Goal: Task Accomplishment & Management: Use online tool/utility

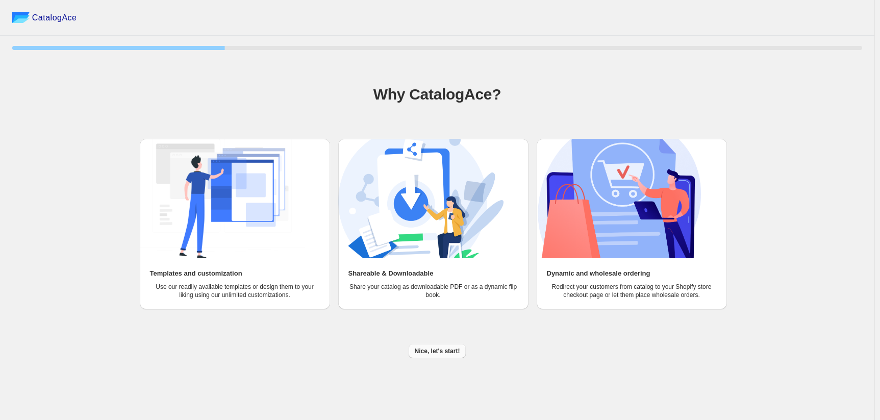
click at [456, 344] on button "Nice, let's start!" at bounding box center [437, 351] width 58 height 14
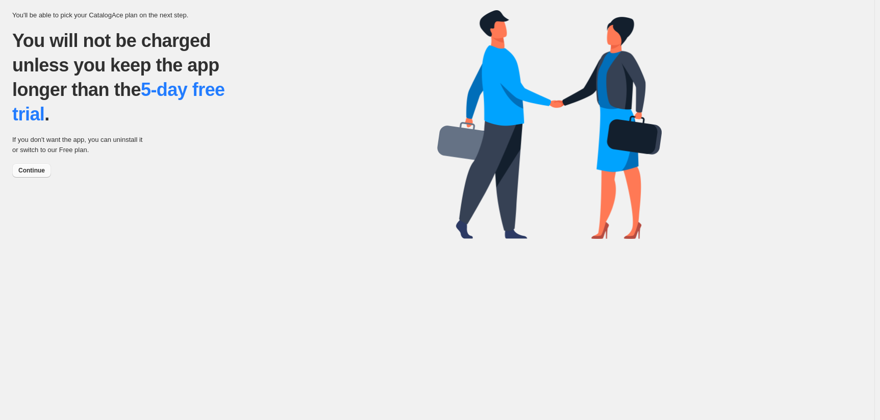
click at [24, 166] on span "Continue" at bounding box center [31, 170] width 27 height 8
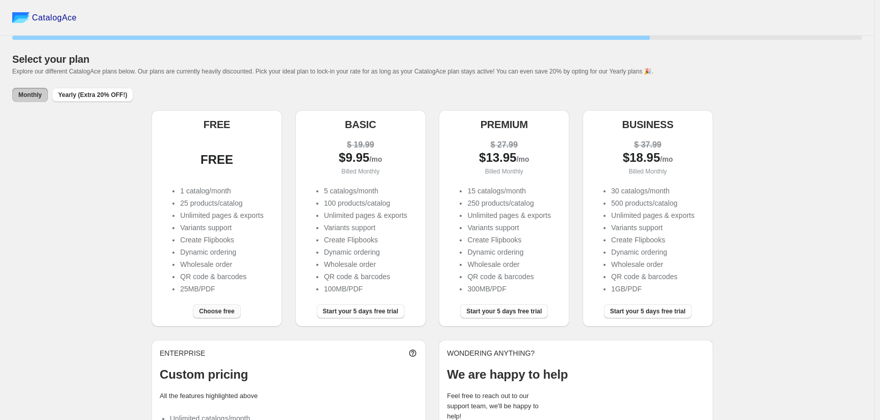
click at [201, 307] on span "Choose free" at bounding box center [216, 311] width 35 height 8
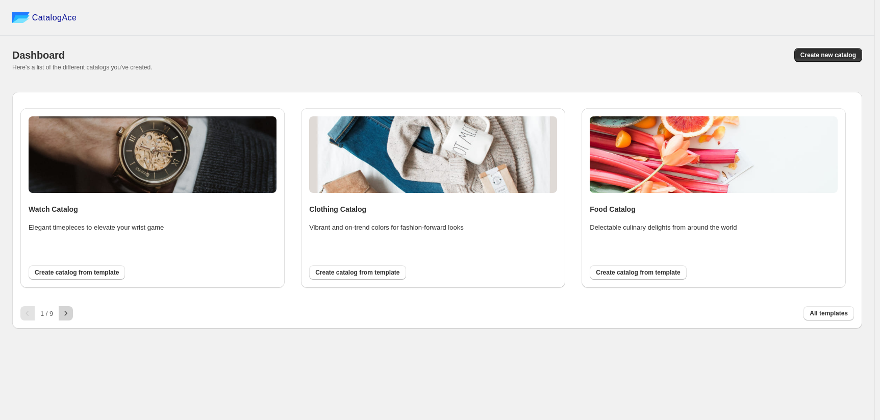
click at [59, 306] on button "button" at bounding box center [66, 313] width 14 height 14
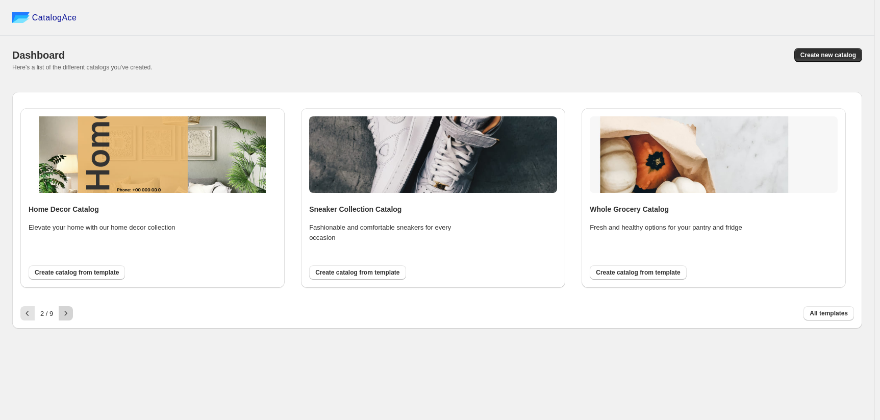
click at [59, 306] on button "button" at bounding box center [66, 313] width 14 height 14
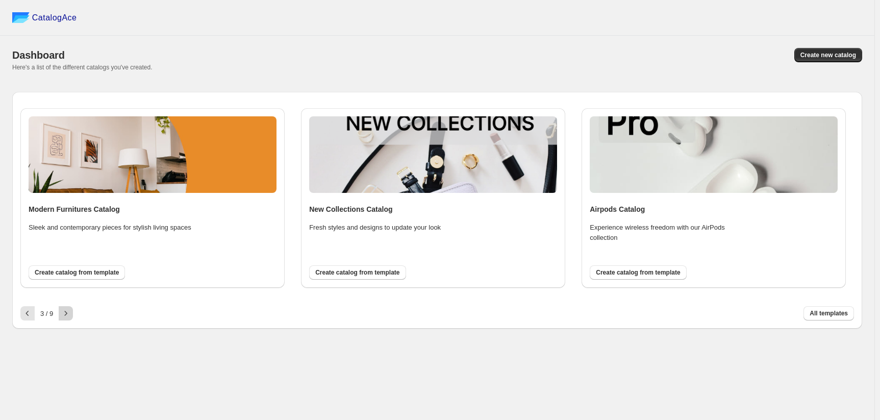
click at [59, 306] on button "button" at bounding box center [66, 313] width 14 height 14
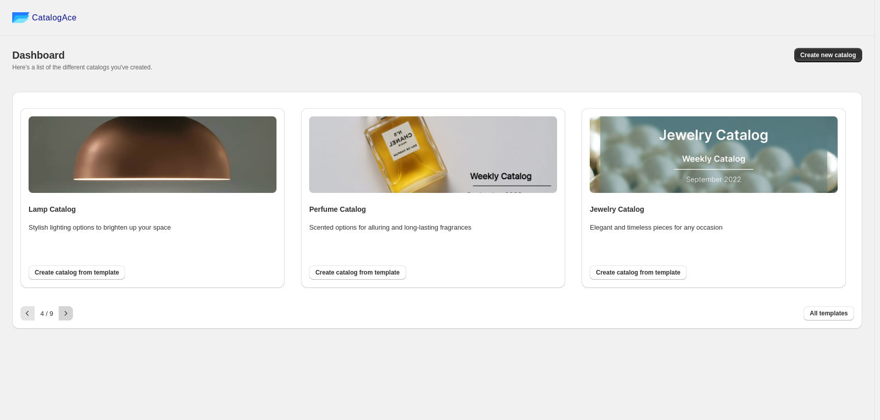
click at [59, 306] on button "button" at bounding box center [66, 313] width 14 height 14
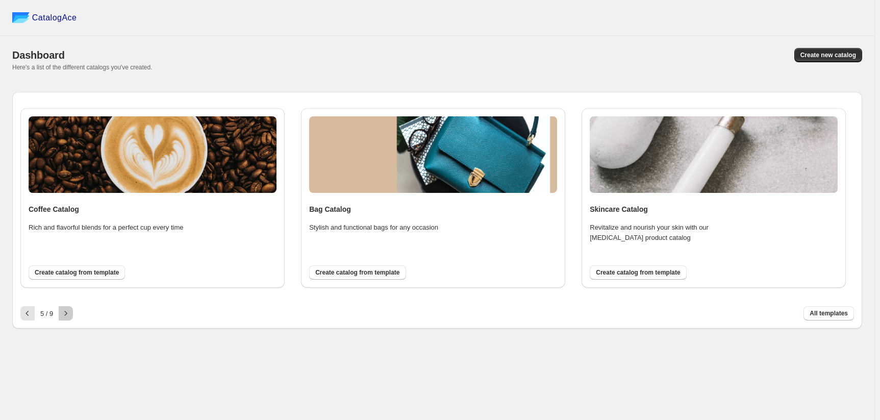
click at [59, 306] on button "button" at bounding box center [66, 313] width 14 height 14
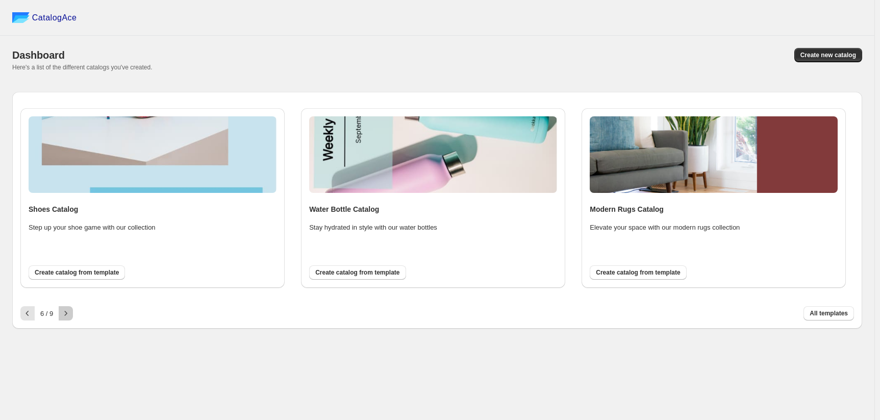
click at [61, 308] on icon "button" at bounding box center [66, 313] width 10 height 10
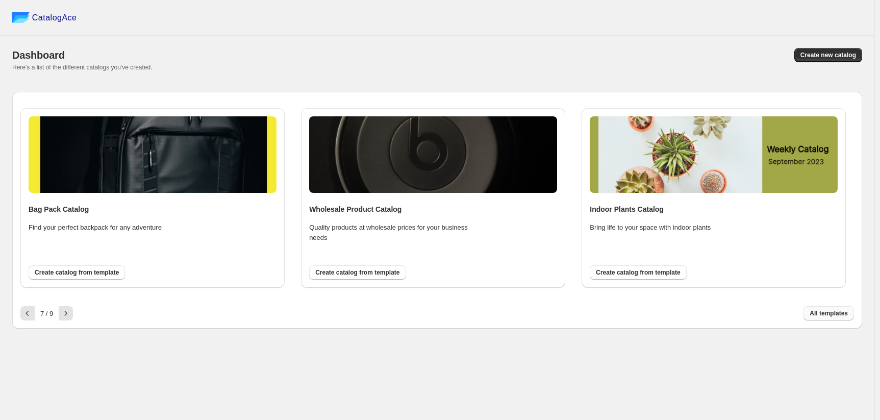
click at [835, 309] on span "All templates" at bounding box center [828, 313] width 38 height 8
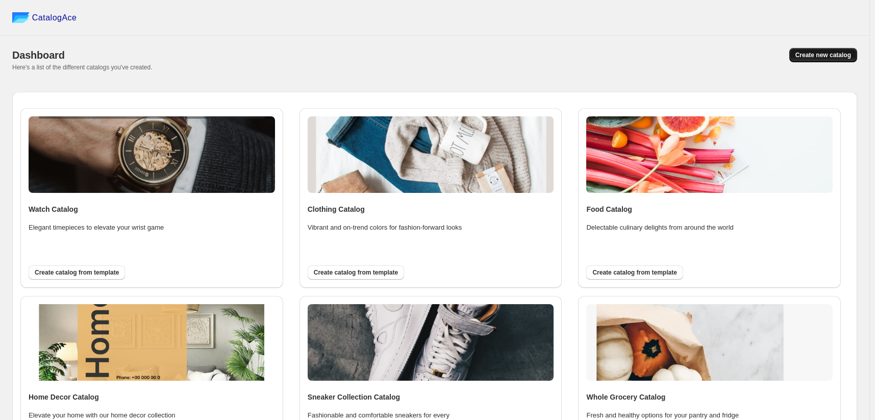
click at [839, 51] on span "Create new catalog" at bounding box center [823, 55] width 56 height 8
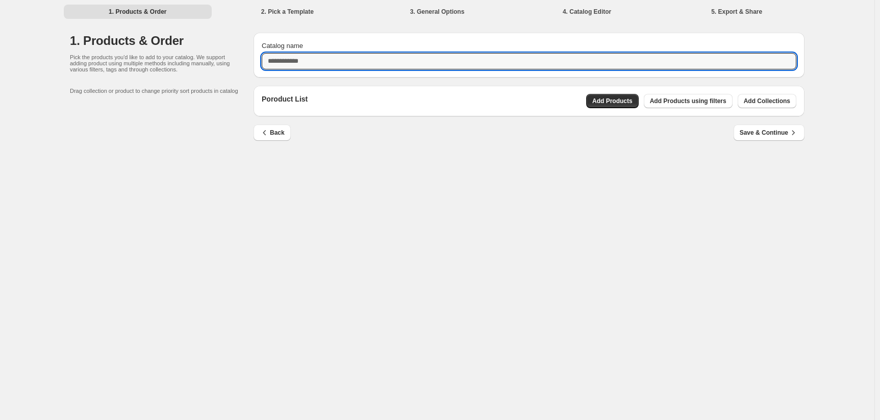
drag, startPoint x: 359, startPoint y: 52, endPoint x: 293, endPoint y: 54, distance: 66.3
click at [293, 54] on div "Catalog name" at bounding box center [528, 55] width 551 height 45
type input "*********"
click at [589, 94] on button "Add Products" at bounding box center [612, 101] width 53 height 14
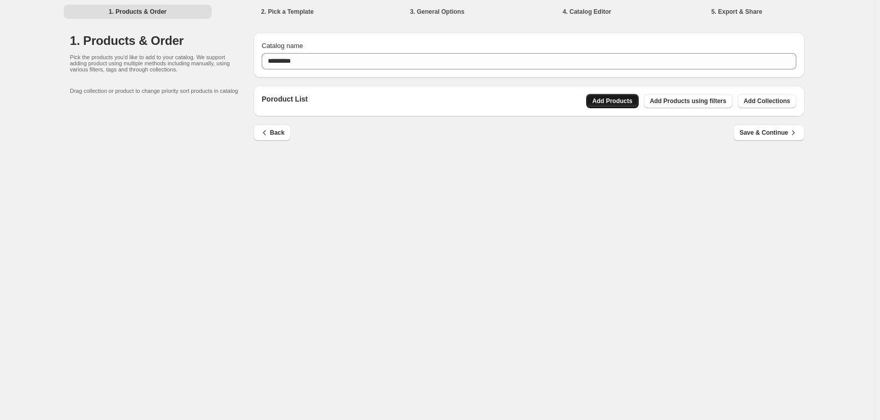
click at [592, 97] on span "Add Products" at bounding box center [612, 101] width 40 height 8
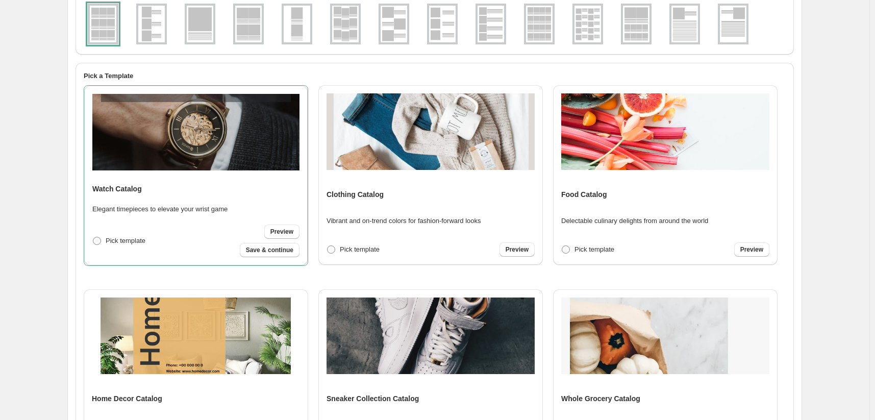
scroll to position [178, 0]
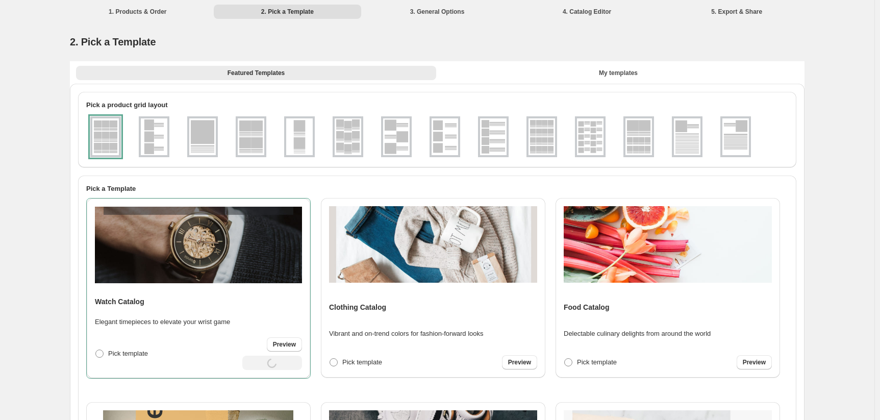
select select "**********"
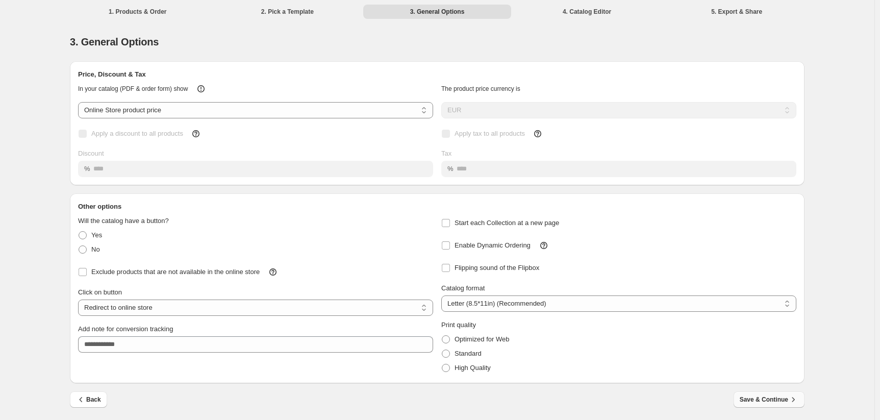
click at [739, 394] on span "Save & Continue" at bounding box center [768, 399] width 59 height 10
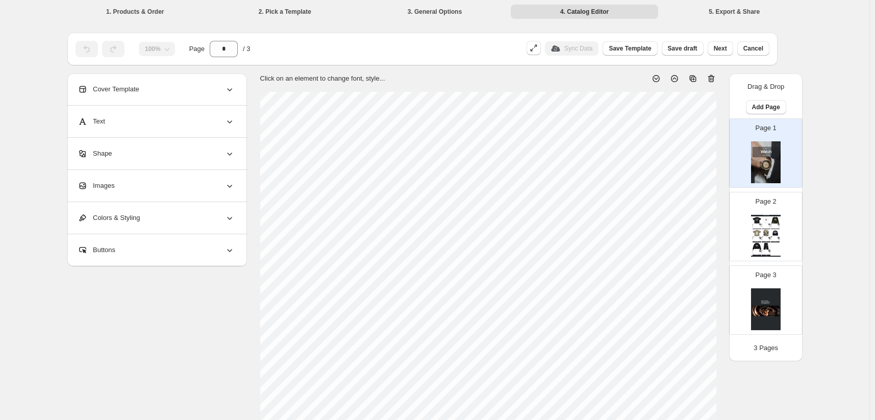
click at [793, 202] on div "Page 2 Watch Catalog "SEX SELLS" GRAPHIC SHIRT - S 210 GSM 100% COTTON REGULAR …" at bounding box center [761, 222] width 64 height 68
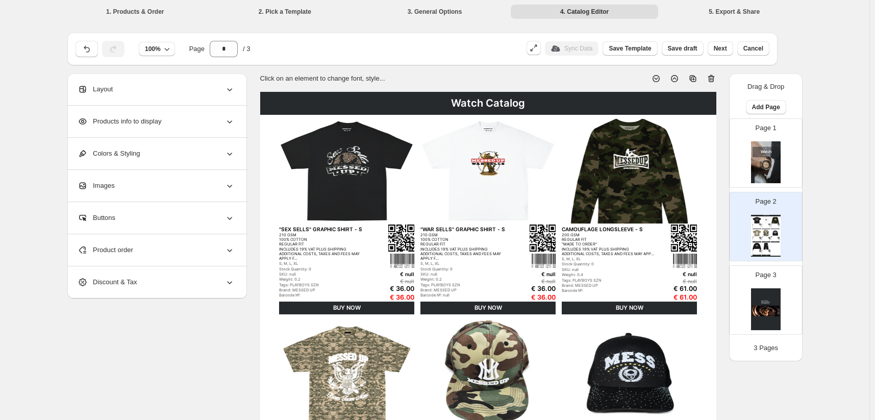
click at [775, 262] on div "Page 3" at bounding box center [761, 296] width 64 height 68
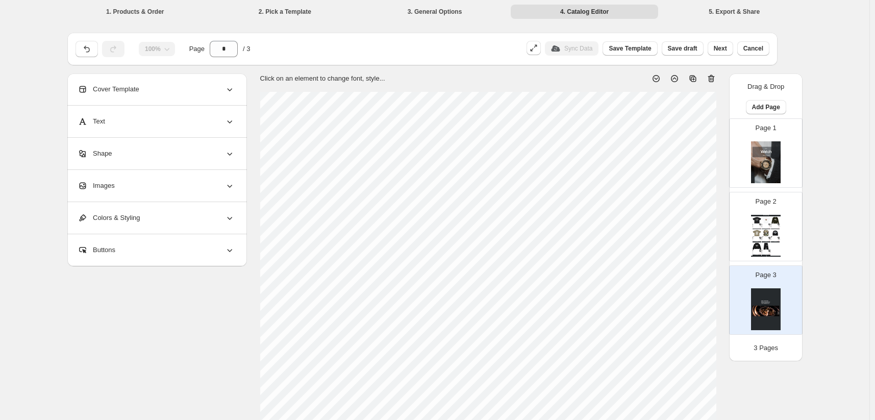
click at [780, 141] on img at bounding box center [766, 162] width 30 height 42
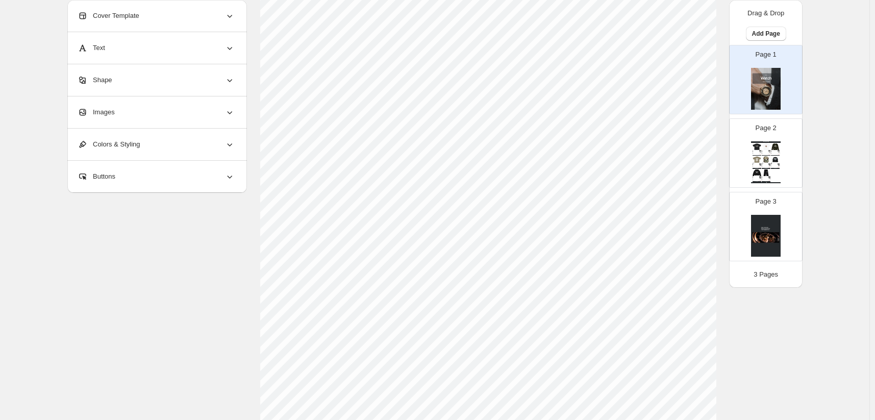
scroll to position [204, 0]
click at [777, 164] on div "ADJUSTABLE STRAP INCLUDES 19% VAT PLUS SHIPPING ADDITIONAL COSTS, TAXES AND FEE…" at bounding box center [774, 164] width 6 height 1
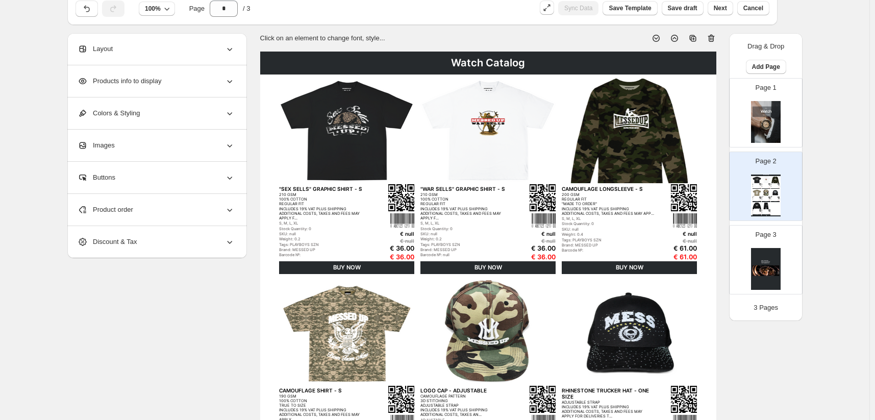
scroll to position [0, 0]
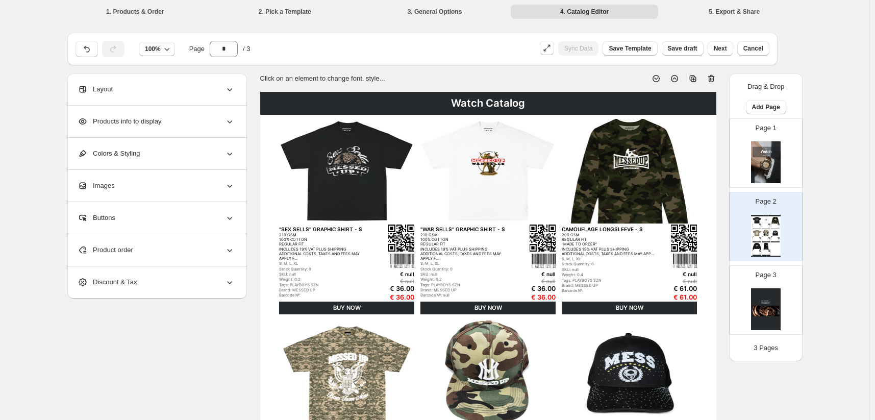
click at [461, 123] on img at bounding box center [487, 171] width 135 height 105
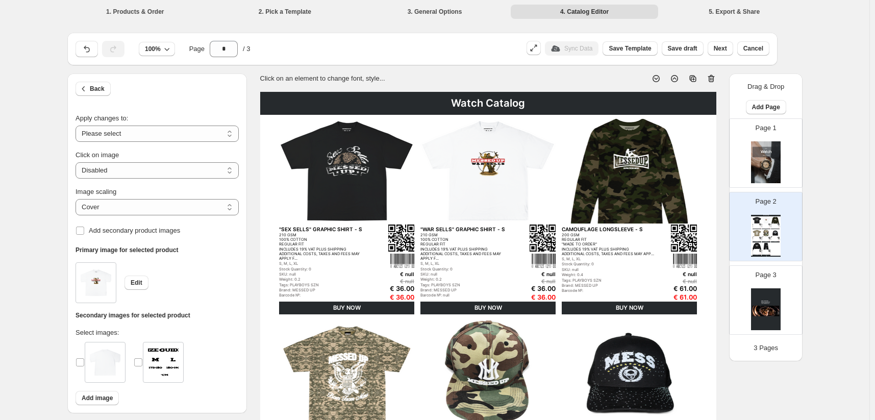
click at [716, 73] on icon at bounding box center [711, 78] width 10 height 10
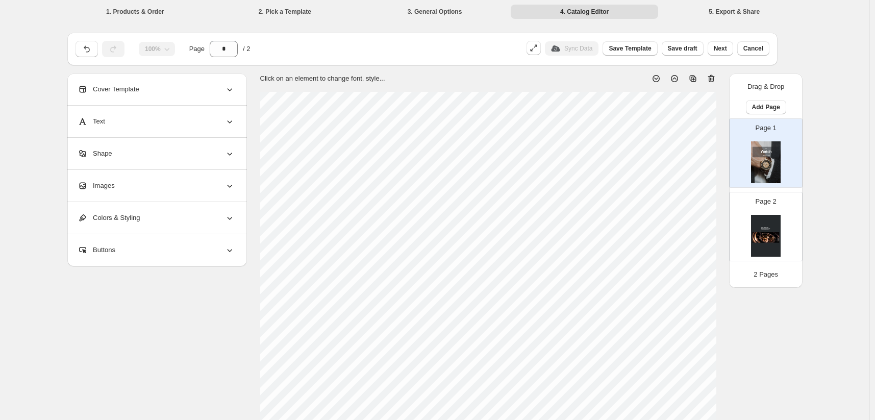
click at [780, 215] on img at bounding box center [766, 236] width 30 height 42
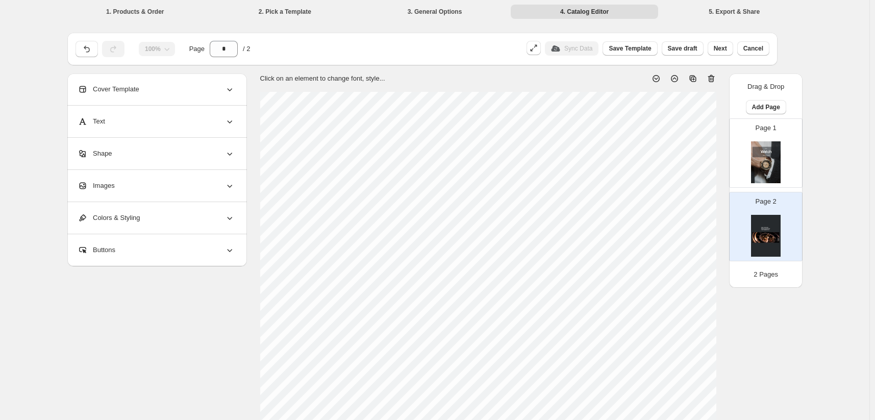
click at [716, 73] on icon at bounding box center [711, 78] width 10 height 10
type input "*"
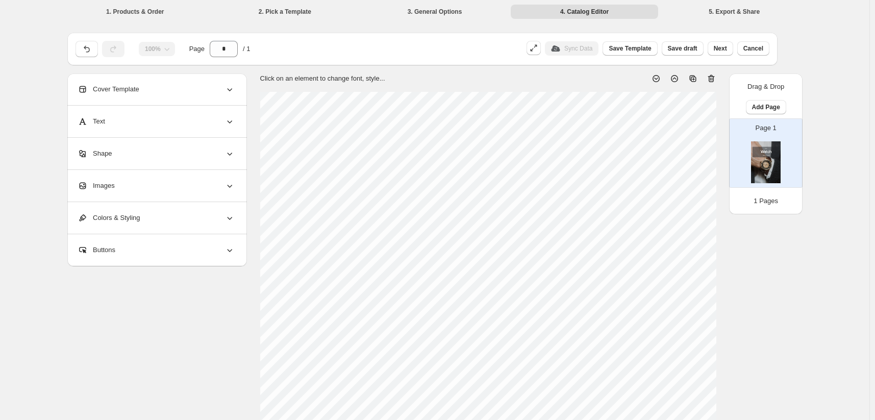
click at [201, 74] on div "Cover Template" at bounding box center [156, 89] width 157 height 32
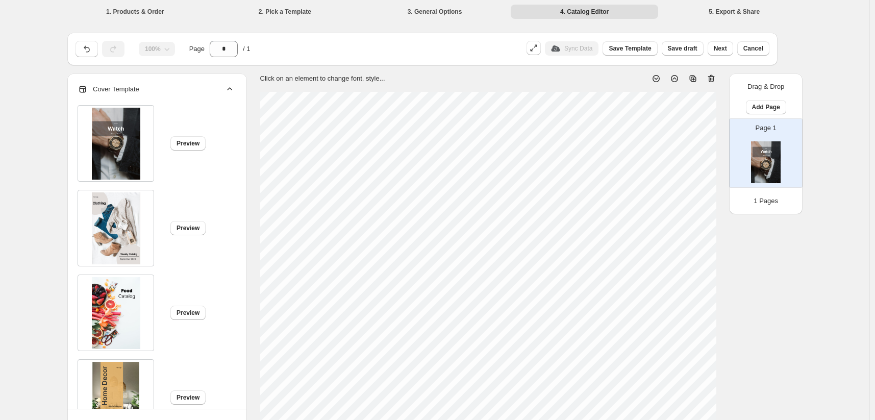
click at [235, 74] on div "Cover Template" at bounding box center [156, 89] width 157 height 32
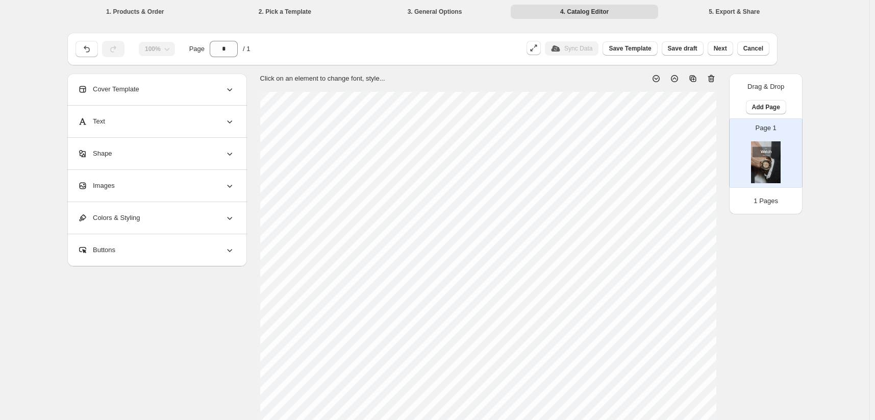
click at [235, 73] on div "Cover Template" at bounding box center [156, 89] width 157 height 32
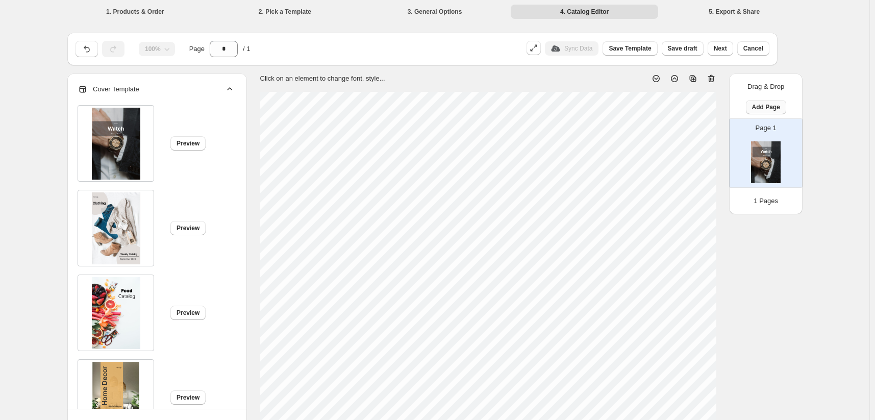
click at [780, 103] on span "Add Page" at bounding box center [766, 107] width 28 height 8
click at [797, 107] on span "Cover / Blank Page" at bounding box center [799, 107] width 57 height 8
click at [780, 141] on img at bounding box center [766, 162] width 30 height 42
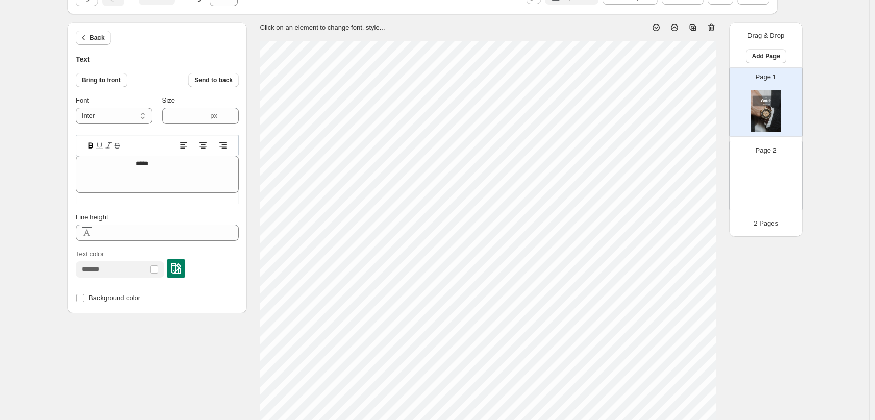
scroll to position [8, 2]
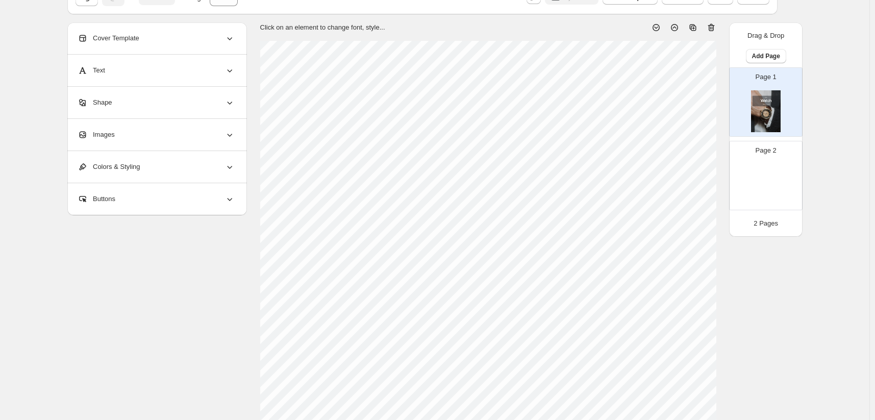
click at [211, 126] on div "Images" at bounding box center [156, 135] width 157 height 32
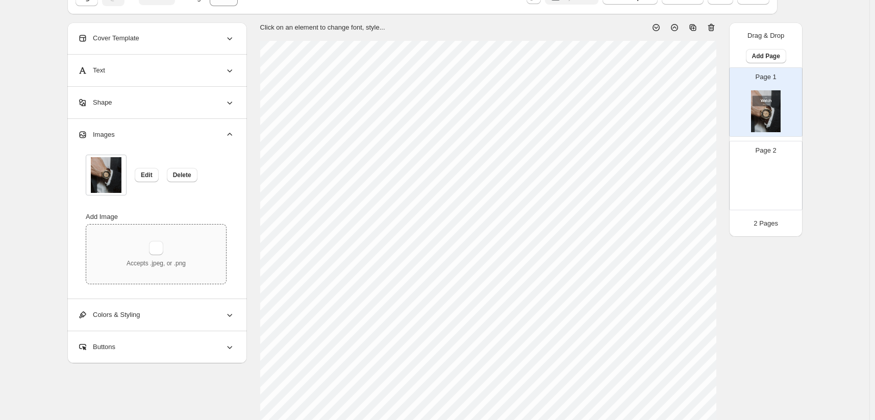
click at [186, 241] on div "Accepts .jpeg, or .png" at bounding box center [155, 254] width 59 height 27
type input "**********"
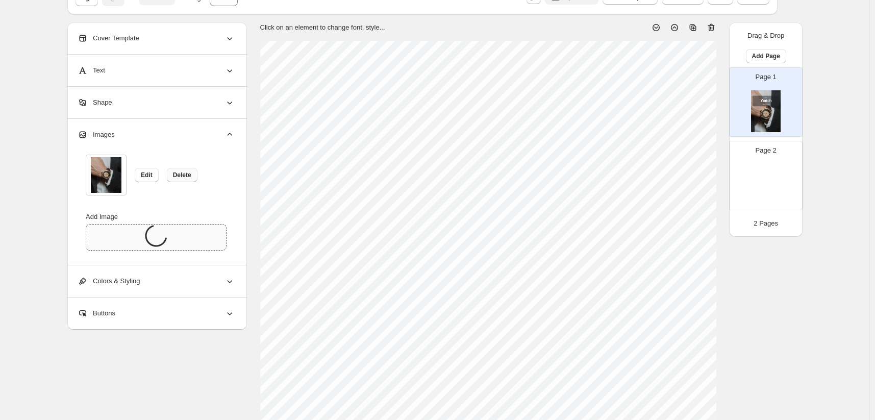
click at [191, 171] on span "Delete" at bounding box center [182, 175] width 18 height 8
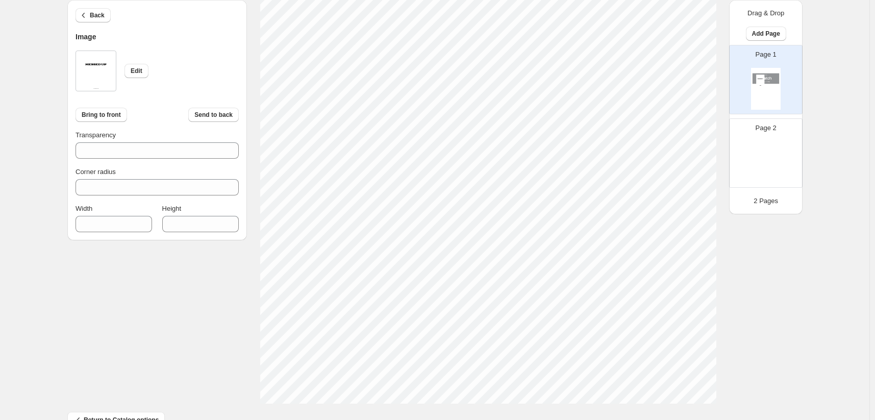
scroll to position [333, 0]
click at [820, 349] on div "1. Products & Order 2. Pick a Template 3. General Options 4. Catalog Editor 5. …" at bounding box center [434, 56] width 869 height 778
type input "***"
type input "****"
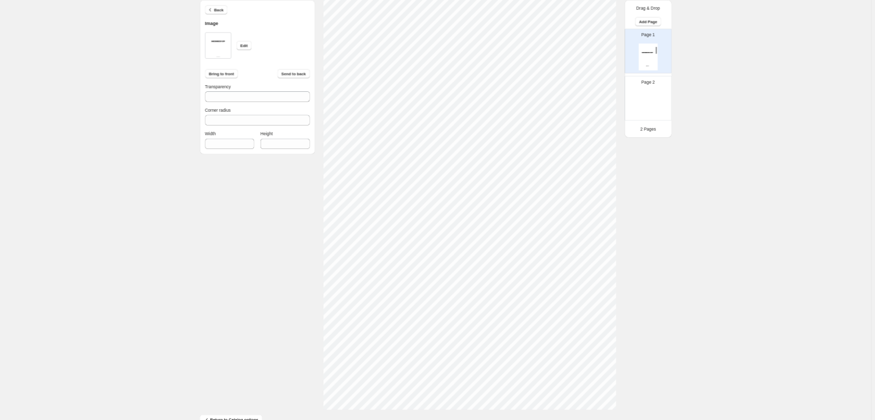
scroll to position [0, 0]
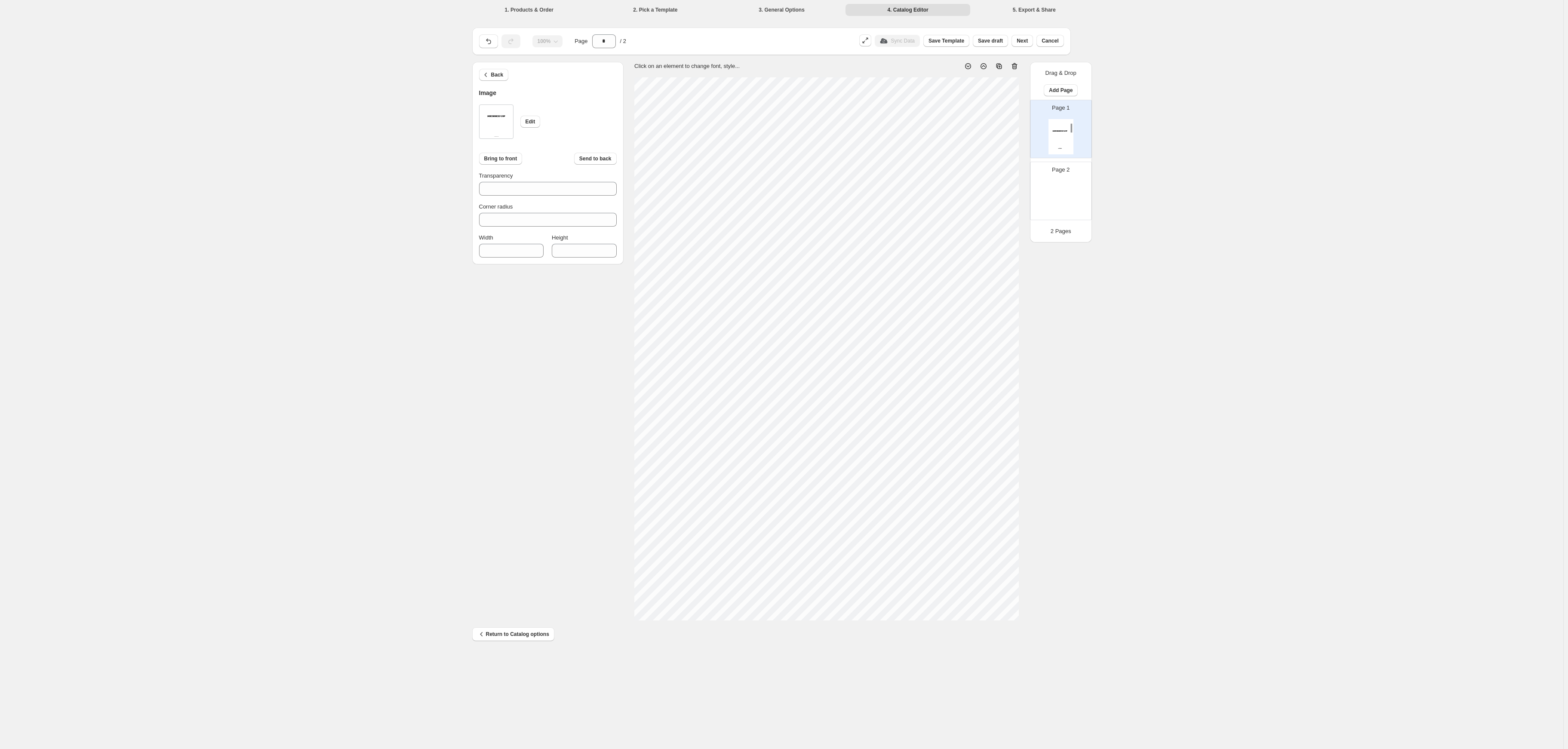
type input "***"
type input "****"
click at [741, 353] on div "100% Page * / 2 Sync Data Save Template Save draft Next Cancel Back Image Edit …" at bounding box center [782, 337] width 640 height 637
type input "***"
type input "****"
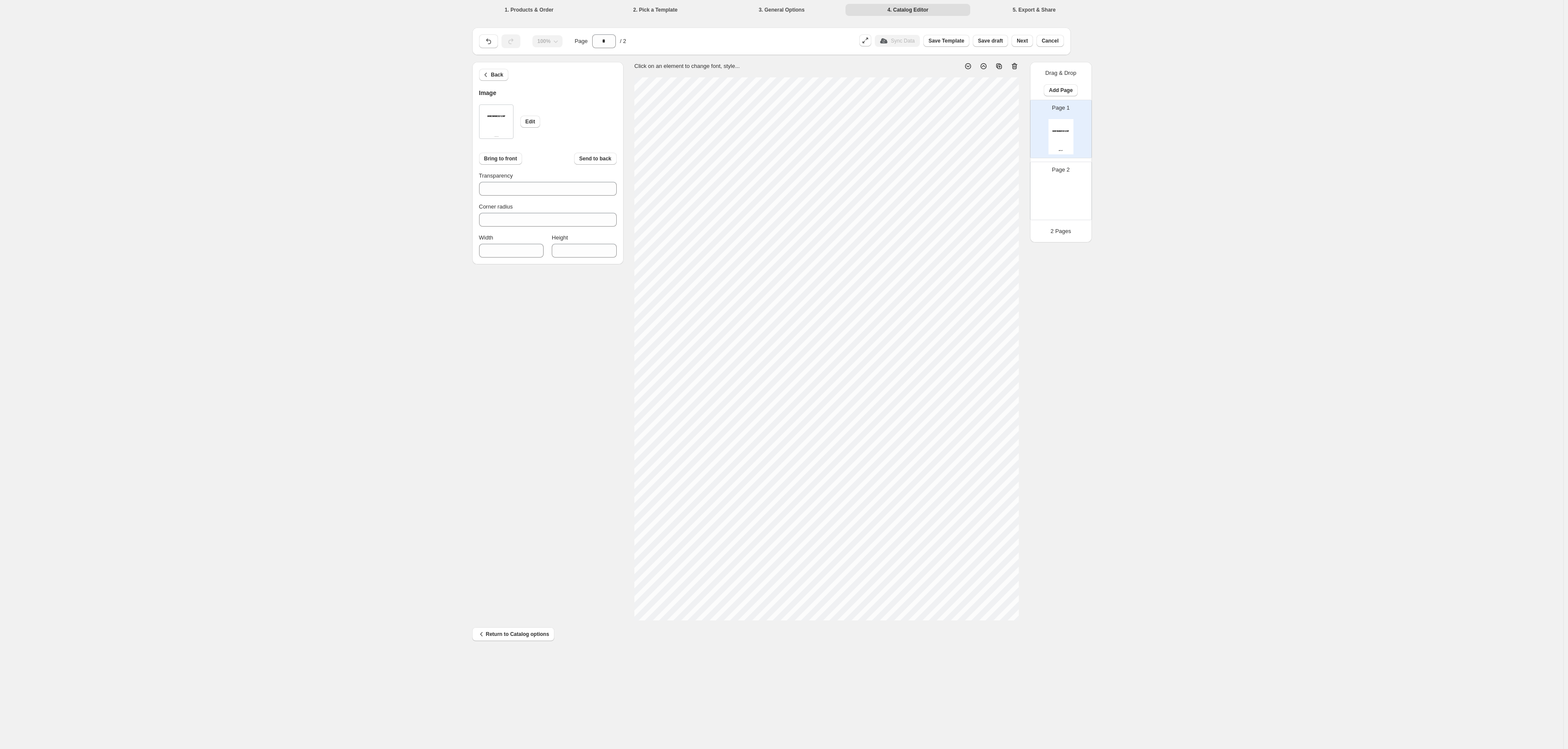
click at [741, 353] on div "100% Page * / 2 Sync Data Save Template Save draft Next Cancel Back Image Edit …" at bounding box center [782, 337] width 640 height 637
type input "***"
type input "****"
click at [741, 353] on div "1. Products & Order 2. Pick a Template 3. General Options 4. Catalog Editor 5. …" at bounding box center [782, 374] width 1564 height 749
type input "***"
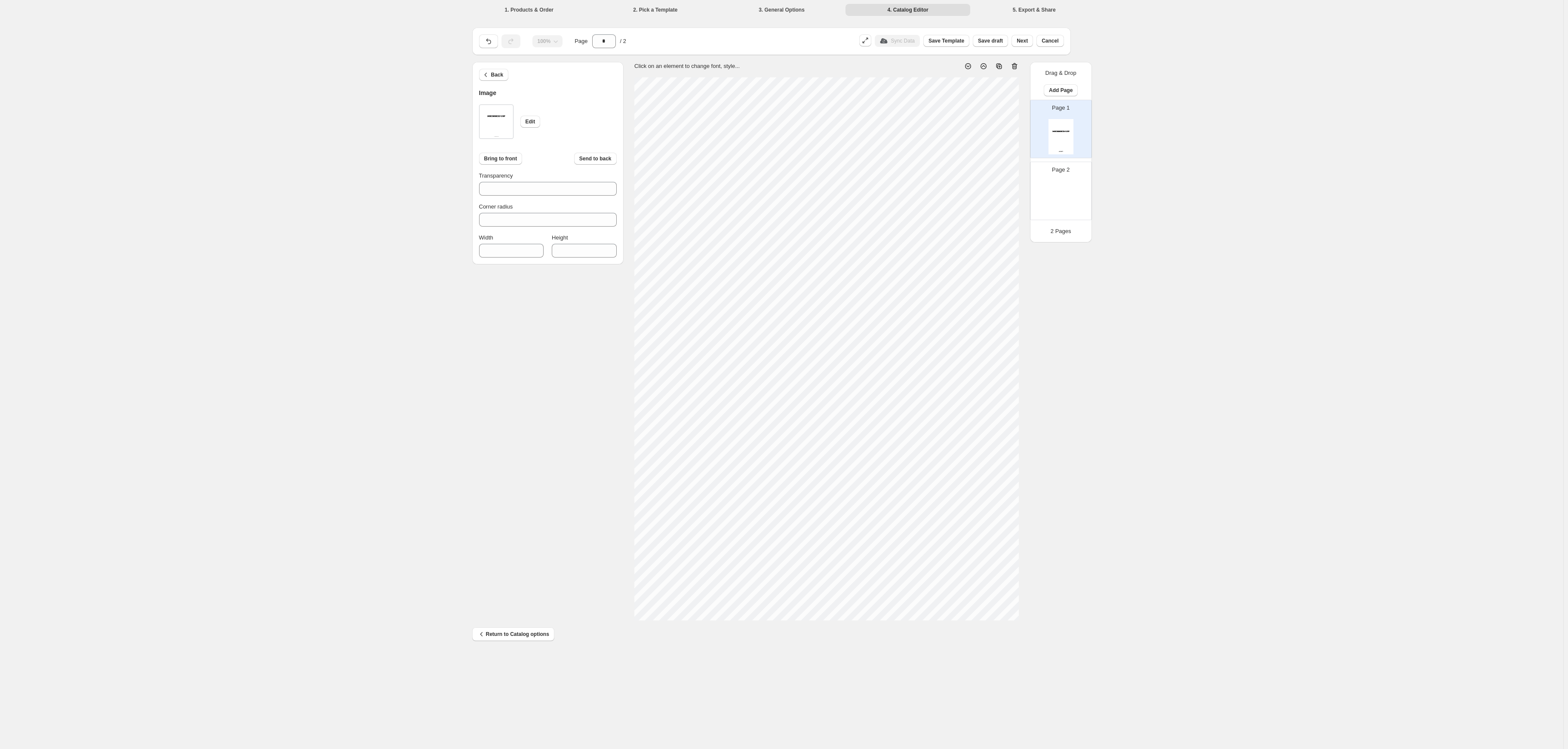
click at [741, 353] on div "1. Products & Order 2. Pick a Template 3. General Options 4. Catalog Editor 5. …" at bounding box center [782, 374] width 1564 height 749
click at [531, 244] on input "***" at bounding box center [504, 251] width 51 height 13
click at [543, 278] on div "Back Image Edit Bring to front Send to back Transparency *** Corner radius * Wi…" at bounding box center [782, 341] width 619 height 558
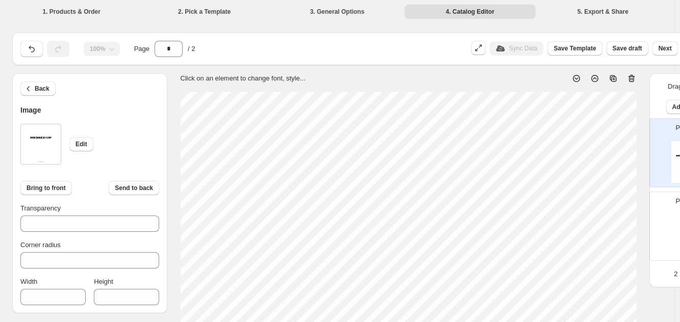
click at [632, 33] on div "100% Page * / 2 Sync Data Save Template Save draft Next Cancel" at bounding box center [337, 49] width 650 height 33
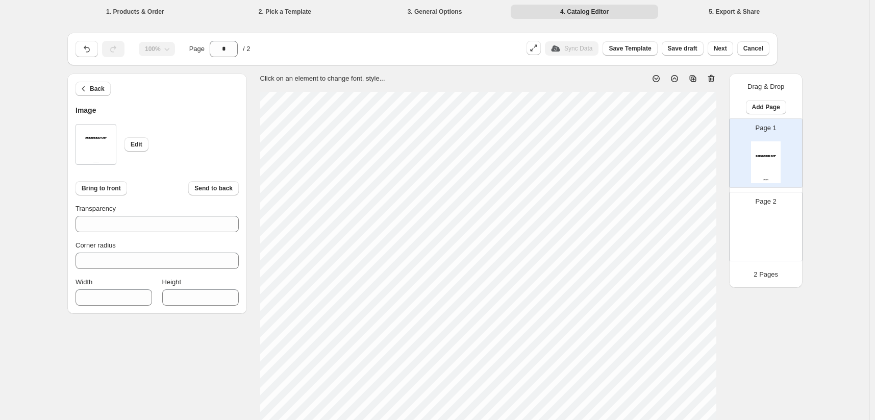
type input "****"
click at [187, 301] on div "Back Image Edit Bring to front Send to back Transparency *** Corner radius * Wi…" at bounding box center [434, 404] width 734 height 662
click at [137, 289] on input "***" at bounding box center [105, 297] width 61 height 16
click at [183, 277] on div "Back Image Edit Bring to front Send to back Transparency *** Corner radius * Wi…" at bounding box center [434, 404] width 734 height 662
click at [127, 181] on button "Bring to front" at bounding box center [101, 188] width 52 height 14
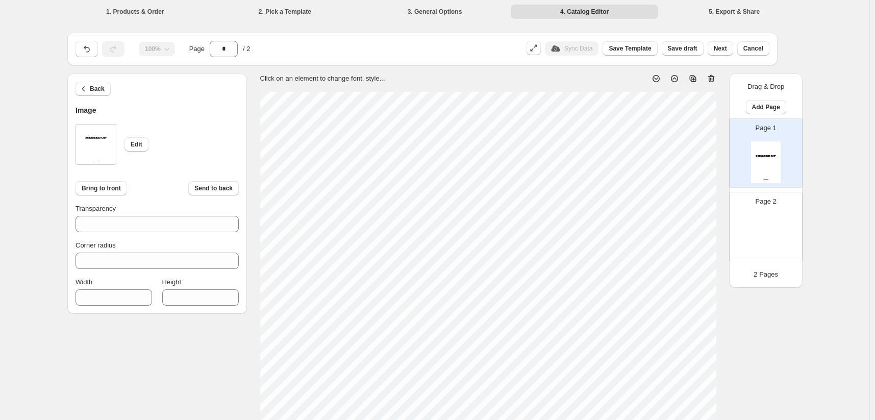
click at [780, 215] on img at bounding box center [766, 236] width 30 height 42
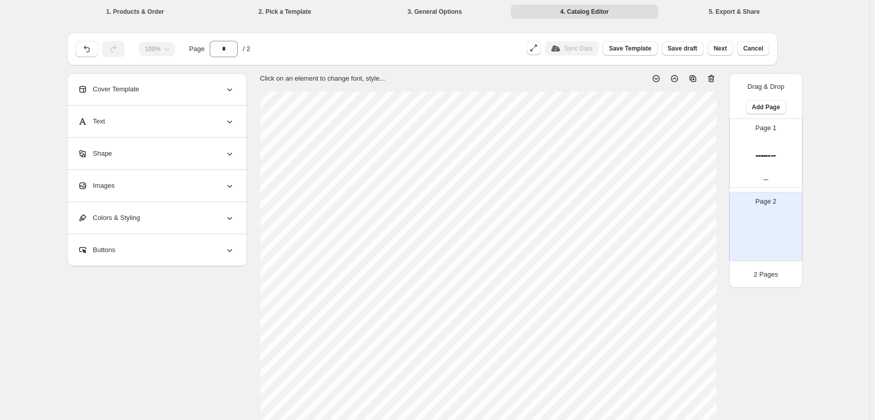
click at [780, 141] on img at bounding box center [766, 162] width 30 height 42
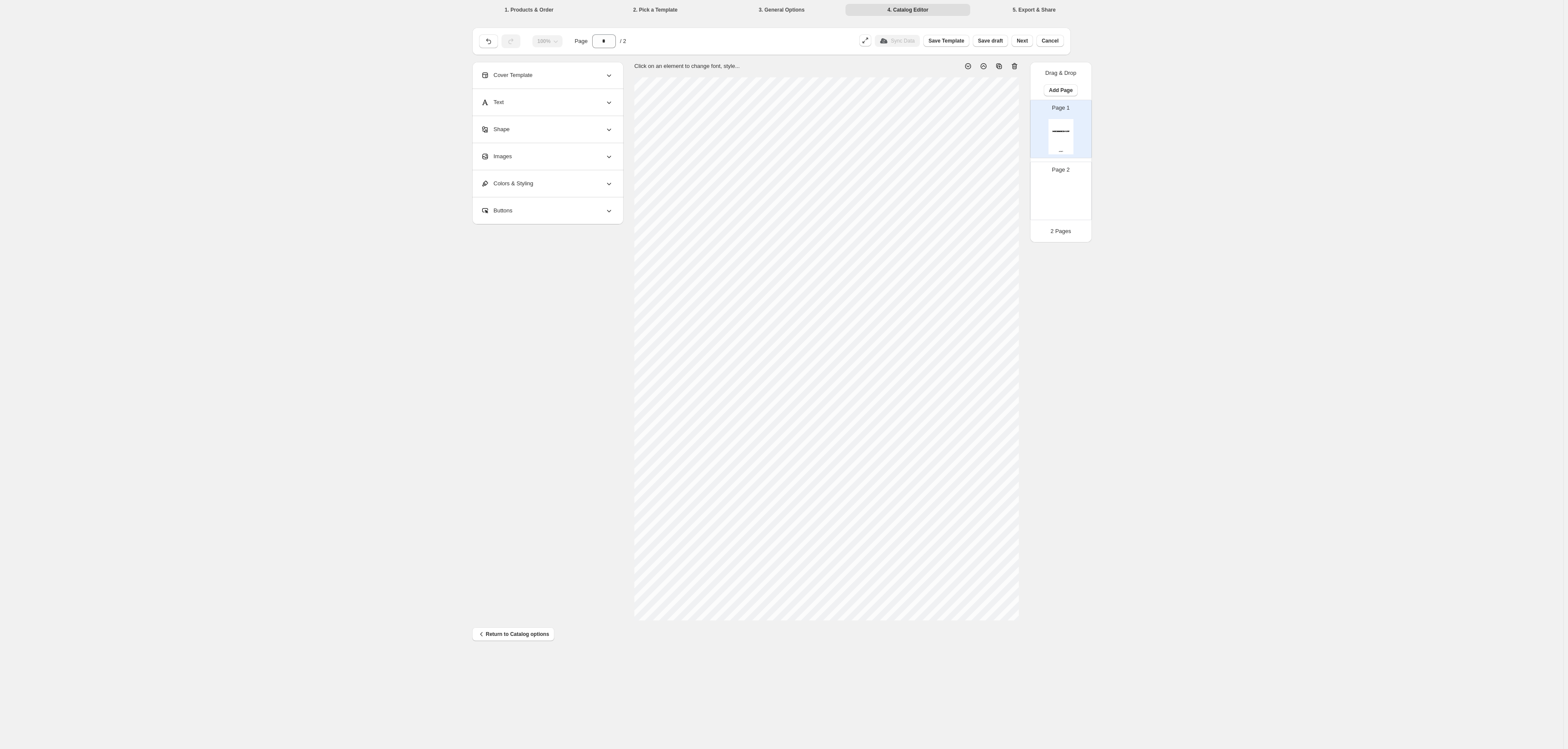
click at [741, 181] on img at bounding box center [1061, 199] width 25 height 35
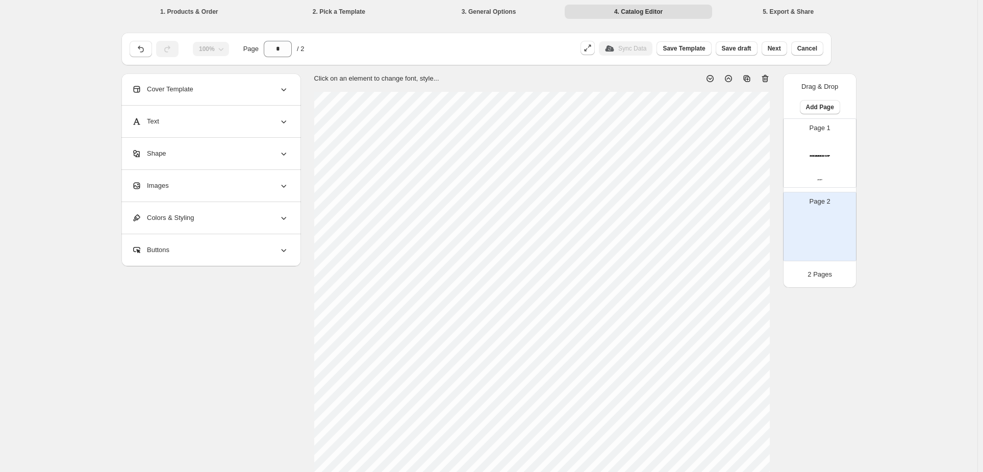
click at [287, 170] on div "Images" at bounding box center [210, 186] width 157 height 32
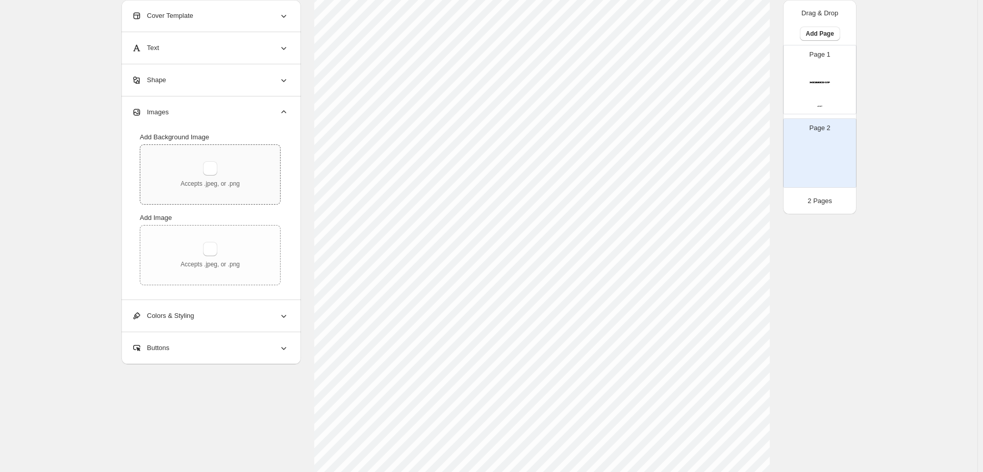
scroll to position [170, 0]
click at [834, 68] on img at bounding box center [820, 89] width 30 height 42
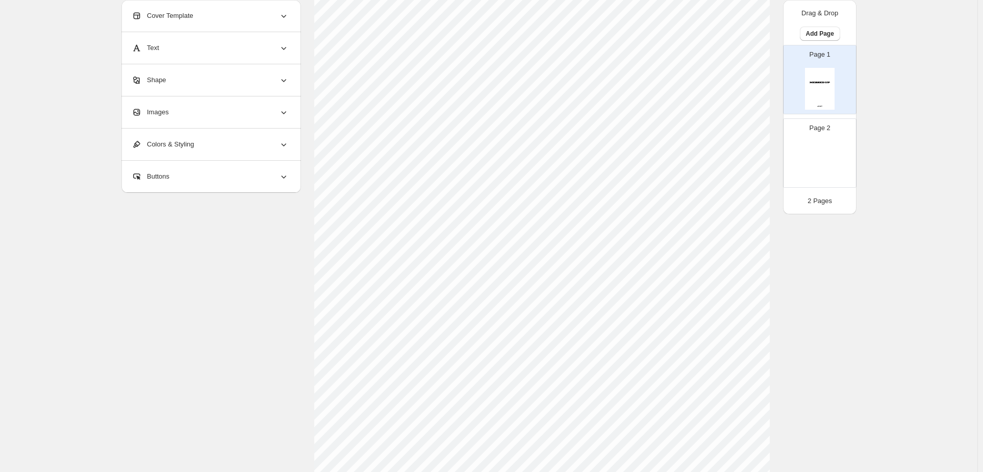
click at [847, 121] on div "Page 2" at bounding box center [815, 149] width 64 height 68
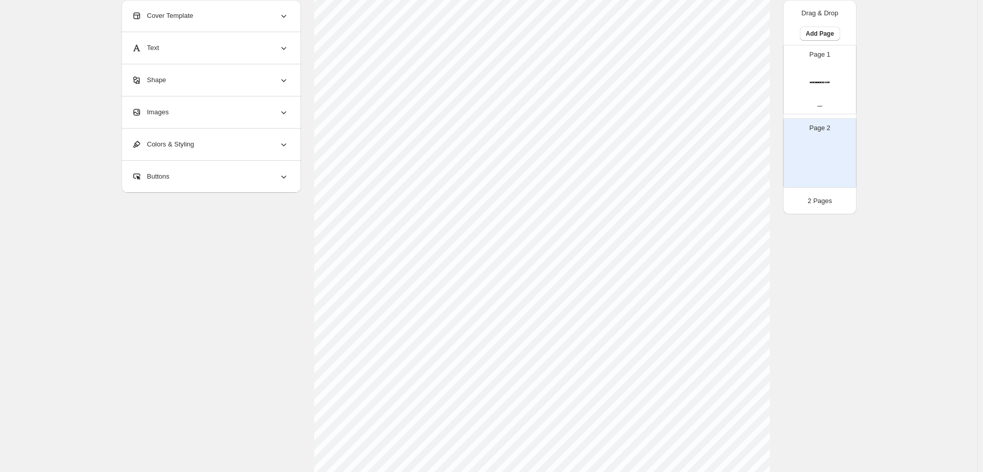
scroll to position [0, 0]
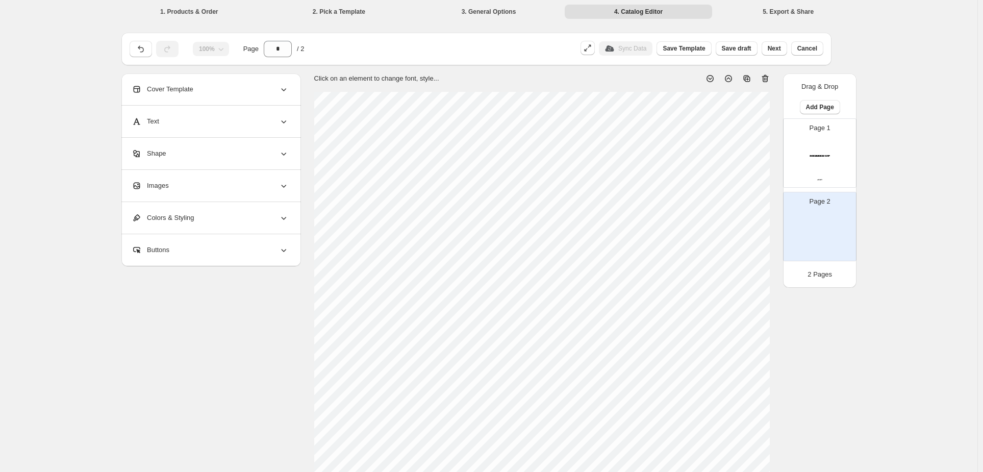
click at [834, 141] on img at bounding box center [820, 162] width 30 height 42
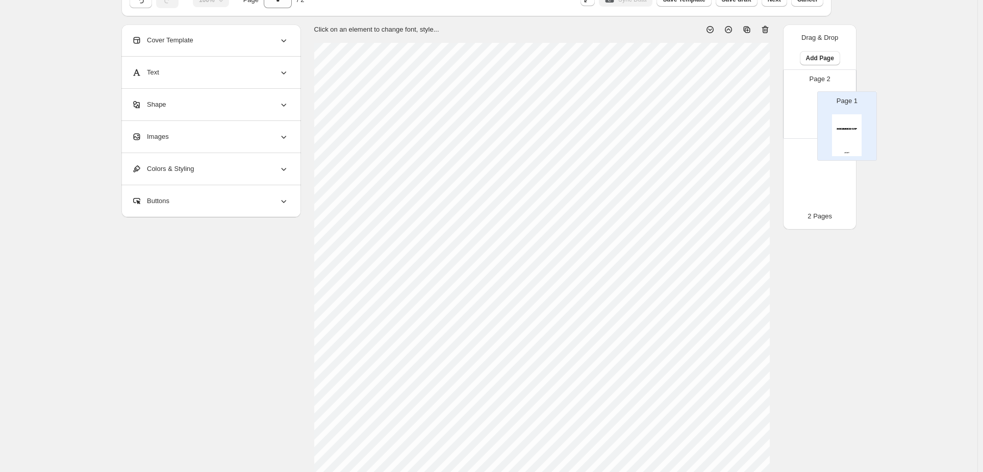
scroll to position [47, 0]
drag, startPoint x: 845, startPoint y: 79, endPoint x: 846, endPoint y: 164, distance: 84.7
click at [846, 164] on div "Page 1 Page 2" at bounding box center [819, 140] width 73 height 138
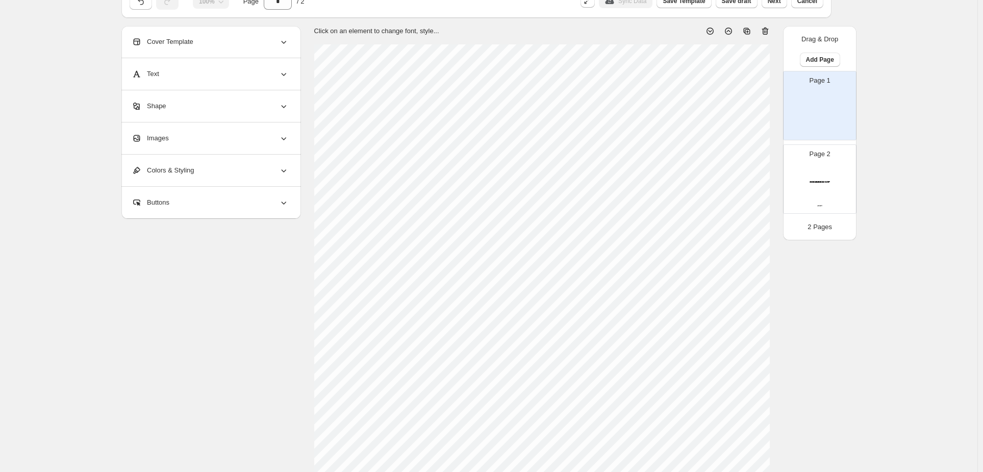
click at [834, 94] on img at bounding box center [820, 115] width 30 height 42
click at [834, 167] on img at bounding box center [820, 188] width 30 height 42
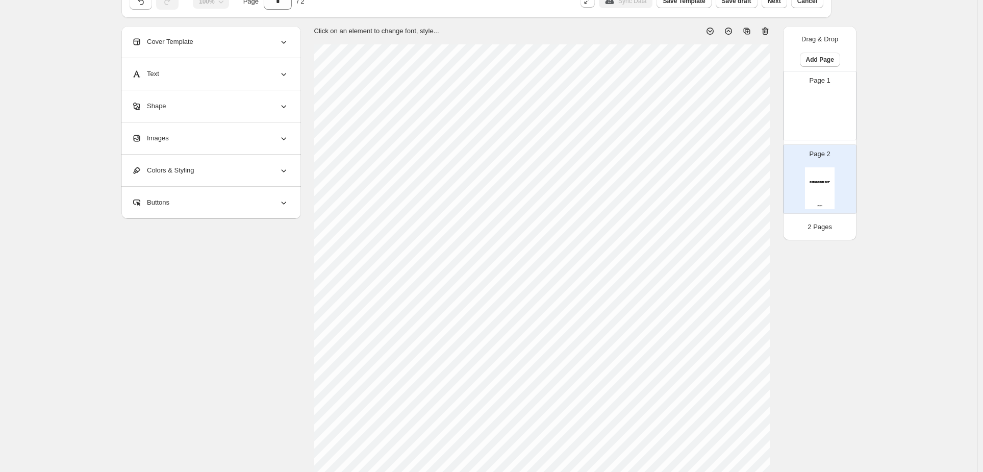
click at [834, 94] on img at bounding box center [820, 115] width 30 height 42
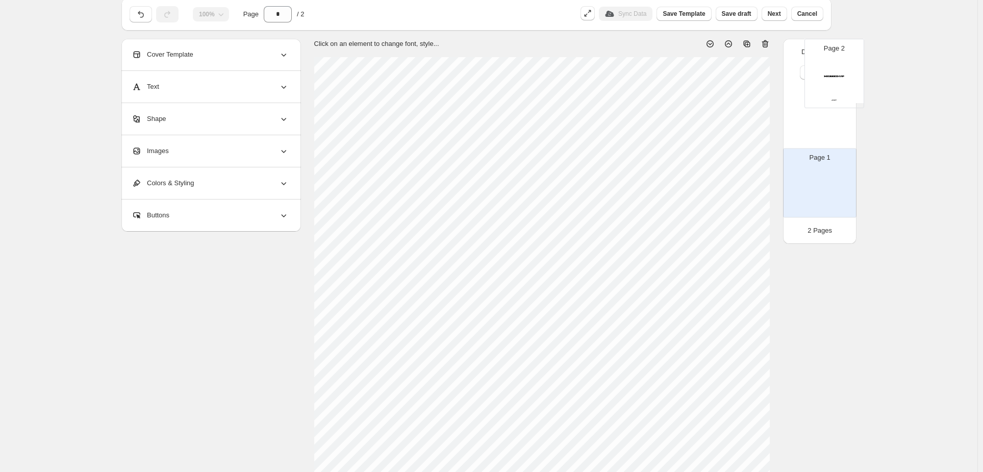
scroll to position [0, 0]
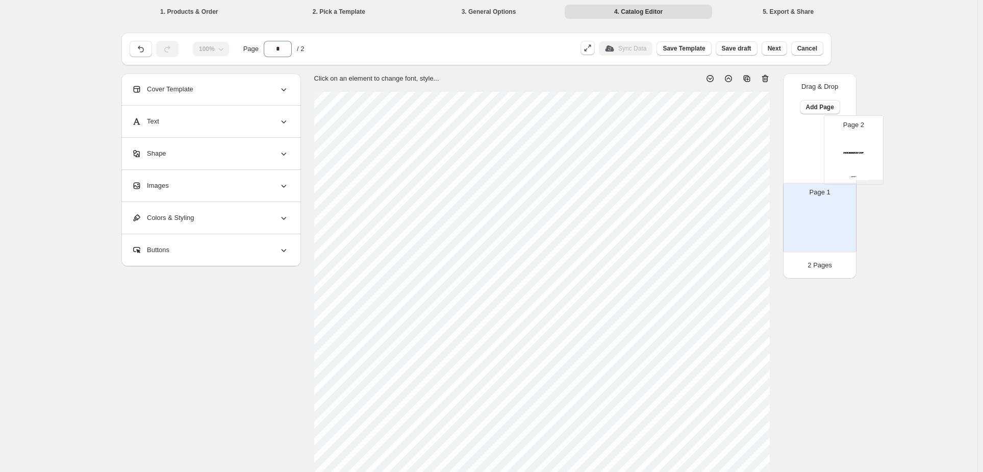
drag, startPoint x: 858, startPoint y: 167, endPoint x: 864, endPoint y: 151, distance: 17.0
click at [856, 151] on div "Page 1 Page 2" at bounding box center [819, 187] width 73 height 138
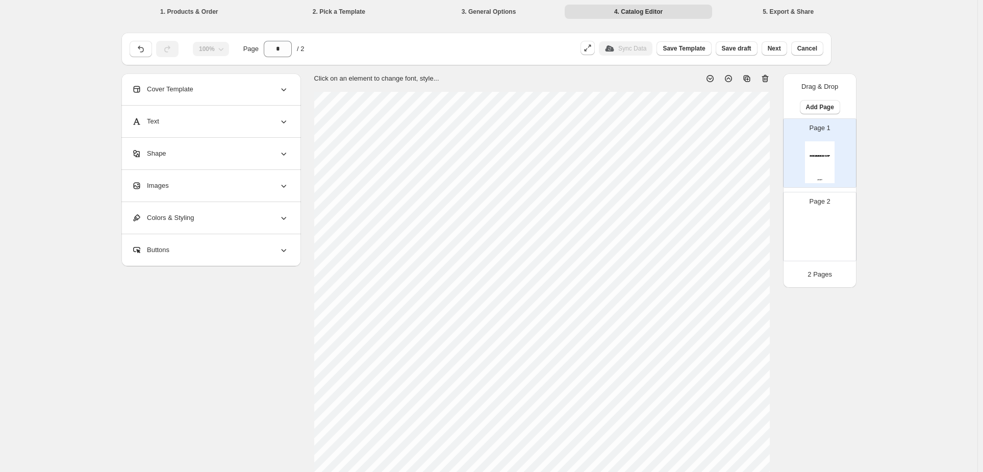
click at [270, 170] on div "Images" at bounding box center [210, 186] width 157 height 32
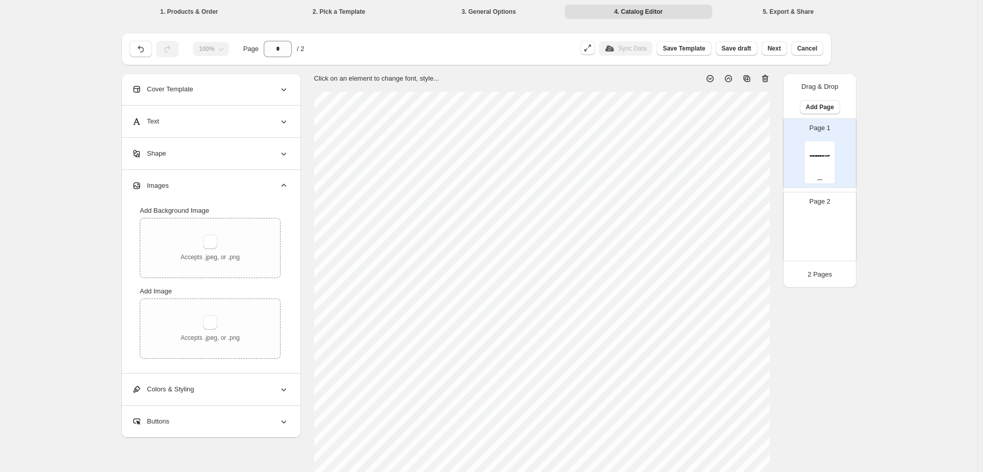
click at [783, 204] on section "Click on an element to change font, style..." at bounding box center [542, 404] width 482 height 662
click at [834, 215] on img at bounding box center [820, 236] width 30 height 42
type input "*"
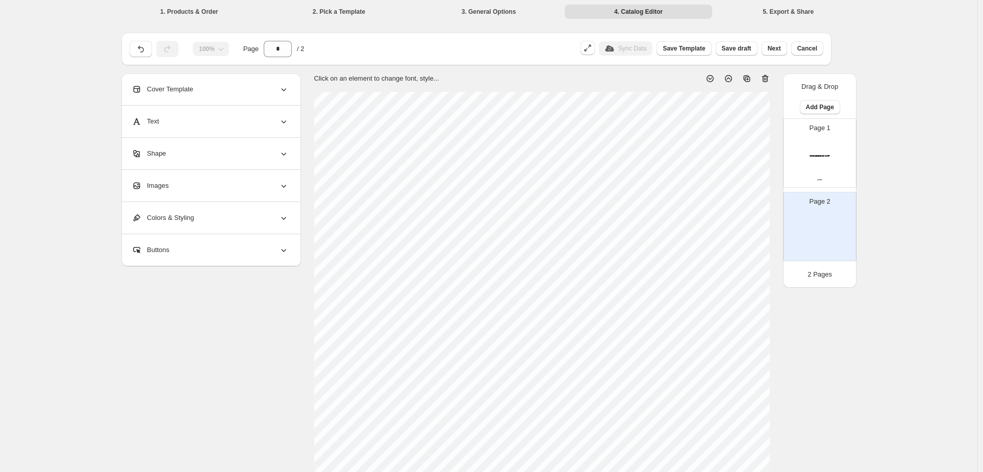
click at [289, 172] on div "Images" at bounding box center [210, 186] width 157 height 32
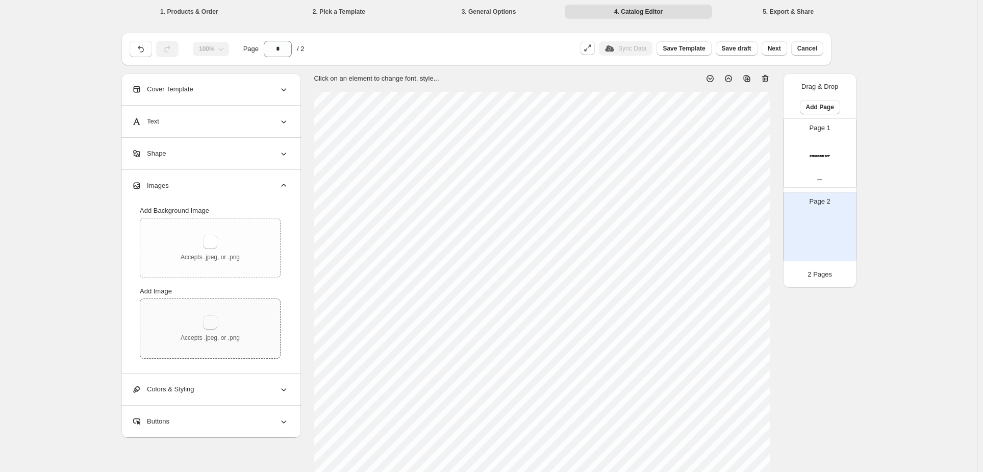
click at [217, 315] on button "button" at bounding box center [210, 322] width 14 height 14
type input "**********"
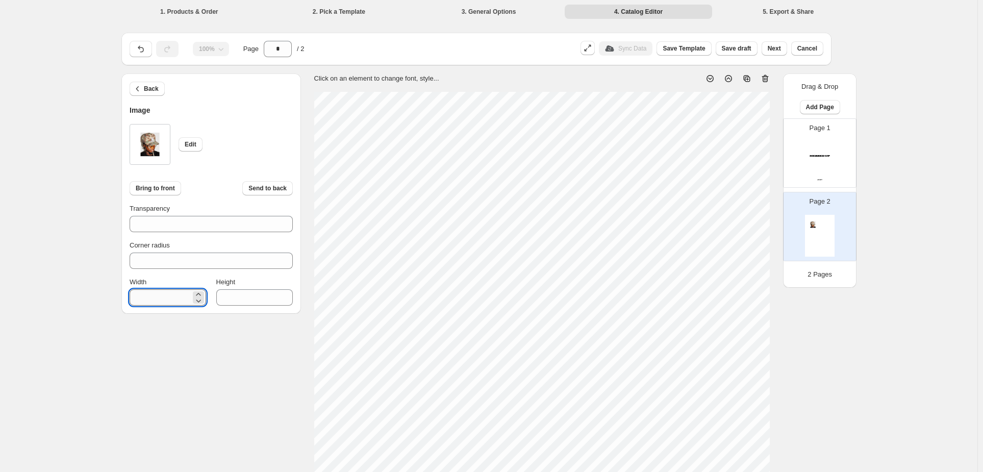
click at [191, 289] on input "***" at bounding box center [160, 297] width 61 height 16
type input "***"
click at [277, 289] on input "***" at bounding box center [246, 297] width 61 height 16
type input "***"
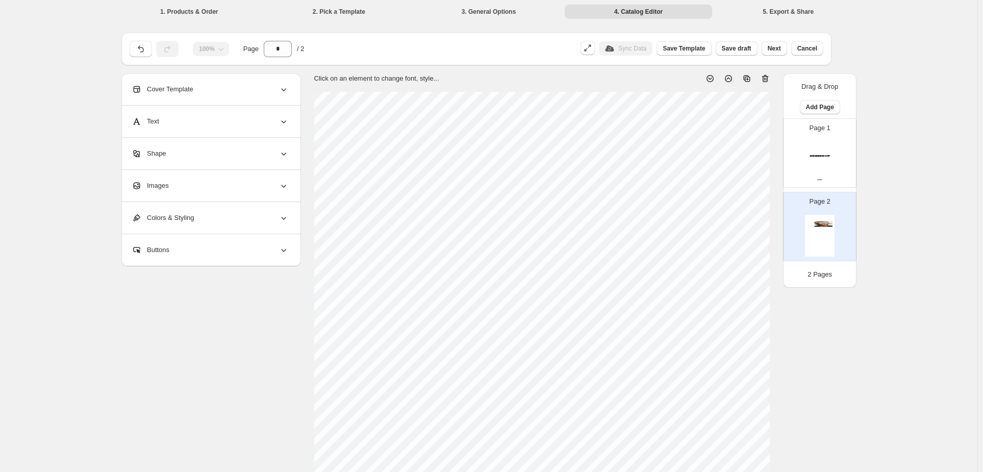
click at [276, 174] on div "Images" at bounding box center [210, 186] width 157 height 32
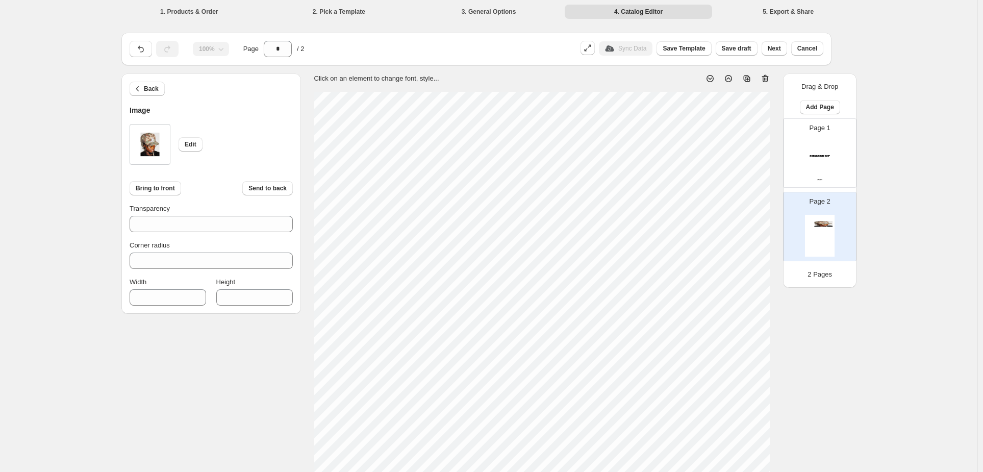
click at [287, 277] on div "Height" at bounding box center [254, 282] width 76 height 10
click at [277, 289] on input "***" at bounding box center [246, 297] width 61 height 16
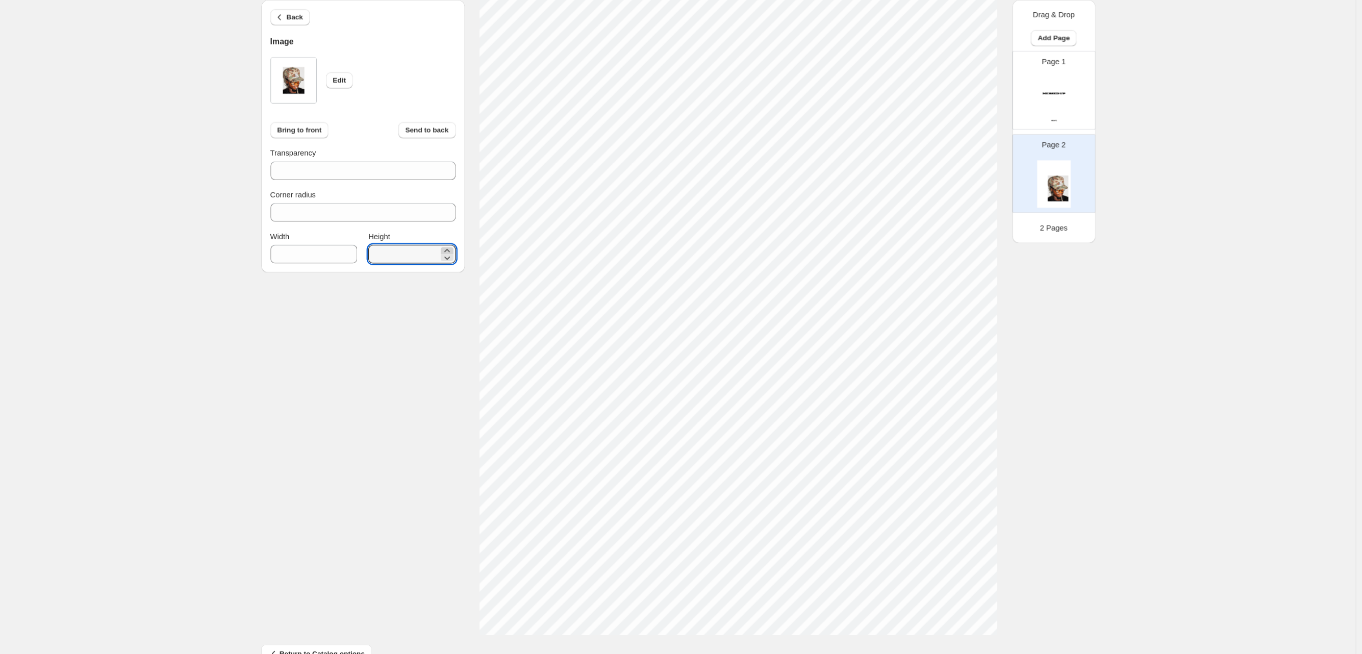
scroll to position [98, 0]
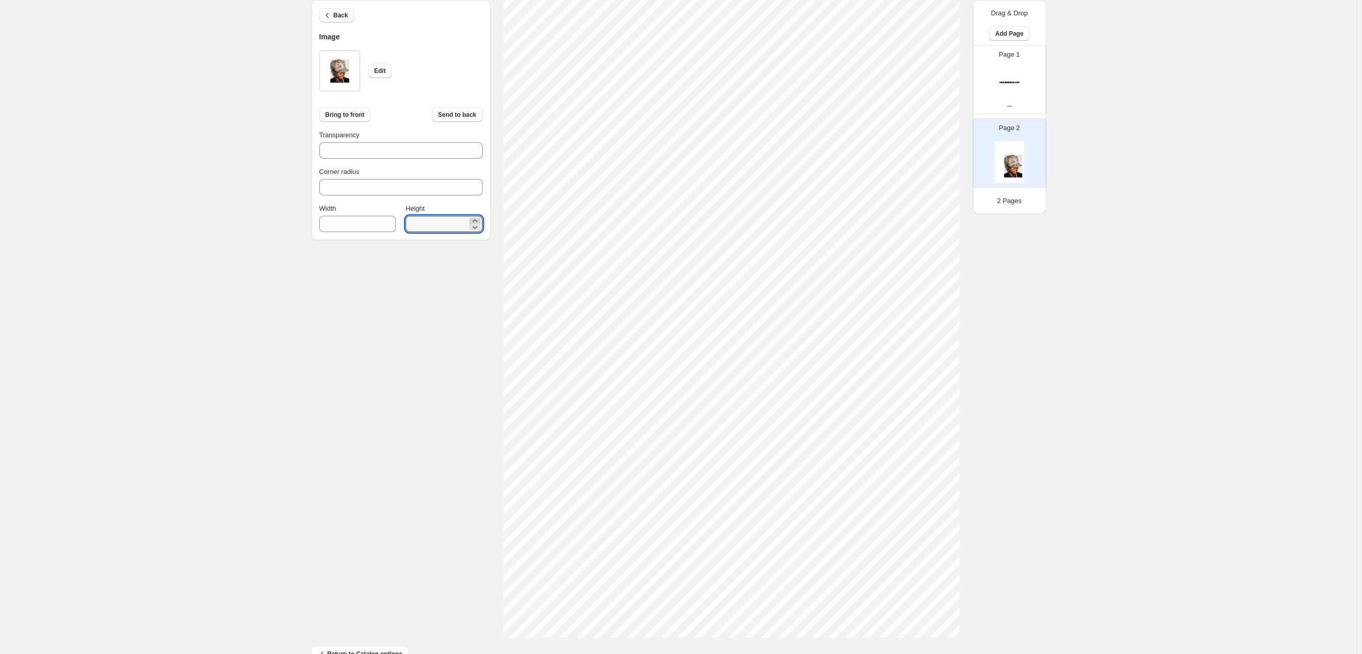
type input "****"
click at [879, 305] on div "1. Products & Order 2. Pick a Template 3. General Options 4. Catalog Editor 5. …" at bounding box center [678, 291] width 1356 height 778
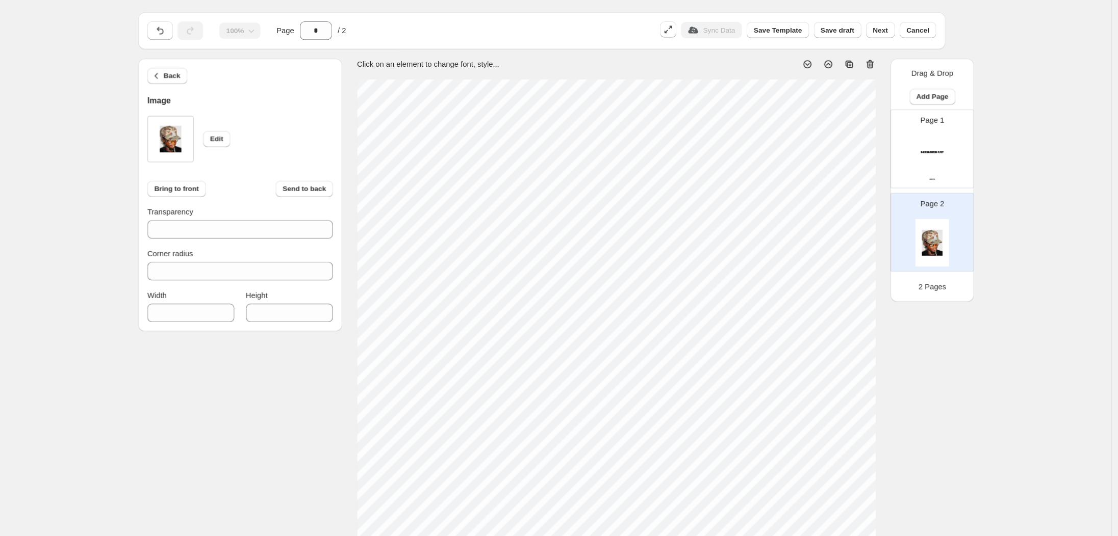
scroll to position [22, 0]
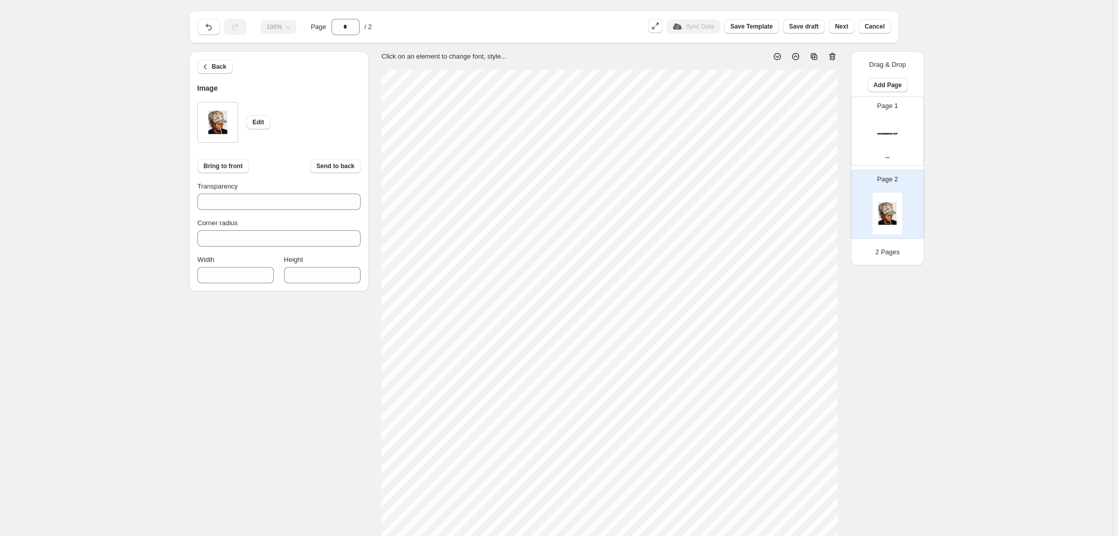
click at [879, 158] on div "1. Products & Order 2. Pick a Template 3. General Options 4. Catalog Editor 5. …" at bounding box center [556, 367] width 1112 height 778
click at [211, 62] on icon "button" at bounding box center [205, 67] width 10 height 10
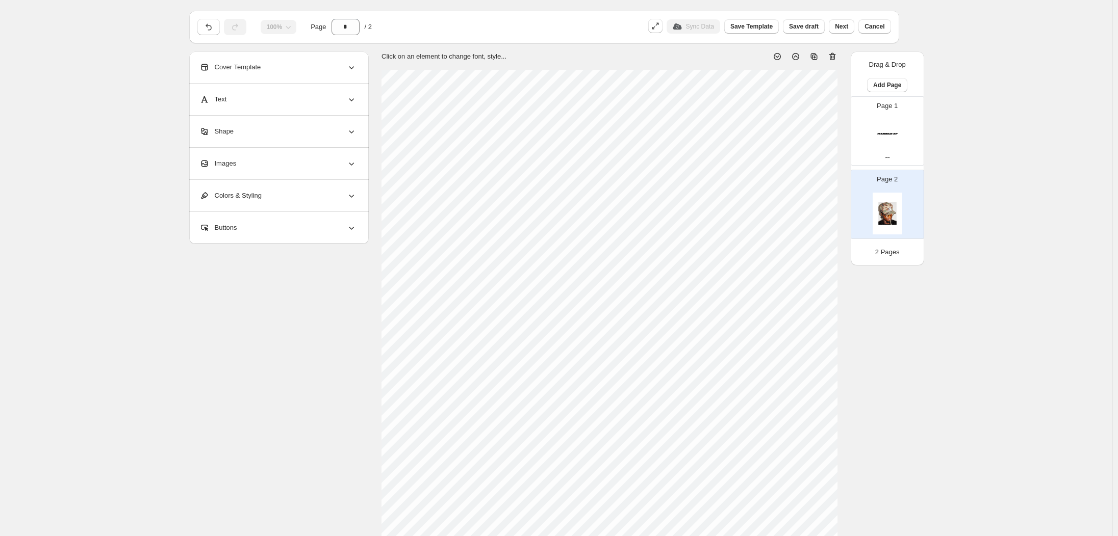
click at [317, 84] on div "Text" at bounding box center [277, 100] width 157 height 32
click at [333, 89] on div "Text" at bounding box center [277, 100] width 157 height 32
click at [323, 119] on div "Shape" at bounding box center [277, 132] width 157 height 32
click at [321, 209] on div "Images" at bounding box center [277, 225] width 157 height 32
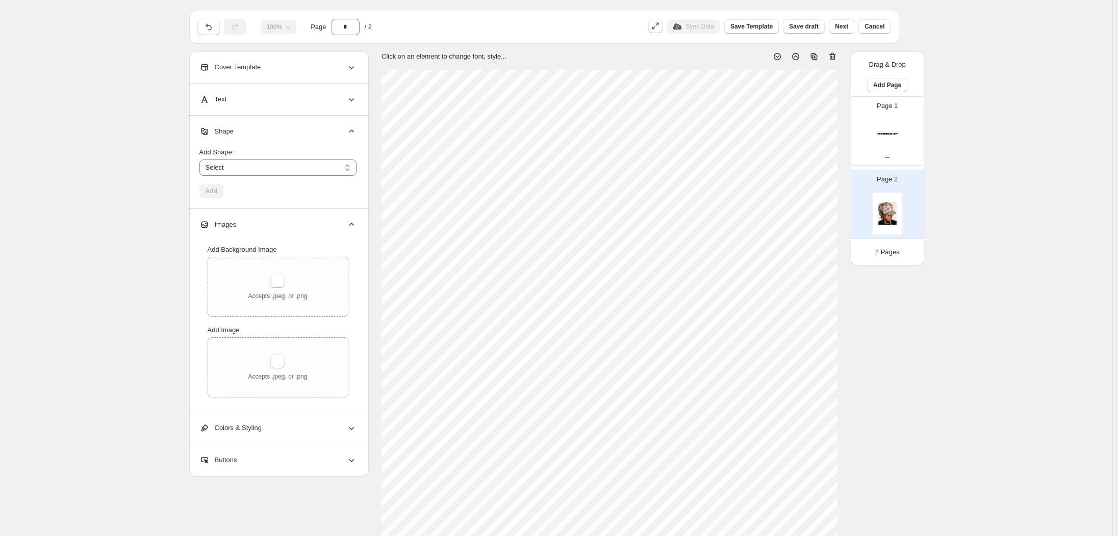
scroll to position [86, 0]
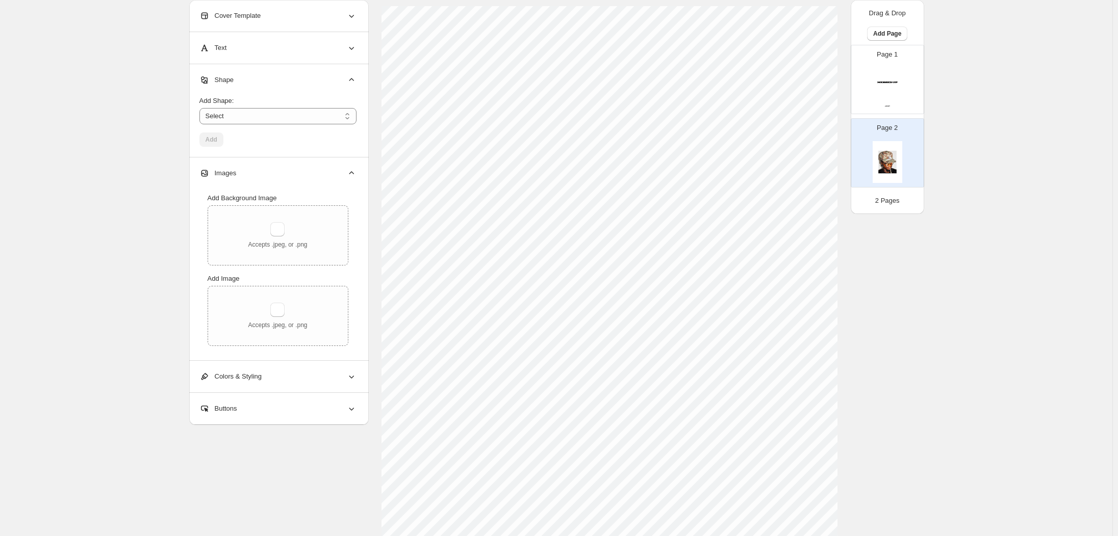
click at [334, 361] on div "Colors & Styling" at bounding box center [277, 377] width 157 height 32
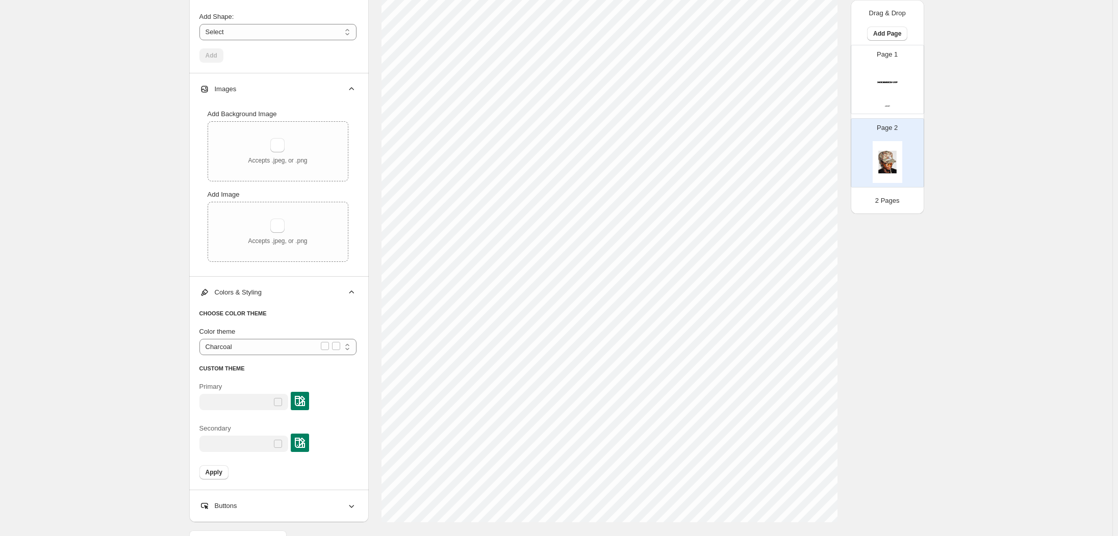
scroll to position [215, 0]
click at [316, 419] on div "Buttons" at bounding box center [277, 505] width 157 height 32
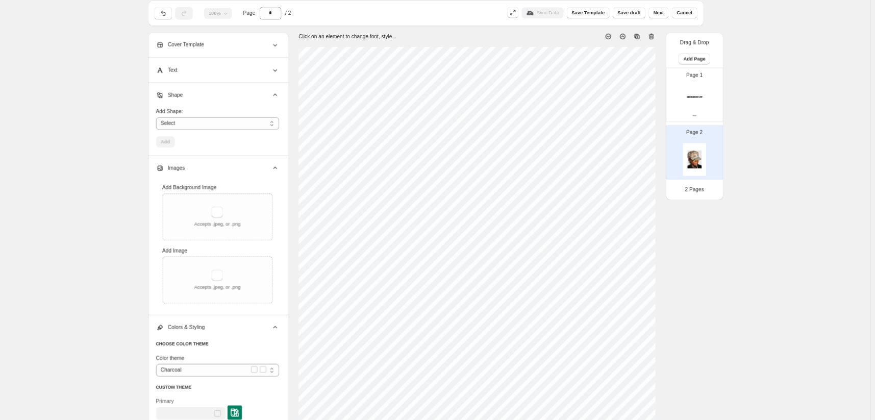
scroll to position [0, 0]
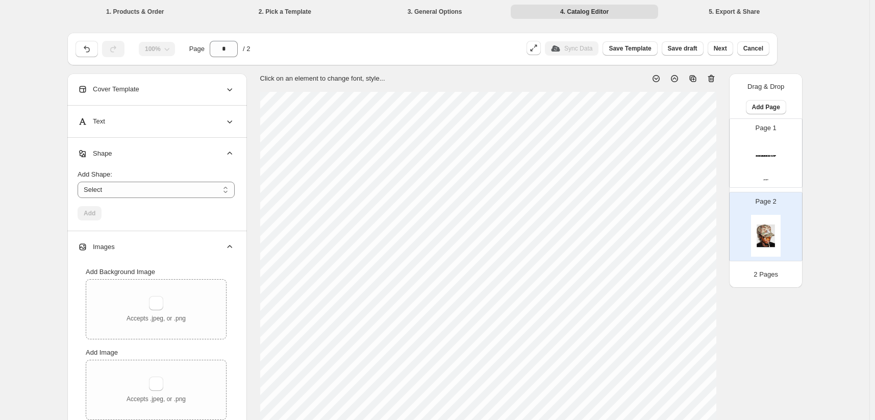
click at [235, 79] on div "Cover Template" at bounding box center [156, 89] width 157 height 32
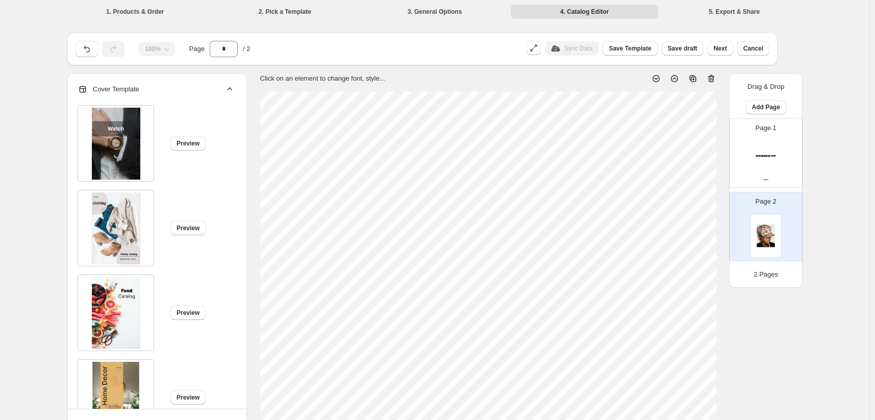
click at [235, 74] on div "Cover Template" at bounding box center [156, 89] width 157 height 32
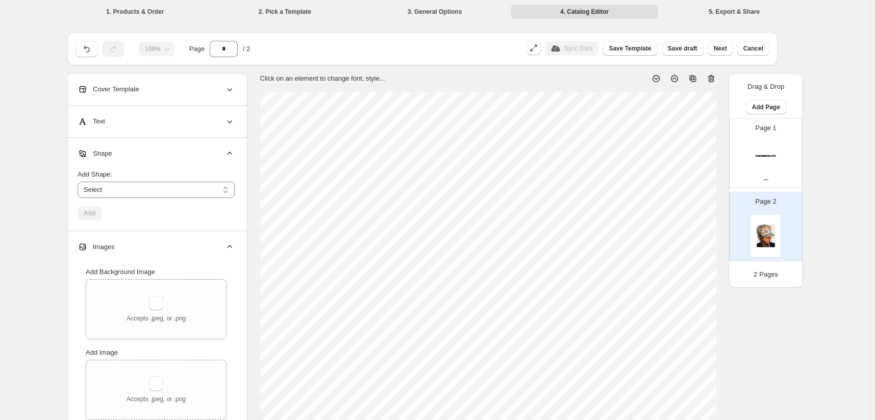
click at [224, 115] on div "Text" at bounding box center [156, 122] width 157 height 32
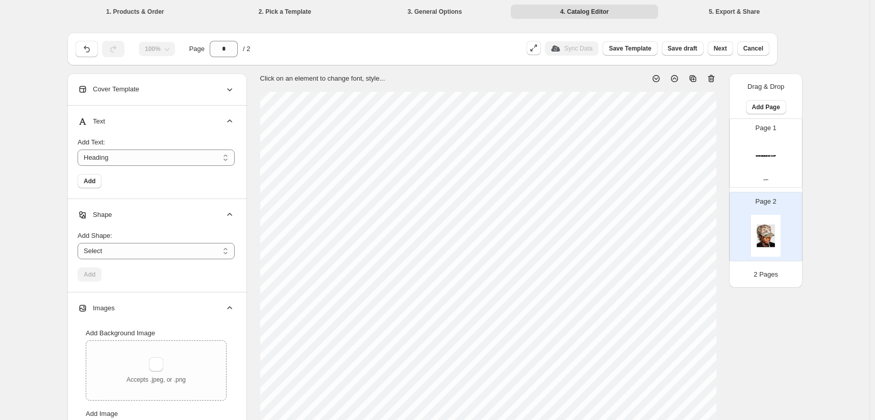
click at [225, 114] on div "Text" at bounding box center [156, 122] width 157 height 32
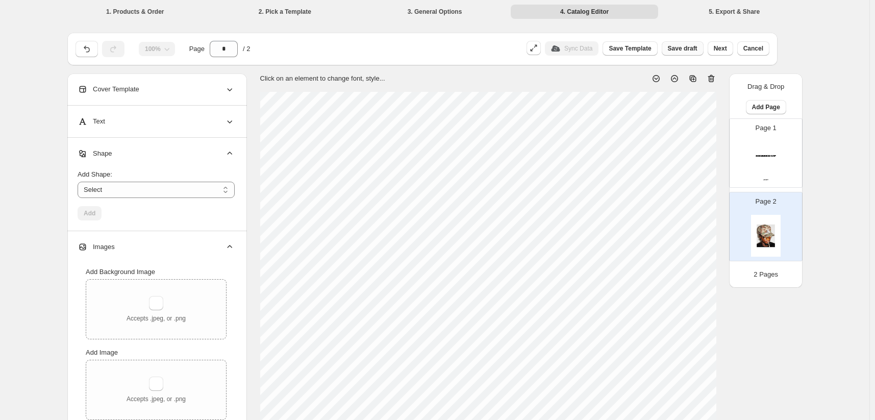
click at [668, 44] on span "Save draft" at bounding box center [683, 48] width 30 height 8
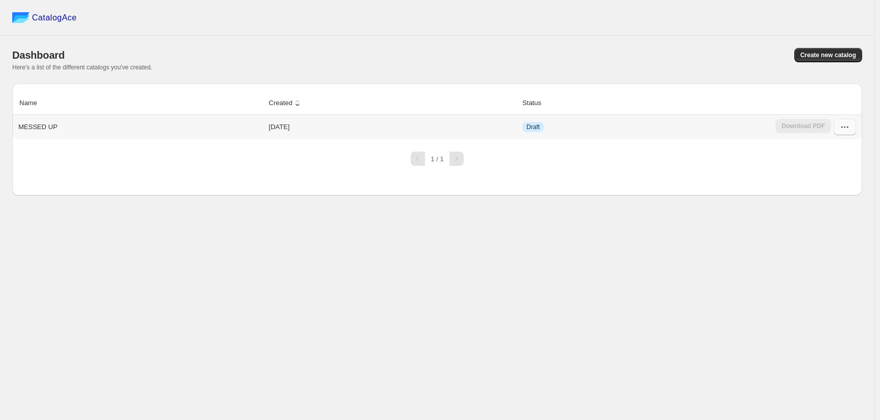
click at [850, 122] on icon "button" at bounding box center [844, 127] width 10 height 10
click at [567, 94] on th "Status" at bounding box center [645, 103] width 253 height 23
click at [538, 115] on td "Draft" at bounding box center [645, 127] width 253 height 24
click at [514, 115] on td "[DATE]" at bounding box center [392, 127] width 253 height 24
click at [740, 115] on td "Draft" at bounding box center [645, 127] width 253 height 24
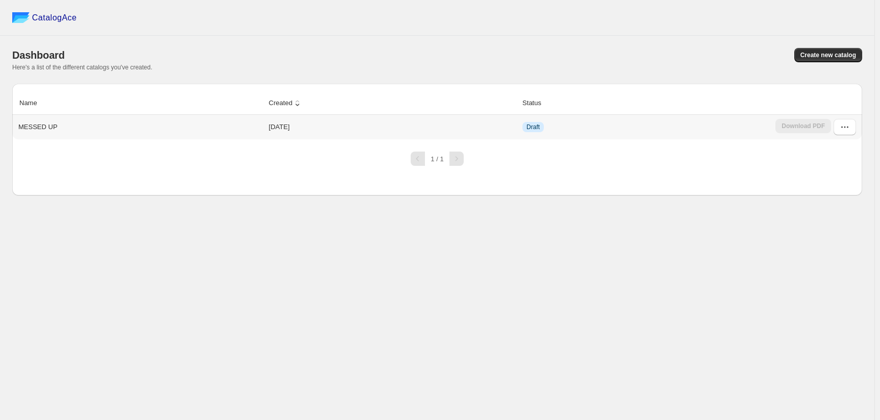
click at [723, 115] on td "Draft" at bounding box center [645, 127] width 253 height 24
click at [51, 143] on div "1 / 1" at bounding box center [433, 154] width 858 height 22
click at [101, 115] on th "MESSED UP" at bounding box center [138, 127] width 253 height 24
click at [138, 118] on div "MESSED UP" at bounding box center [138, 125] width 248 height 14
click at [157, 115] on th "MESSED UP" at bounding box center [138, 127] width 253 height 24
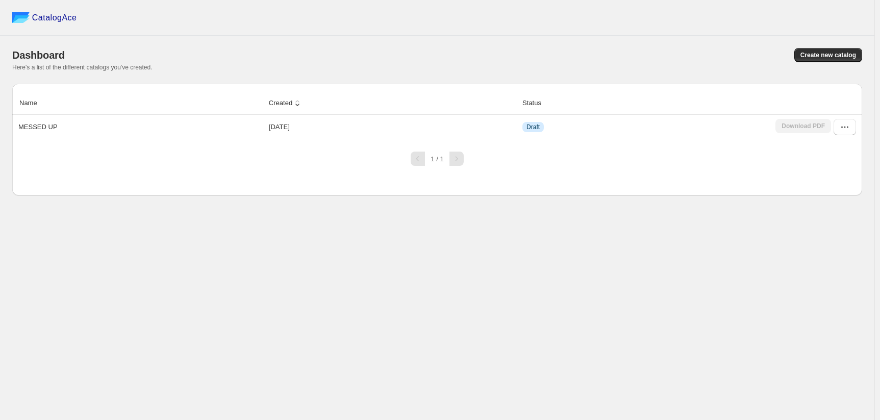
drag, startPoint x: 476, startPoint y: 127, endPoint x: 450, endPoint y: 131, distance: 26.8
click at [468, 143] on div "1 / 1" at bounding box center [433, 154] width 858 height 22
click at [450, 151] on div at bounding box center [456, 158] width 14 height 14
click at [22, 115] on th "MESSED UP" at bounding box center [138, 127] width 253 height 24
click at [23, 118] on div "MESSED UP" at bounding box center [138, 125] width 248 height 14
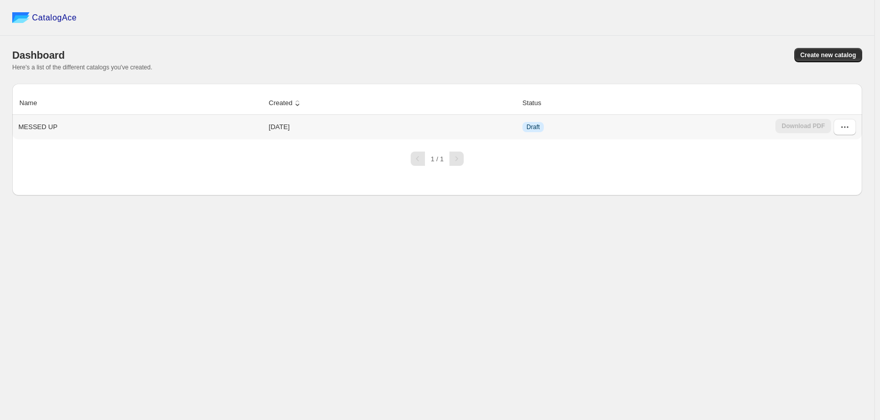
click at [25, 122] on p "MESSED UP" at bounding box center [37, 127] width 39 height 10
click at [845, 122] on icon "button" at bounding box center [844, 127] width 10 height 10
click at [859, 191] on span "Edit" at bounding box center [850, 196] width 39 height 10
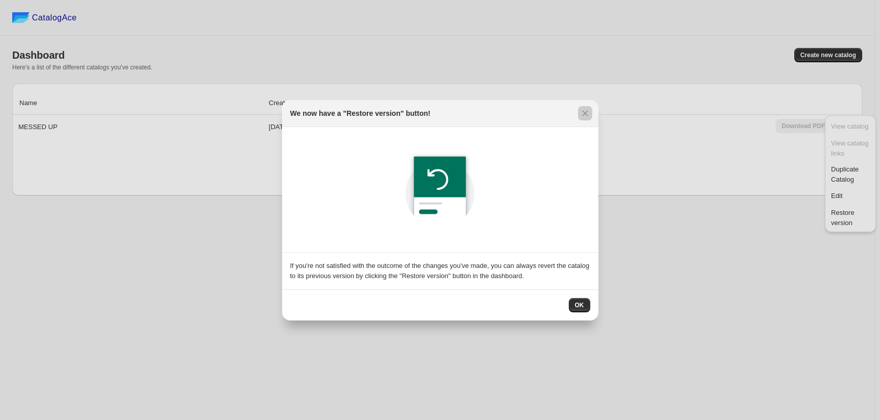
click at [764, 266] on div at bounding box center [440, 210] width 880 height 420
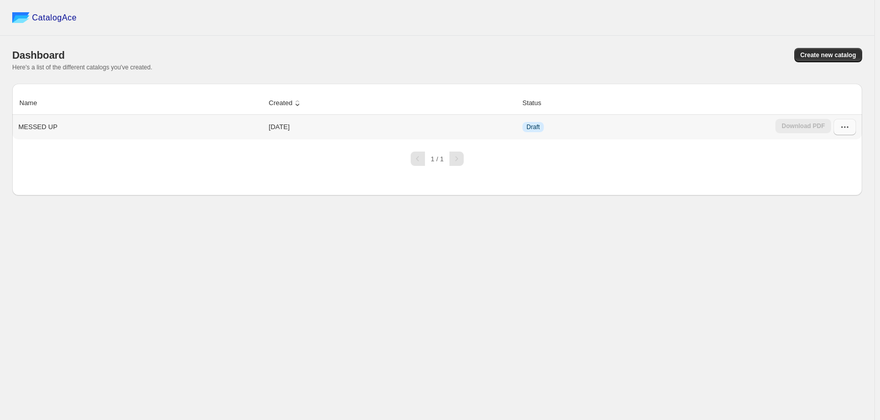
click at [856, 119] on button "button" at bounding box center [844, 127] width 22 height 16
click at [847, 209] on span "Restore version" at bounding box center [842, 218] width 23 height 18
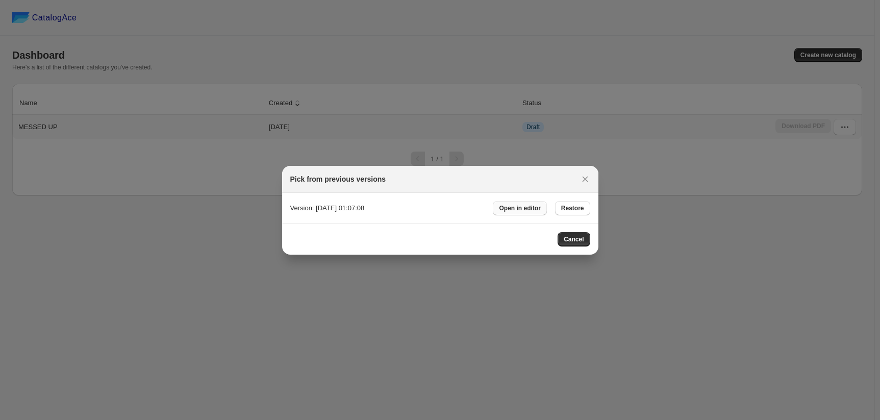
click at [509, 210] on span "Open in editor" at bounding box center [519, 208] width 41 height 8
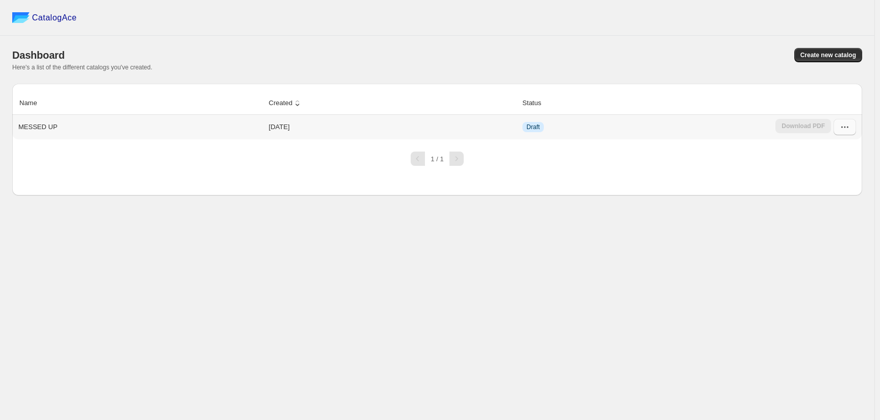
drag, startPoint x: 837, startPoint y: 99, endPoint x: 842, endPoint y: 104, distance: 6.9
click at [831, 119] on div "Download PDF" at bounding box center [803, 127] width 56 height 16
click at [846, 119] on button "button" at bounding box center [844, 127] width 22 height 16
click at [839, 191] on span "Edit" at bounding box center [850, 196] width 39 height 10
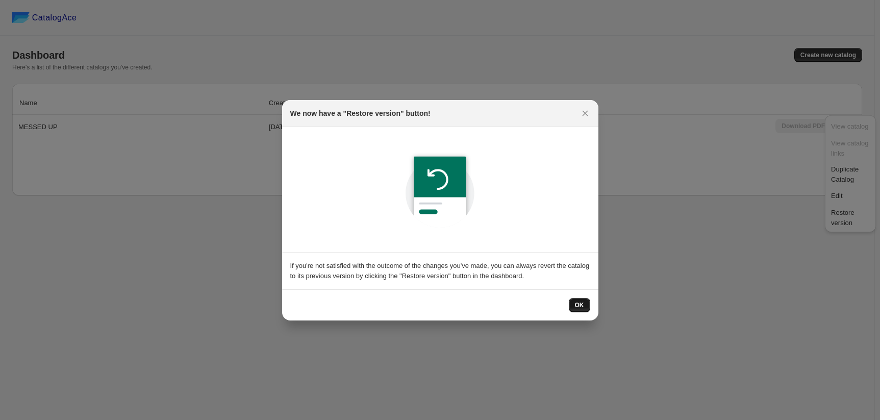
click at [575, 301] on span "OK" at bounding box center [579, 305] width 9 height 8
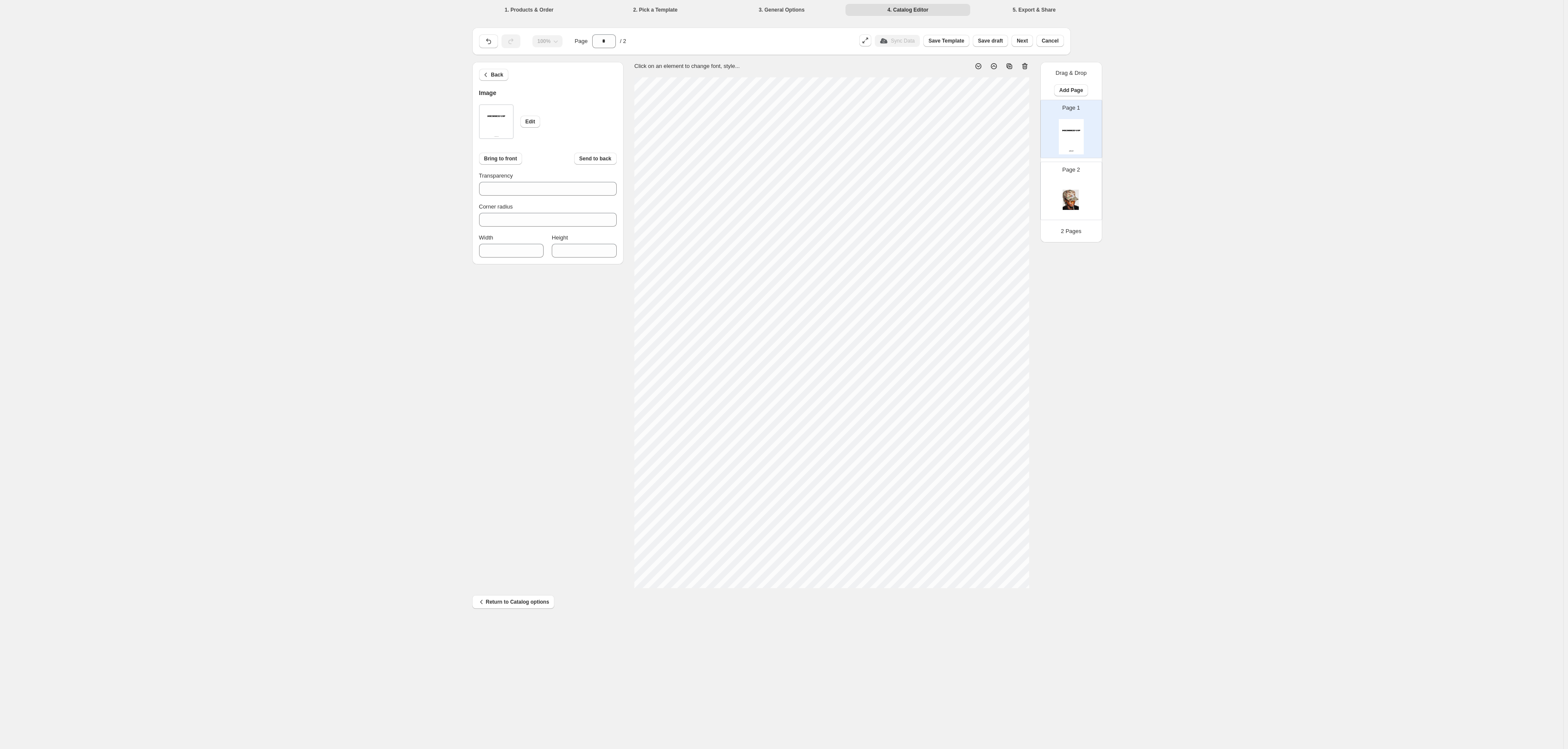
type input "****"
click at [741, 353] on div "1. Products & Order 2. Pick a Template 3. General Options 4. Catalog Editor 5. …" at bounding box center [782, 374] width 1564 height 749
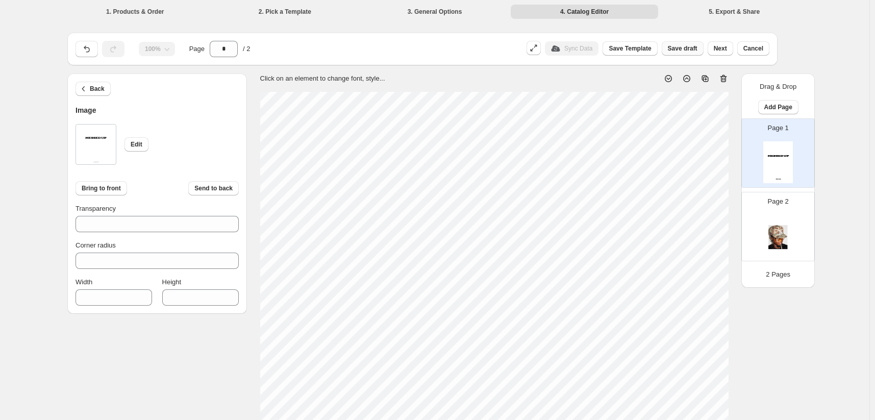
click at [668, 44] on span "Save draft" at bounding box center [683, 48] width 30 height 8
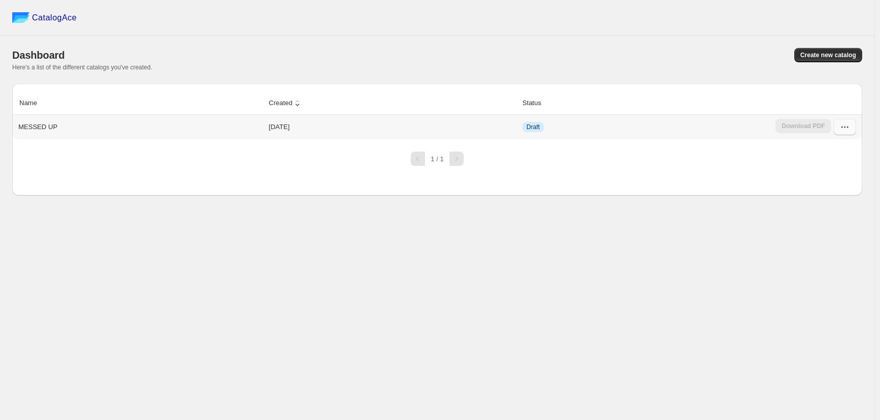
click at [850, 122] on icon "button" at bounding box center [844, 127] width 10 height 10
click at [842, 191] on span "Edit" at bounding box center [850, 196] width 39 height 10
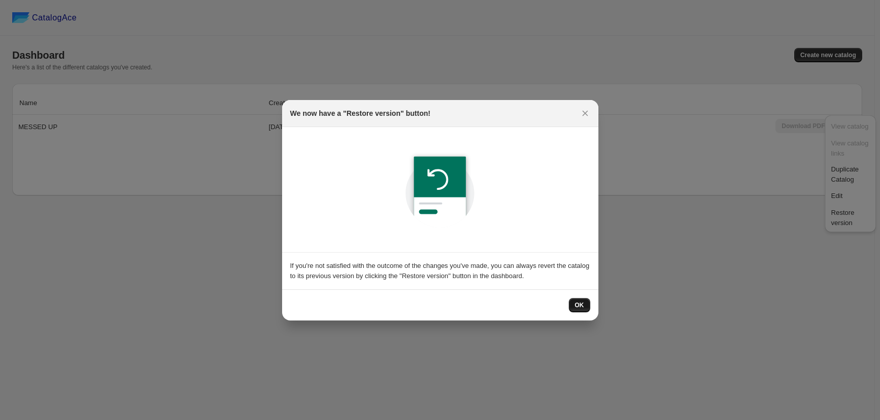
click at [569, 298] on button "OK" at bounding box center [579, 305] width 21 height 14
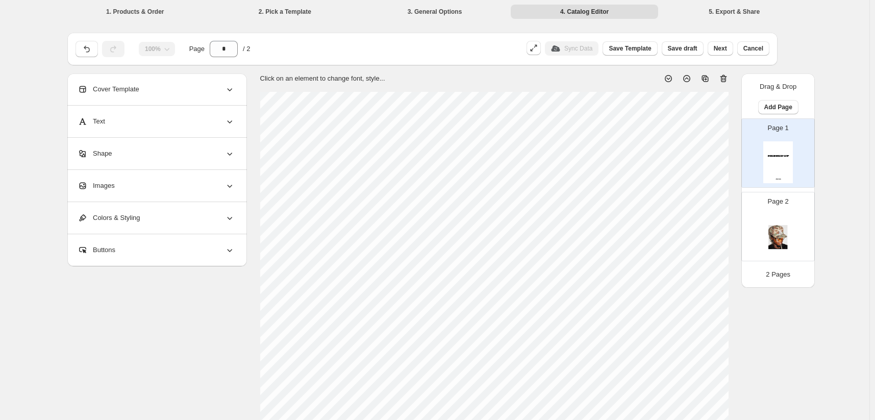
click at [684, 12] on li "5. Export & Share" at bounding box center [734, 11] width 148 height 14
click at [682, 10] on li "5. Export & Share" at bounding box center [734, 11] width 148 height 14
click at [707, 41] on button "Next" at bounding box center [719, 48] width 25 height 14
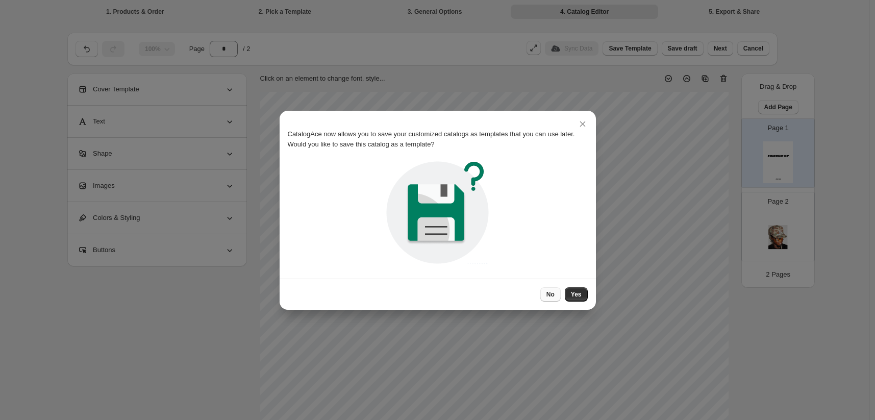
click at [546, 290] on span "No" at bounding box center [550, 294] width 8 height 8
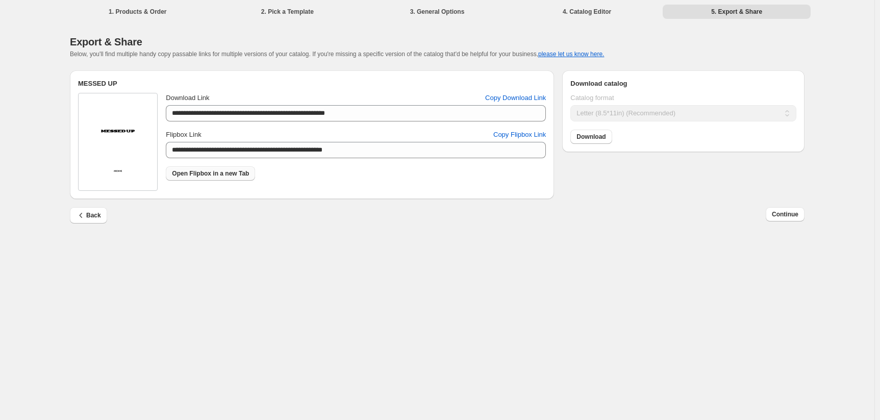
click at [248, 166] on link "Open Flipbox in a new Tab" at bounding box center [210, 173] width 89 height 14
click at [552, 17] on div "1. Products & Order 2. Pick a Template 3. General Options 4. Catalog Editor 5. …" at bounding box center [437, 11] width 759 height 22
click at [556, 9] on li "4. Catalog Editor" at bounding box center [587, 11] width 148 height 14
click at [107, 207] on button "Back" at bounding box center [88, 215] width 37 height 16
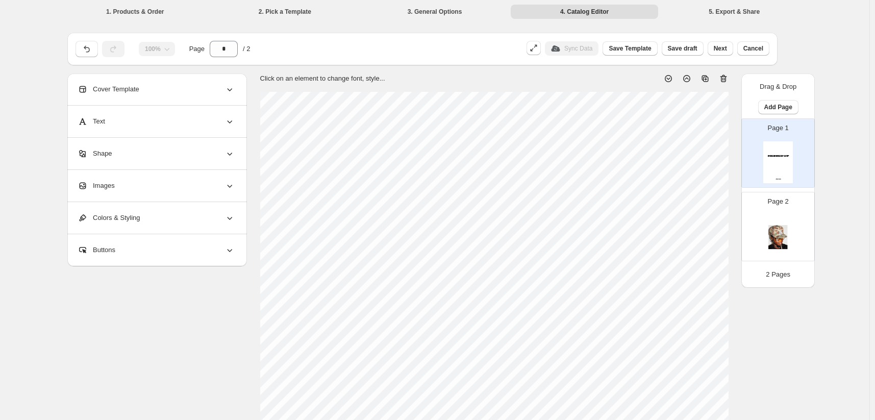
click at [792, 215] on img at bounding box center [778, 236] width 30 height 42
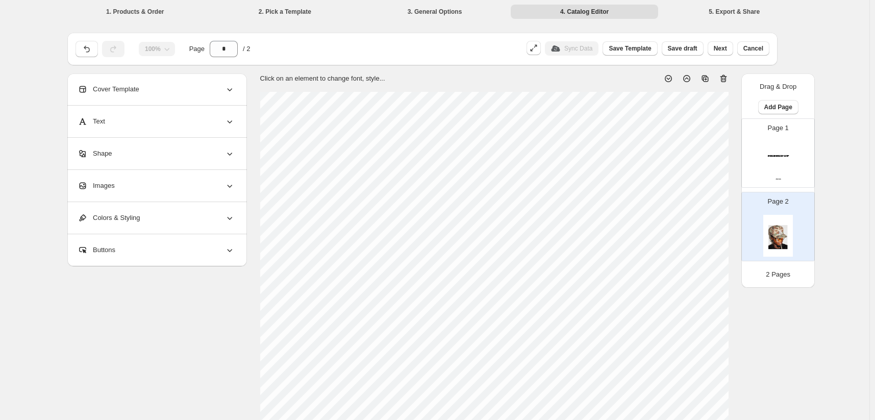
click at [806, 134] on div "Page 1" at bounding box center [773, 149] width 64 height 68
type input "*"
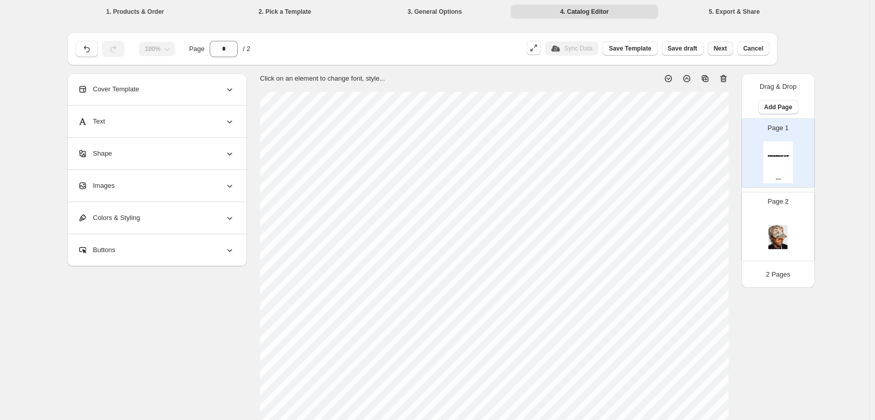
click at [713, 44] on span "Next" at bounding box center [719, 48] width 13 height 8
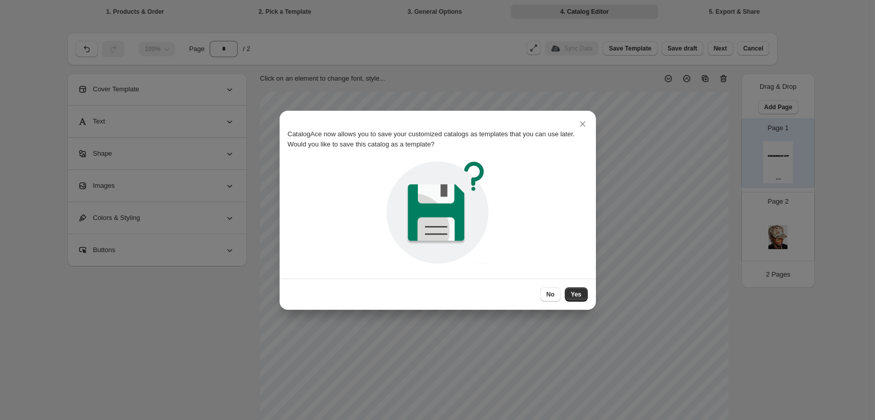
click at [554, 297] on div "No Yes" at bounding box center [437, 293] width 316 height 31
click at [546, 290] on span "No" at bounding box center [550, 294] width 8 height 8
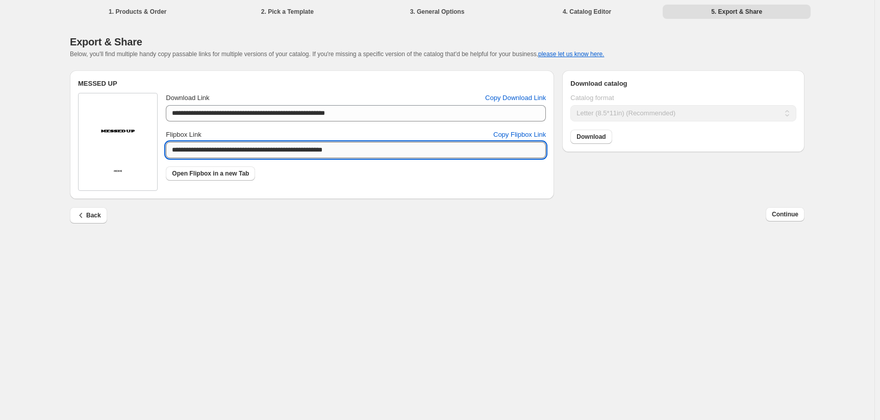
click at [304, 142] on input "**********" at bounding box center [356, 150] width 380 height 16
type input "**********"
drag, startPoint x: 345, startPoint y: 85, endPoint x: 337, endPoint y: 86, distance: 7.8
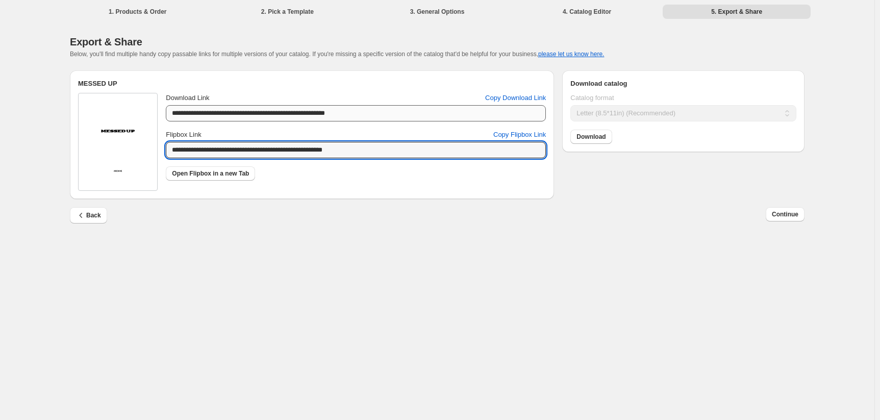
click at [343, 93] on div "**********" at bounding box center [356, 107] width 380 height 29
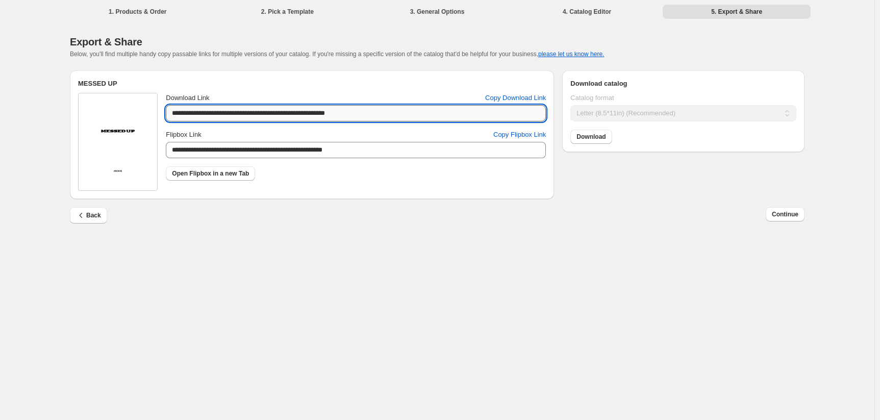
click at [337, 105] on input "**********" at bounding box center [356, 113] width 380 height 16
click at [318, 105] on input "**********" at bounding box center [356, 113] width 380 height 16
click at [332, 105] on input "**********" at bounding box center [356, 113] width 380 height 16
type input "**********"
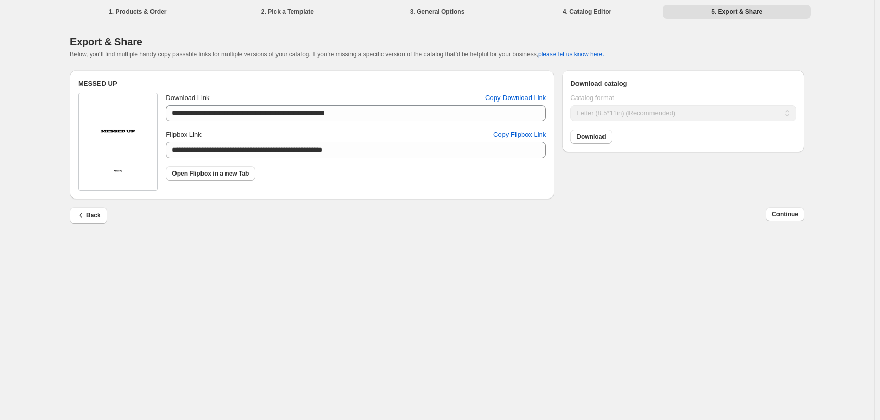
click at [624, 111] on div "**********" at bounding box center [683, 114] width 226 height 59
click at [143, 136] on img at bounding box center [117, 142] width 51 height 72
click at [143, 137] on img at bounding box center [117, 142] width 51 height 72
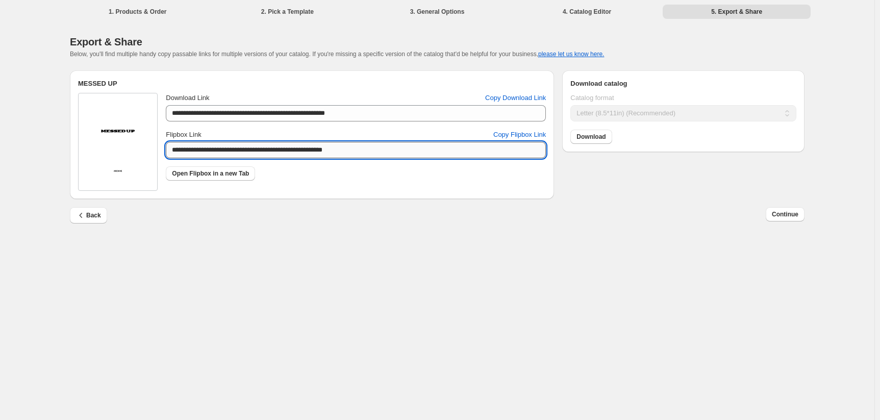
click at [279, 142] on input "**********" at bounding box center [356, 150] width 380 height 16
click at [399, 142] on input "**********" at bounding box center [356, 150] width 380 height 16
click at [552, 9] on li "4. Catalog Editor" at bounding box center [587, 11] width 148 height 14
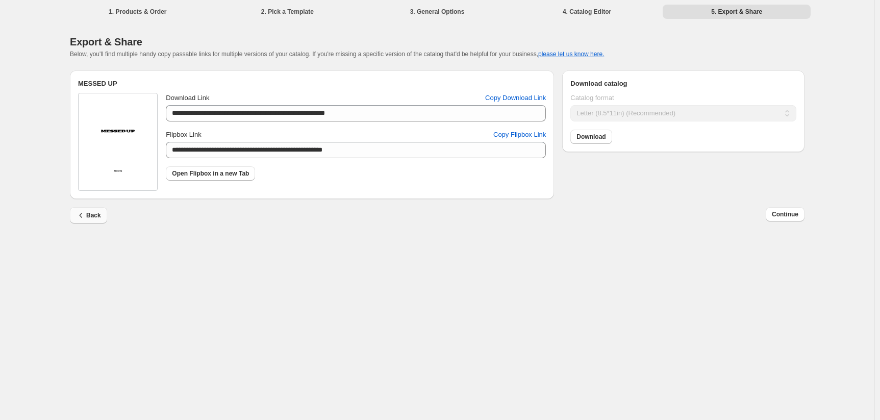
click at [107, 207] on button "Back" at bounding box center [88, 215] width 37 height 16
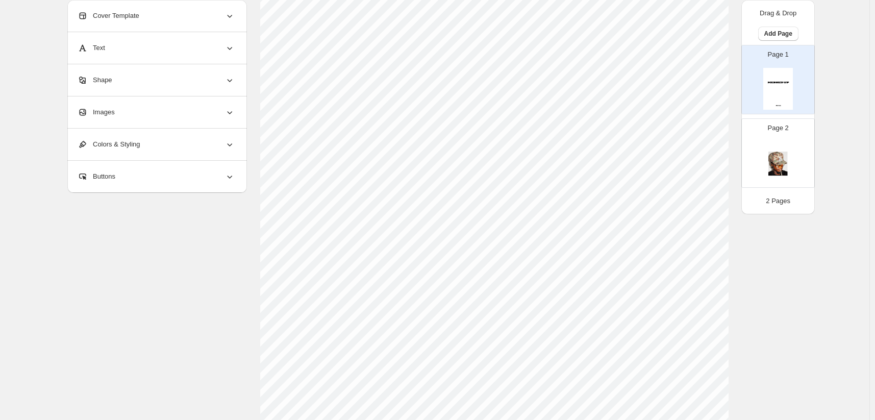
scroll to position [102, 0]
click at [202, 173] on div "Buttons" at bounding box center [156, 177] width 157 height 32
click at [201, 175] on div "Buttons" at bounding box center [156, 177] width 157 height 32
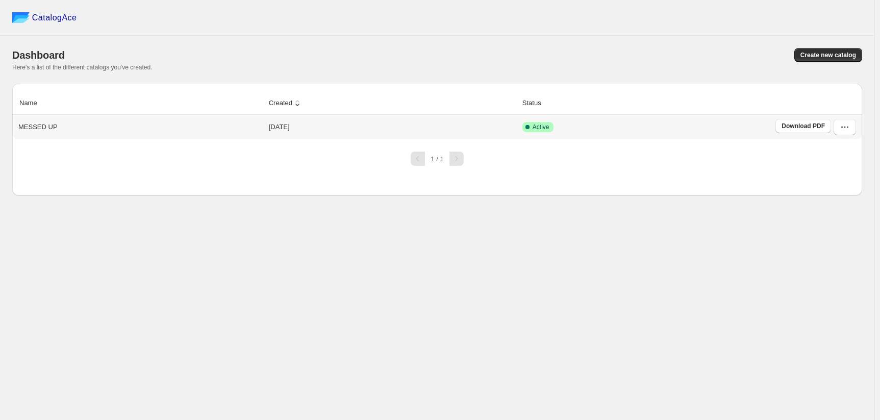
click at [542, 115] on td "Active" at bounding box center [645, 127] width 253 height 24
click at [532, 122] on icon at bounding box center [527, 127] width 10 height 10
drag, startPoint x: 549, startPoint y: 101, endPoint x: 539, endPoint y: 108, distance: 11.7
click at [539, 115] on td "Active" at bounding box center [645, 127] width 253 height 24
click at [856, 119] on button "button" at bounding box center [844, 127] width 22 height 16
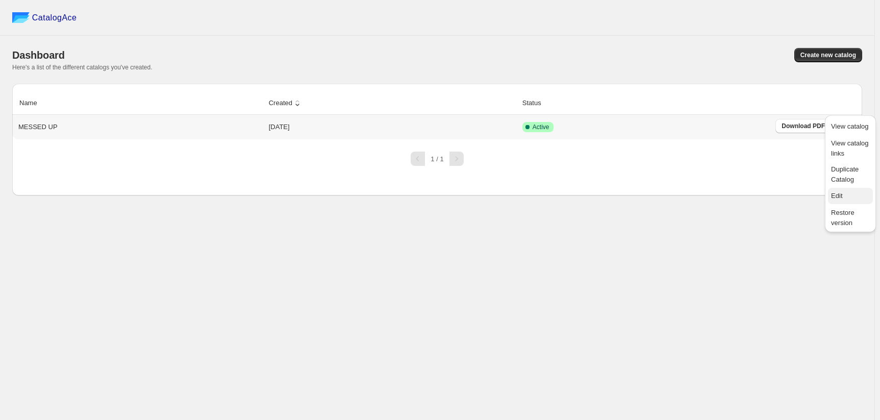
click at [850, 191] on span "Edit" at bounding box center [850, 196] width 39 height 10
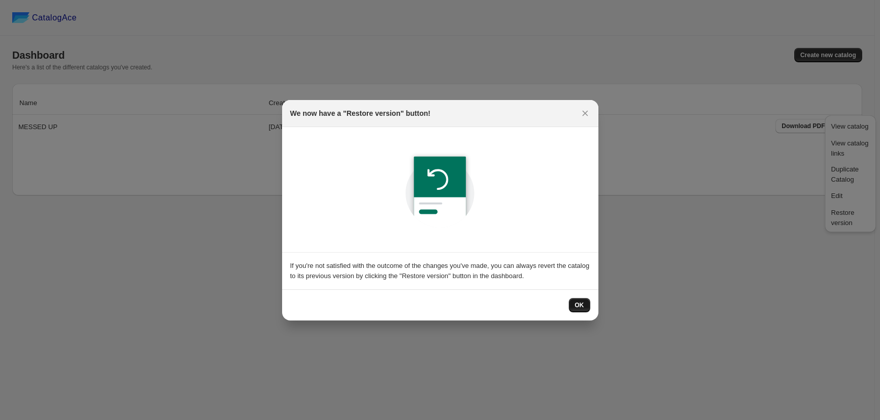
click at [575, 301] on span "OK" at bounding box center [579, 305] width 9 height 8
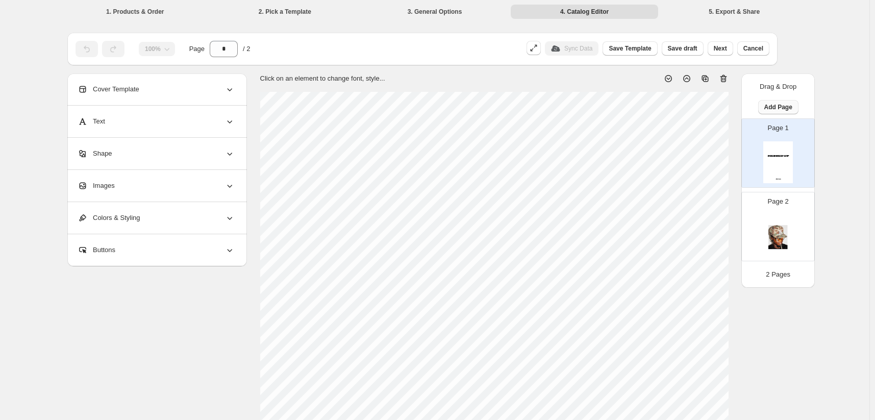
click at [798, 100] on button "Add Page" at bounding box center [778, 107] width 40 height 14
click at [813, 106] on span "Cover / Blank Page" at bounding box center [811, 107] width 57 height 8
click at [792, 215] on img at bounding box center [778, 236] width 30 height 42
type input "*"
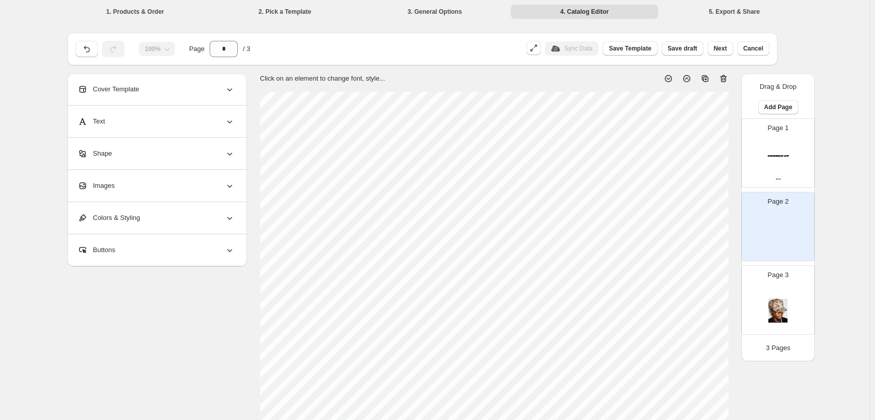
click at [710, 73] on icon at bounding box center [705, 78] width 10 height 10
click at [225, 176] on div "Images" at bounding box center [156, 186] width 157 height 32
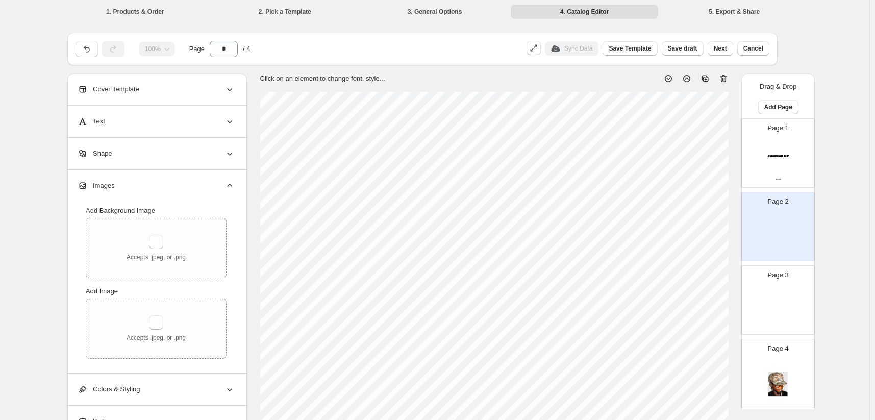
click at [231, 78] on div "Cover Template" at bounding box center [156, 89] width 157 height 32
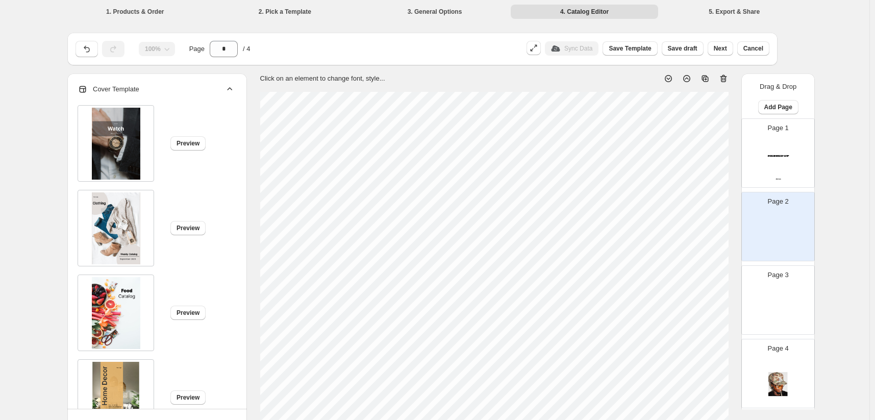
click at [233, 76] on div "Cover Template" at bounding box center [156, 89] width 157 height 32
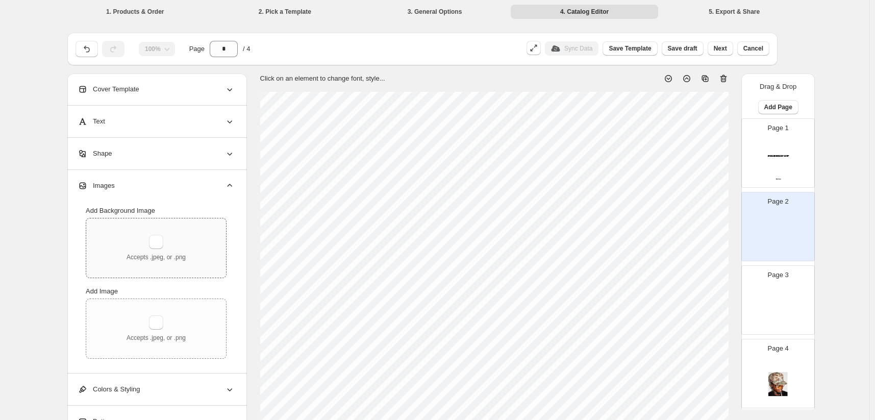
click at [192, 218] on div "Accepts .jpeg, or .png" at bounding box center [156, 247] width 140 height 59
type input "**********"
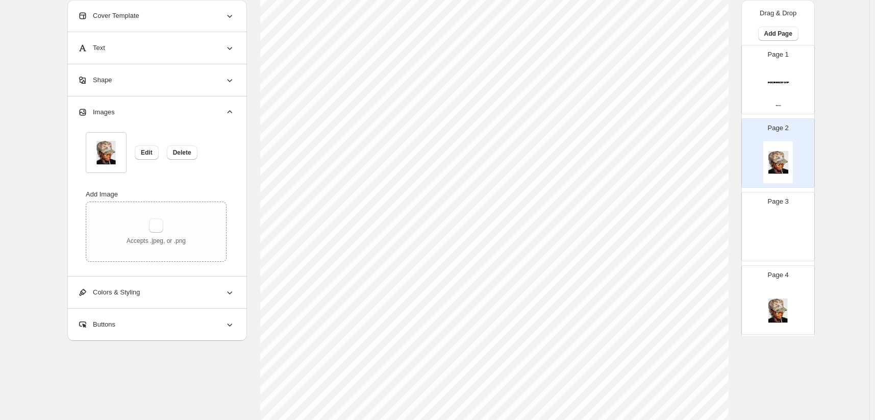
scroll to position [204, 0]
click at [191, 152] on span "Delete" at bounding box center [182, 152] width 18 height 8
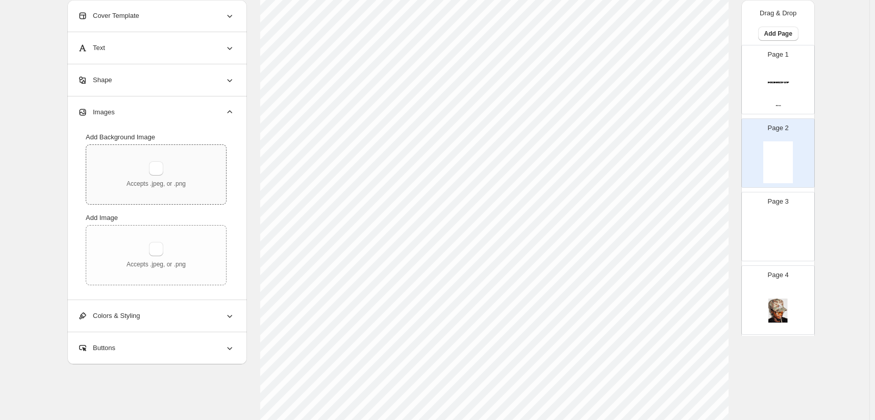
click at [226, 160] on div "Accepts .jpeg, or .png" at bounding box center [156, 174] width 140 height 59
type input "**********"
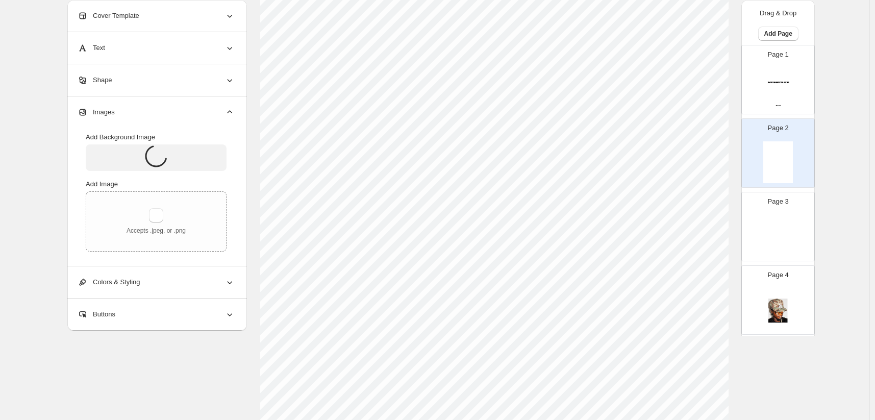
click at [792, 215] on img at bounding box center [778, 236] width 30 height 42
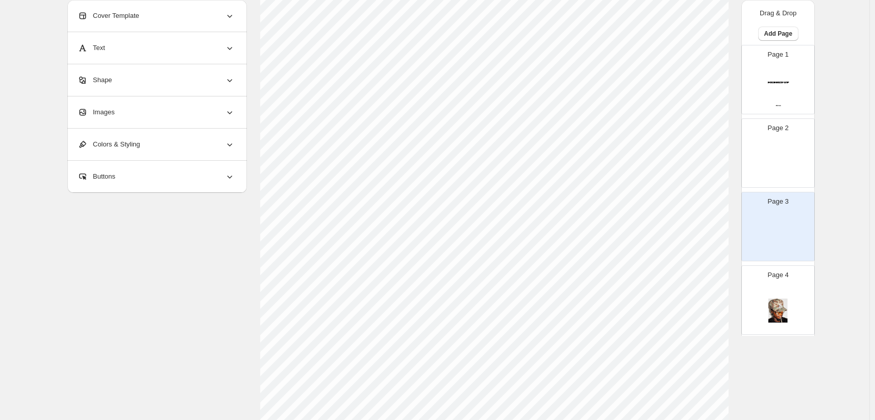
click at [235, 137] on div "Colors & Styling" at bounding box center [156, 145] width 157 height 32
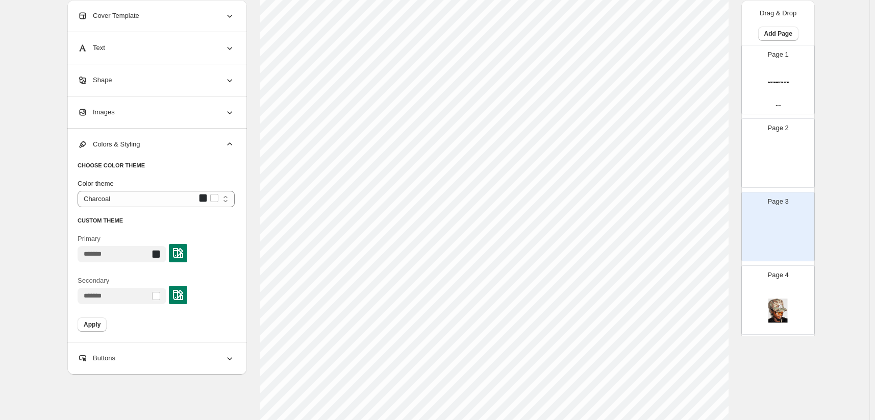
click at [232, 122] on div "Images" at bounding box center [156, 112] width 157 height 32
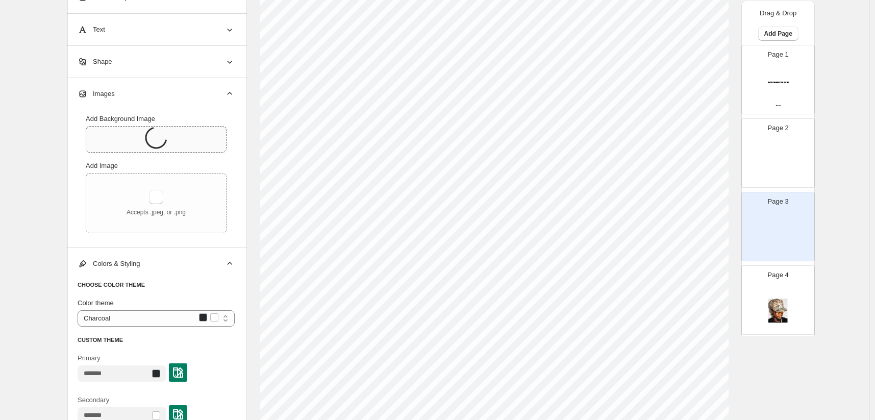
click at [235, 110] on div "Images" at bounding box center [156, 94] width 157 height 32
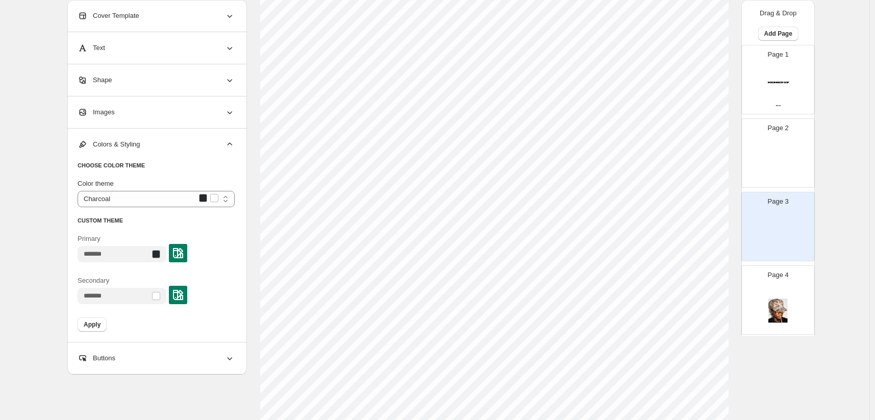
click at [235, 115] on div "Images" at bounding box center [156, 112] width 157 height 32
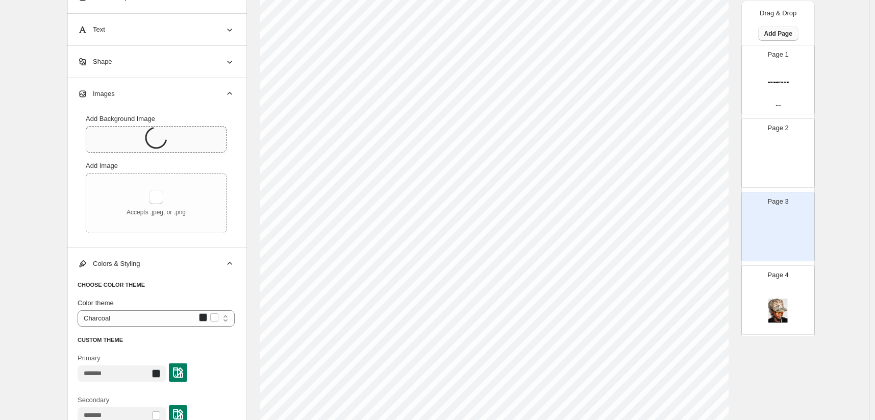
click at [792, 30] on span "Add Page" at bounding box center [778, 34] width 28 height 8
click at [803, 43] on span "Cover / Blank Page" at bounding box center [811, 47] width 57 height 8
click at [792, 30] on span "Add Page" at bounding box center [778, 34] width 28 height 8
click at [803, 43] on span "Cover / Blank Page" at bounding box center [808, 47] width 57 height 8
click at [792, 30] on span "Add Page" at bounding box center [778, 34] width 28 height 8
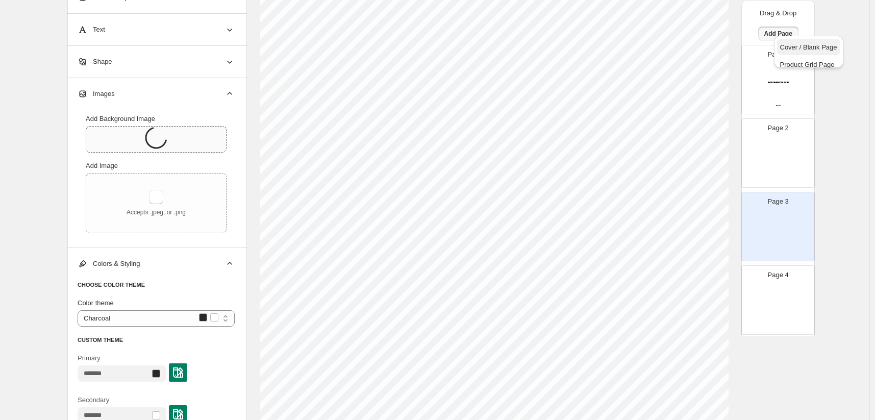
click at [801, 45] on span "Cover / Blank Page" at bounding box center [808, 47] width 57 height 8
click at [798, 31] on button "Add Page" at bounding box center [778, 34] width 40 height 14
click at [802, 43] on span "Cover / Blank Page" at bounding box center [808, 47] width 57 height 8
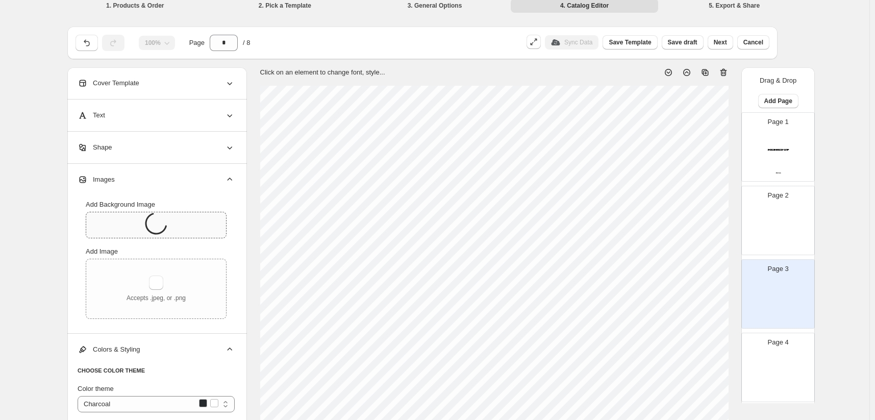
scroll to position [0, 0]
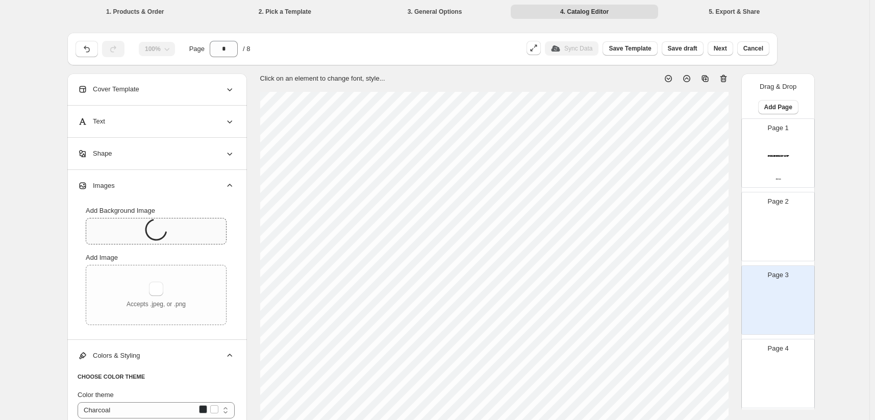
click at [792, 215] on img at bounding box center [778, 236] width 30 height 42
type input "*"
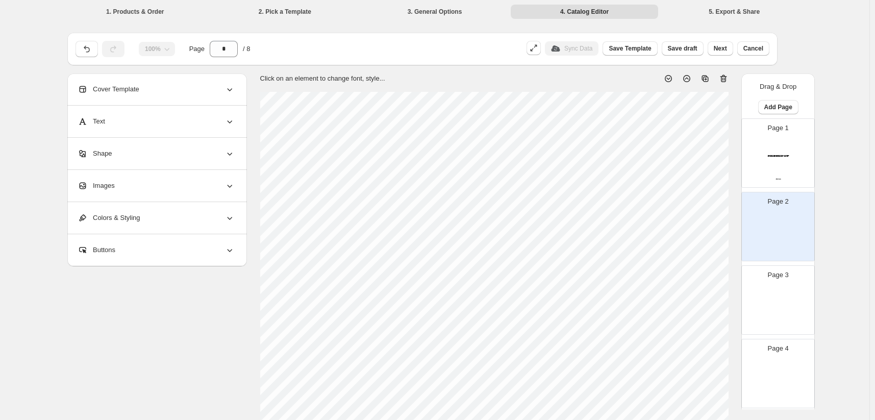
click at [235, 170] on div "Images" at bounding box center [156, 186] width 157 height 32
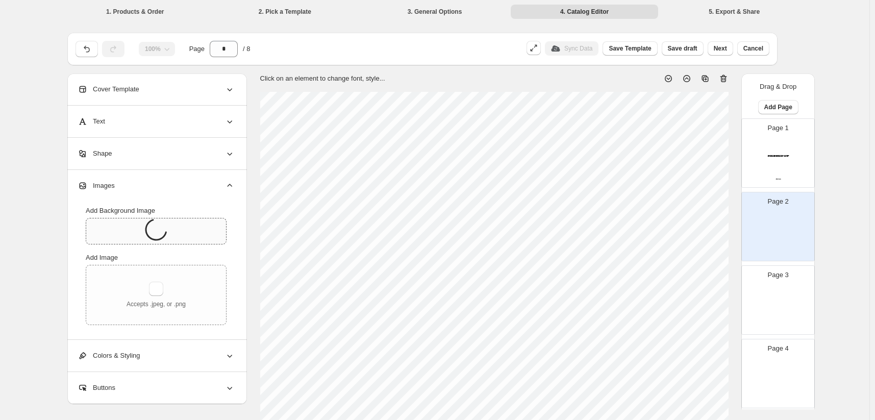
click at [226, 211] on div at bounding box center [152, 227] width 148 height 34
type input "**********"
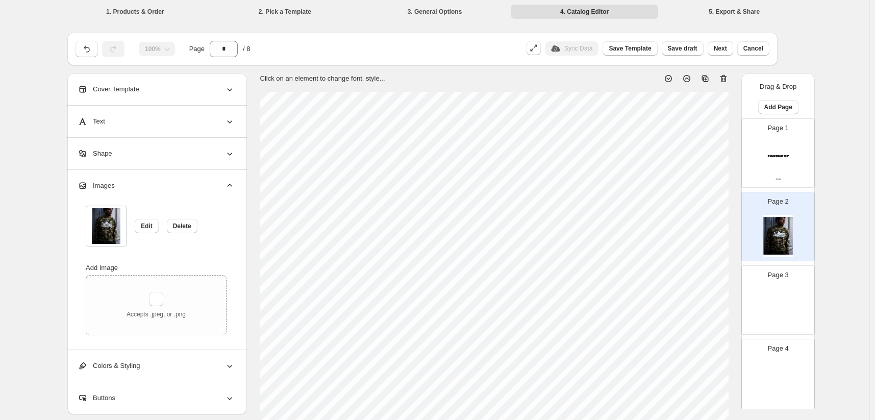
click at [792, 288] on img at bounding box center [778, 309] width 30 height 42
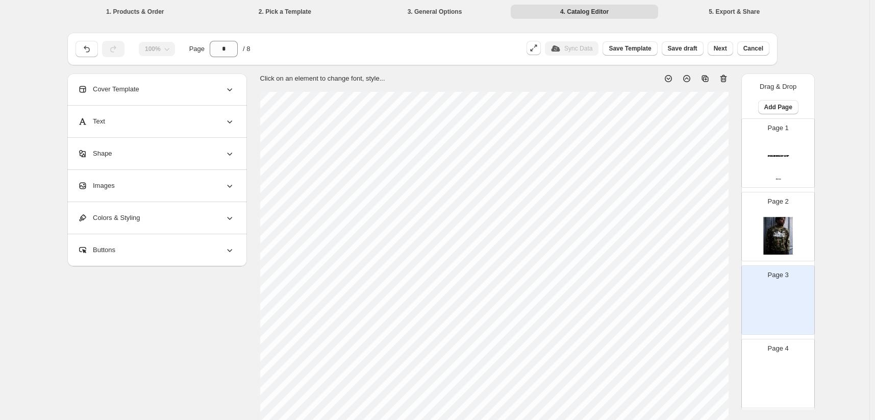
click at [216, 175] on div "Images" at bounding box center [156, 186] width 157 height 32
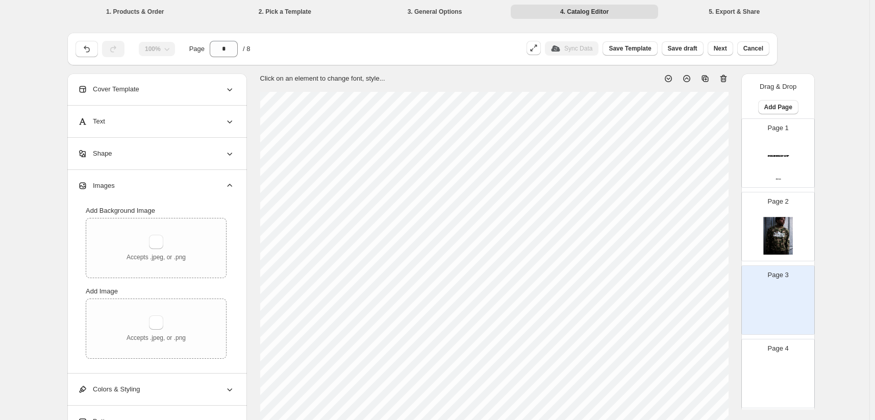
click at [792, 215] on img at bounding box center [778, 236] width 30 height 42
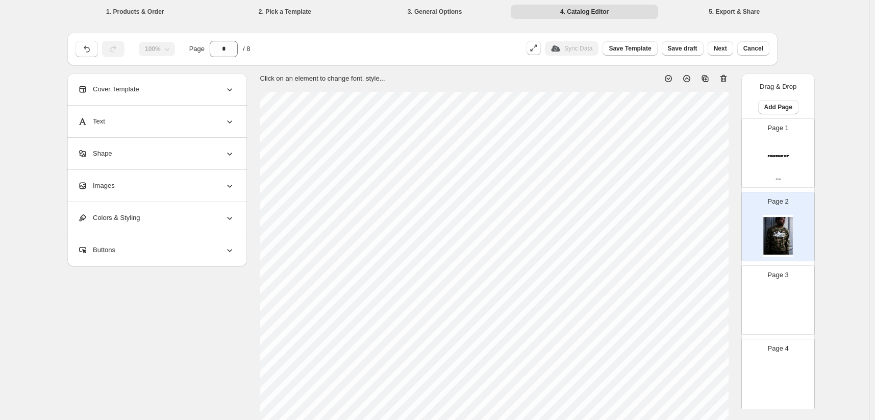
click at [792, 288] on img at bounding box center [778, 309] width 30 height 42
type input "*"
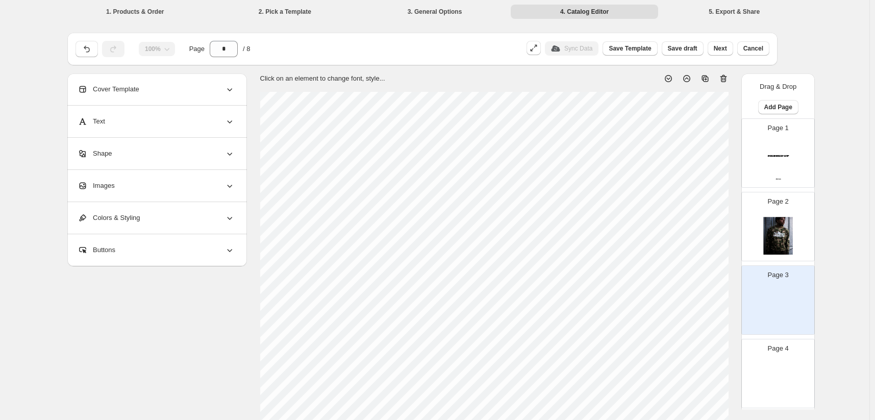
click at [186, 171] on div "Images" at bounding box center [156, 186] width 157 height 32
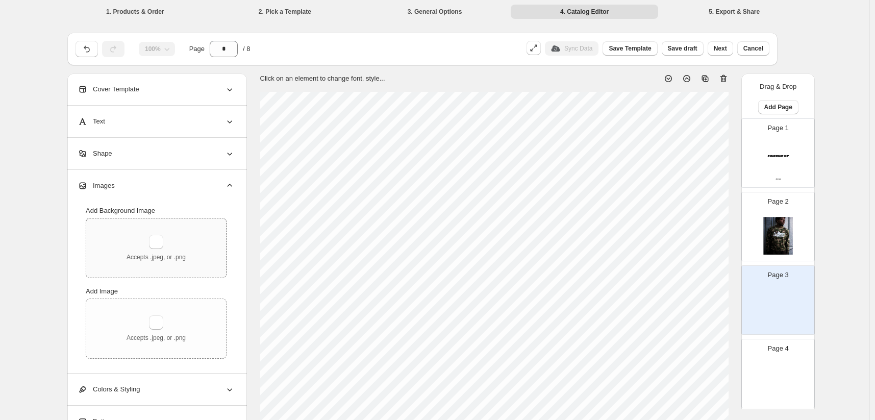
click at [204, 218] on div "Accepts .jpeg, or .png" at bounding box center [156, 247] width 140 height 59
type input "**********"
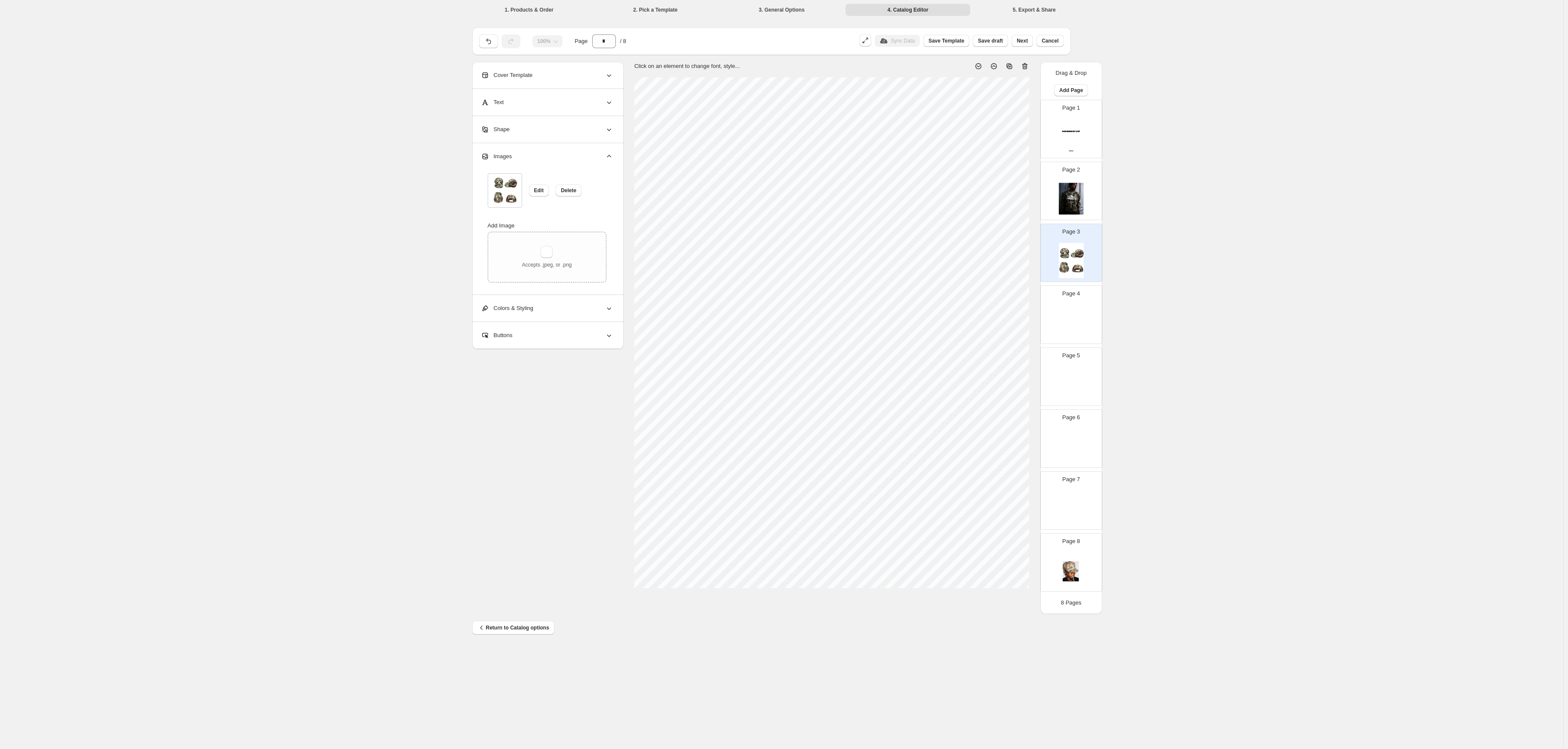
click at [741, 283] on div "Page 4" at bounding box center [1068, 311] width 54 height 57
type input "*"
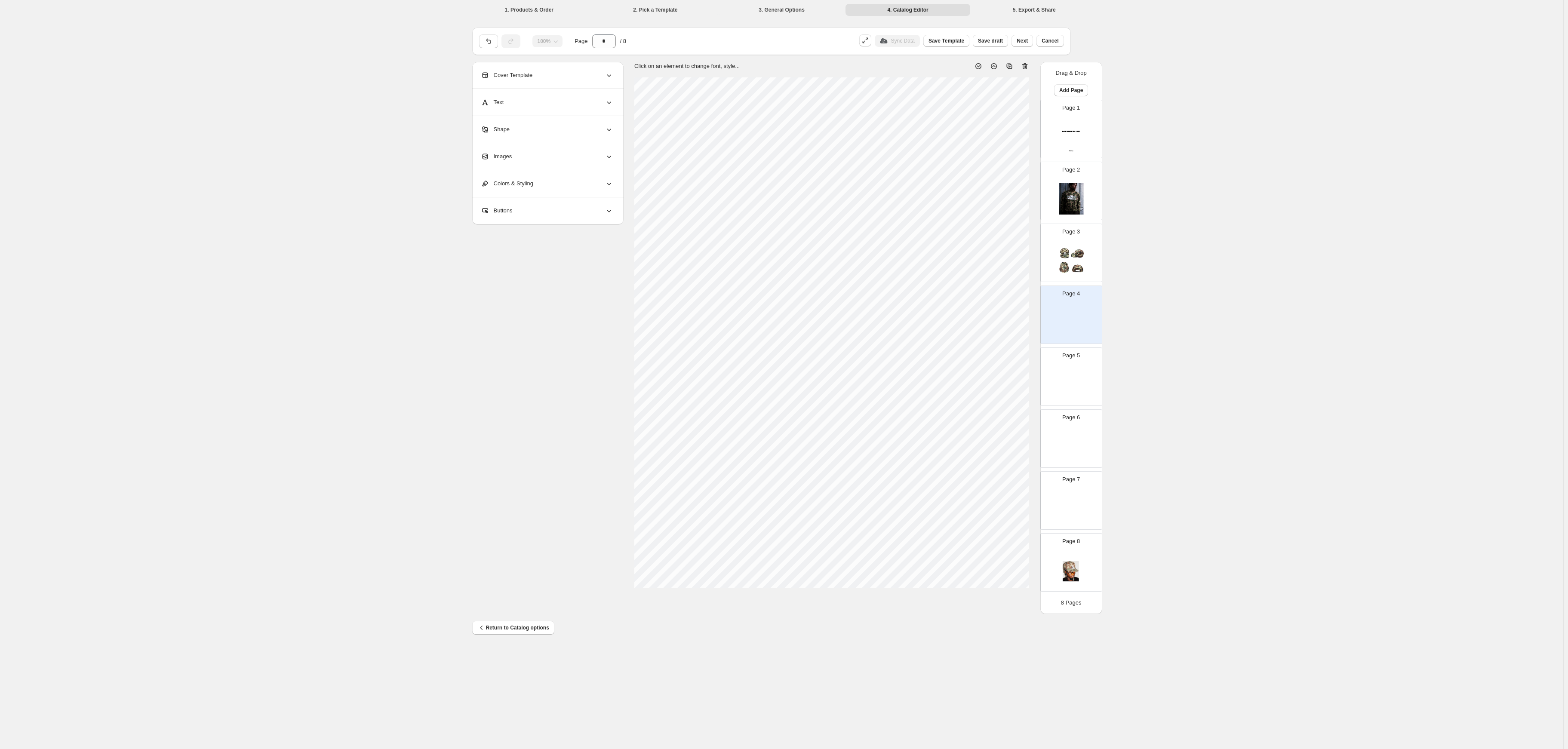
click at [594, 143] on div "Images" at bounding box center [547, 157] width 132 height 27
click at [572, 198] on div "Accepts .jpeg, or .png" at bounding box center [547, 209] width 50 height 23
type input "**********"
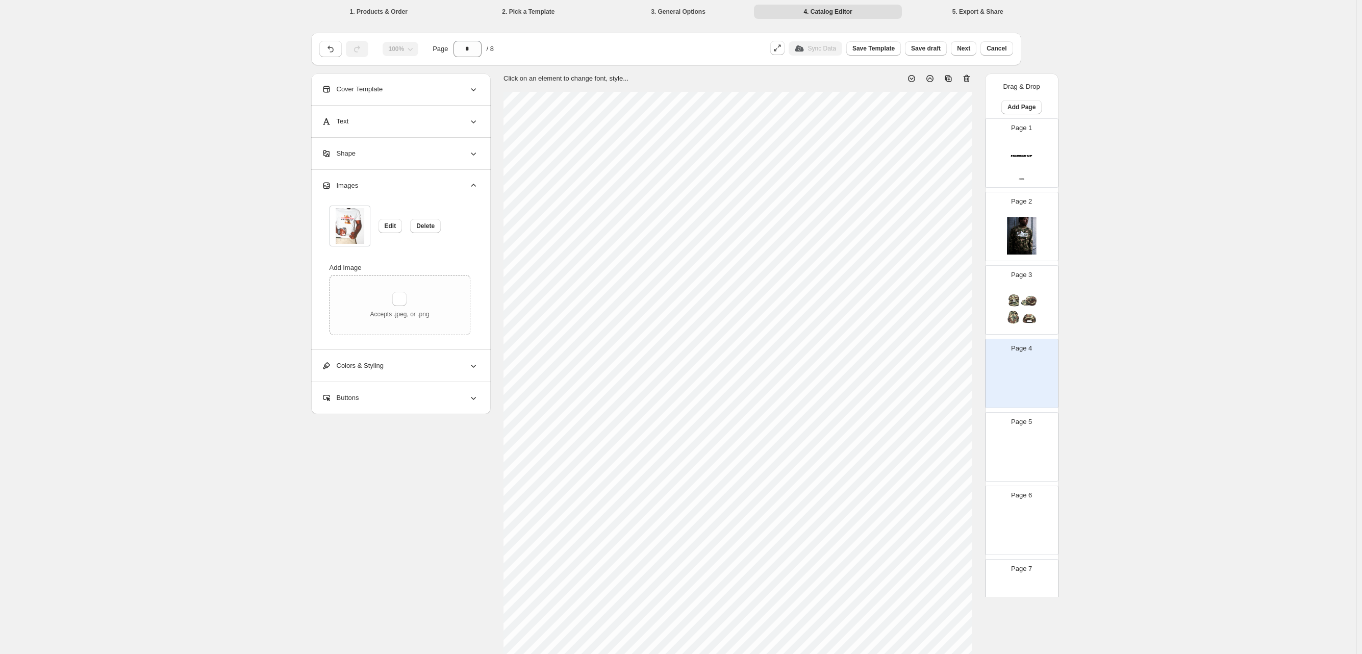
scroll to position [60, 0]
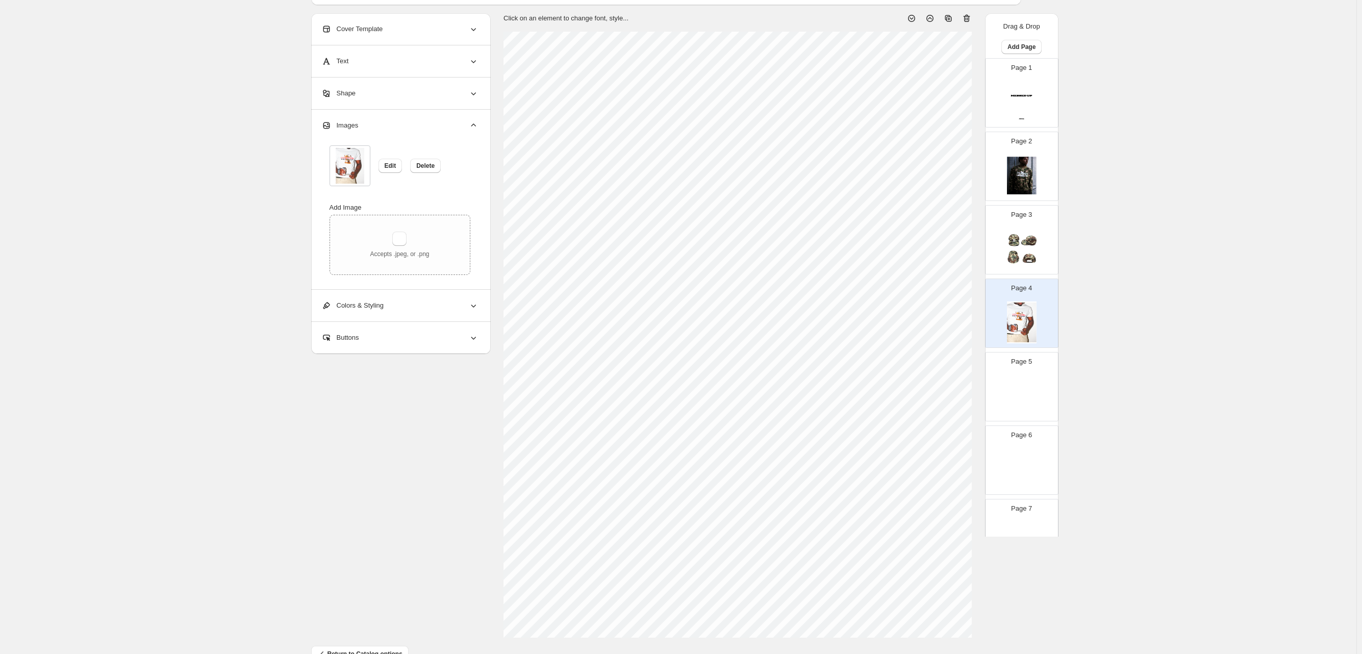
click at [879, 348] on div "Page 5" at bounding box center [1017, 382] width 64 height 68
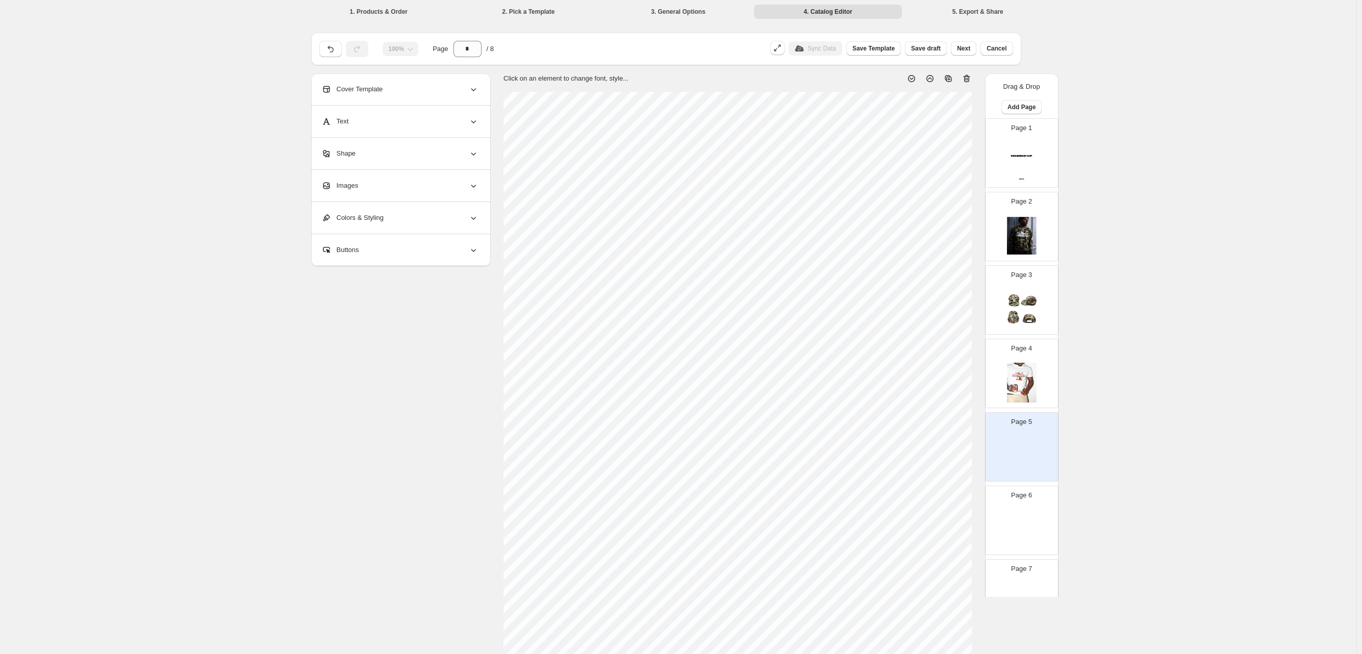
click at [879, 362] on img at bounding box center [1022, 383] width 30 height 42
click at [879, 417] on p "Page 5" at bounding box center [1021, 422] width 21 height 10
type input "*"
click at [435, 170] on div "Images" at bounding box center [399, 186] width 157 height 32
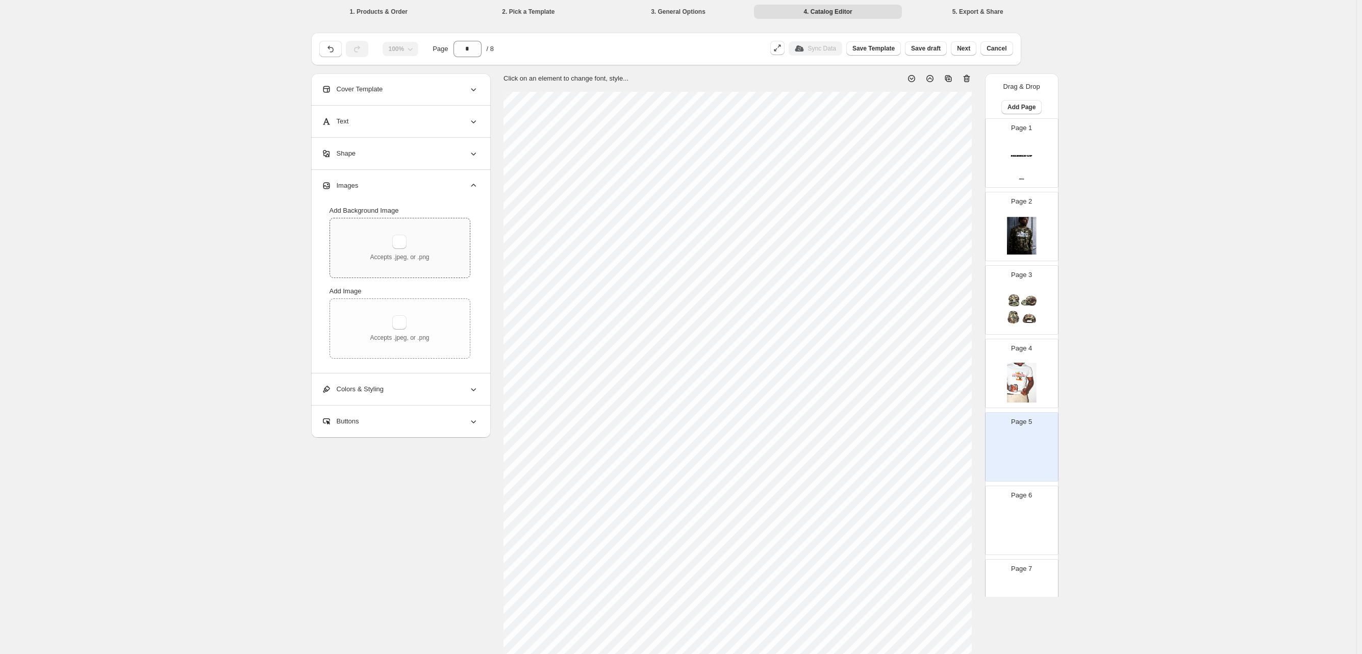
click at [429, 235] on div "Accepts .jpeg, or .png" at bounding box center [399, 248] width 59 height 27
type input "**********"
click at [879, 445] on div "Page 6" at bounding box center [1017, 516] width 64 height 68
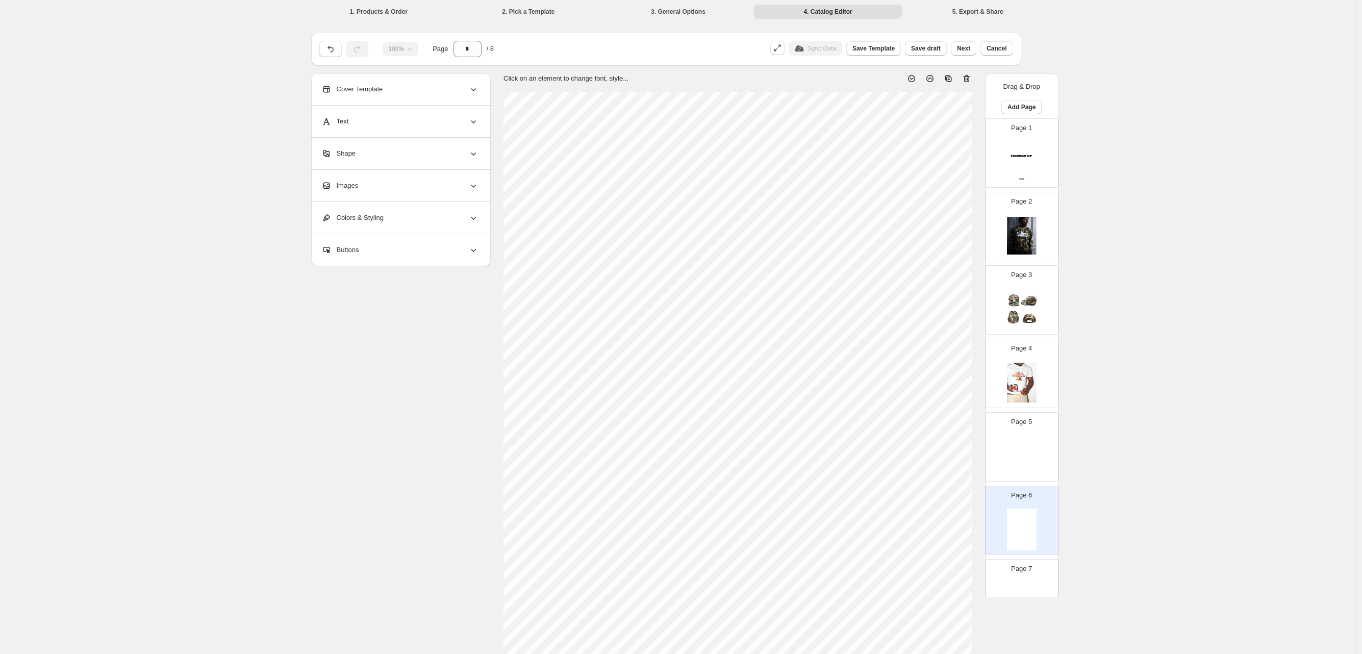
click at [469, 178] on div "Images" at bounding box center [399, 186] width 157 height 32
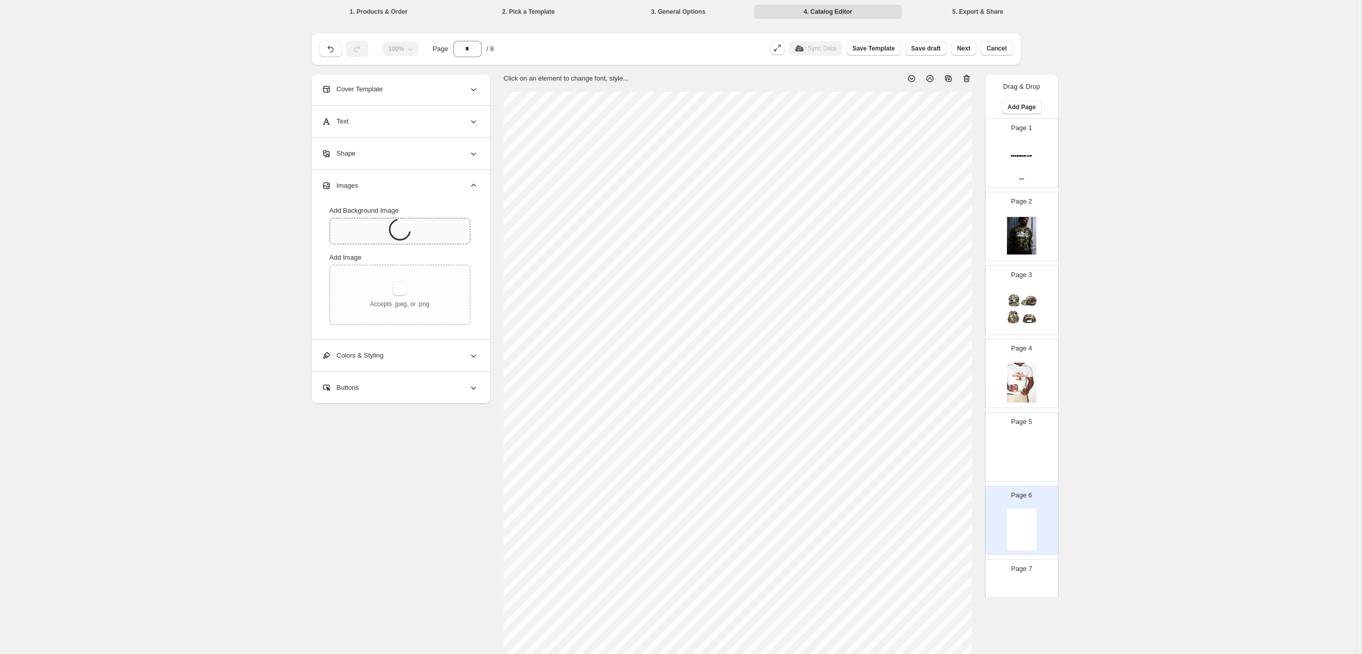
click at [879, 435] on img at bounding box center [1022, 456] width 30 height 42
type input "*"
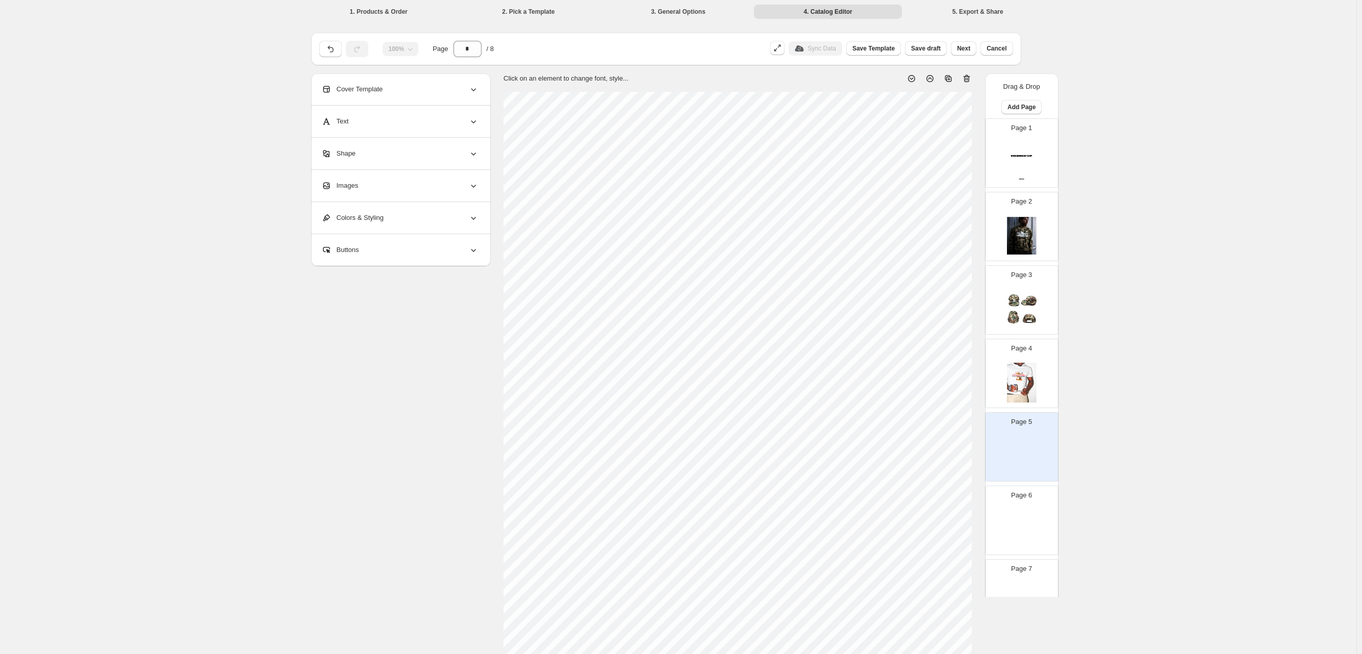
click at [475, 170] on div "Images" at bounding box center [399, 186] width 157 height 32
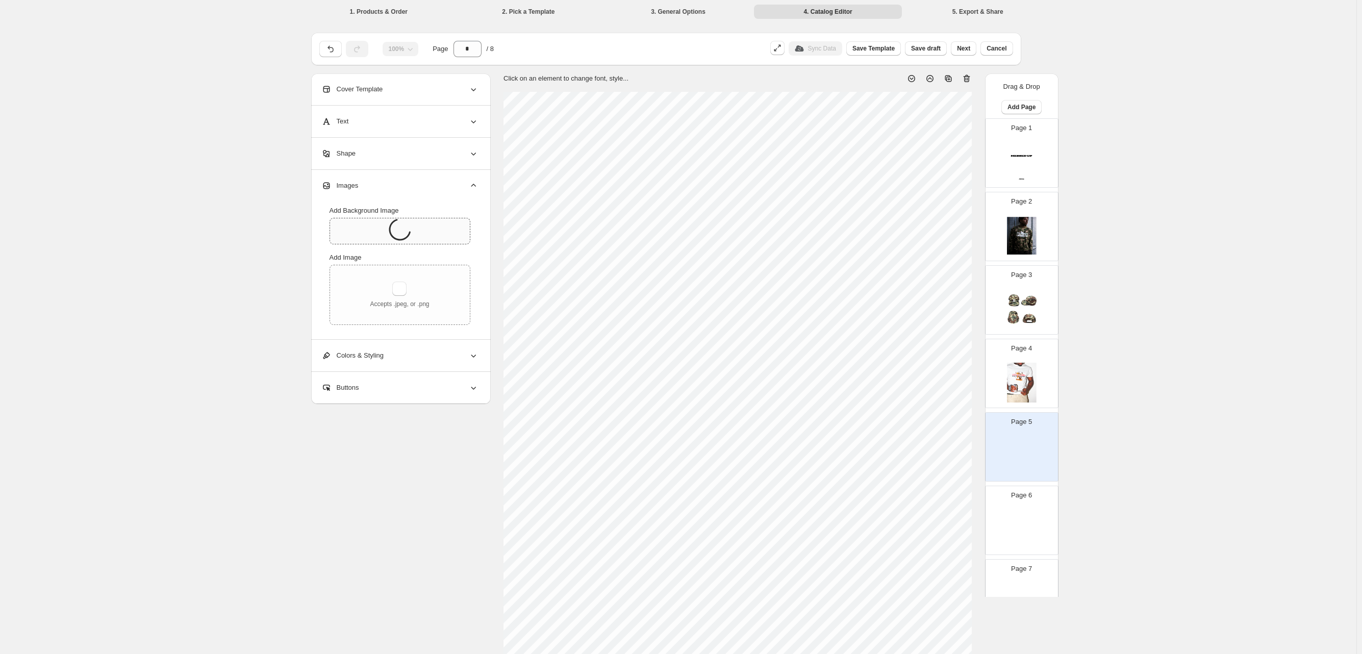
click at [462, 210] on div at bounding box center [396, 227] width 148 height 34
type input "**********"
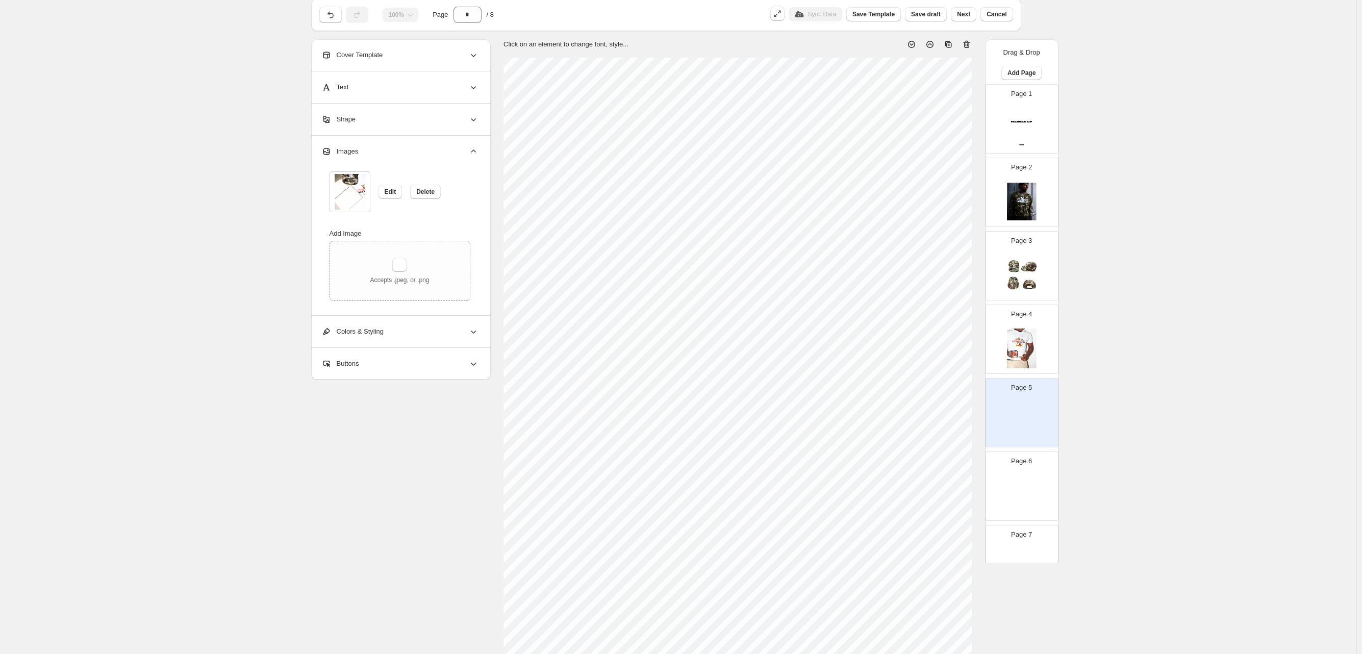
scroll to position [60, 0]
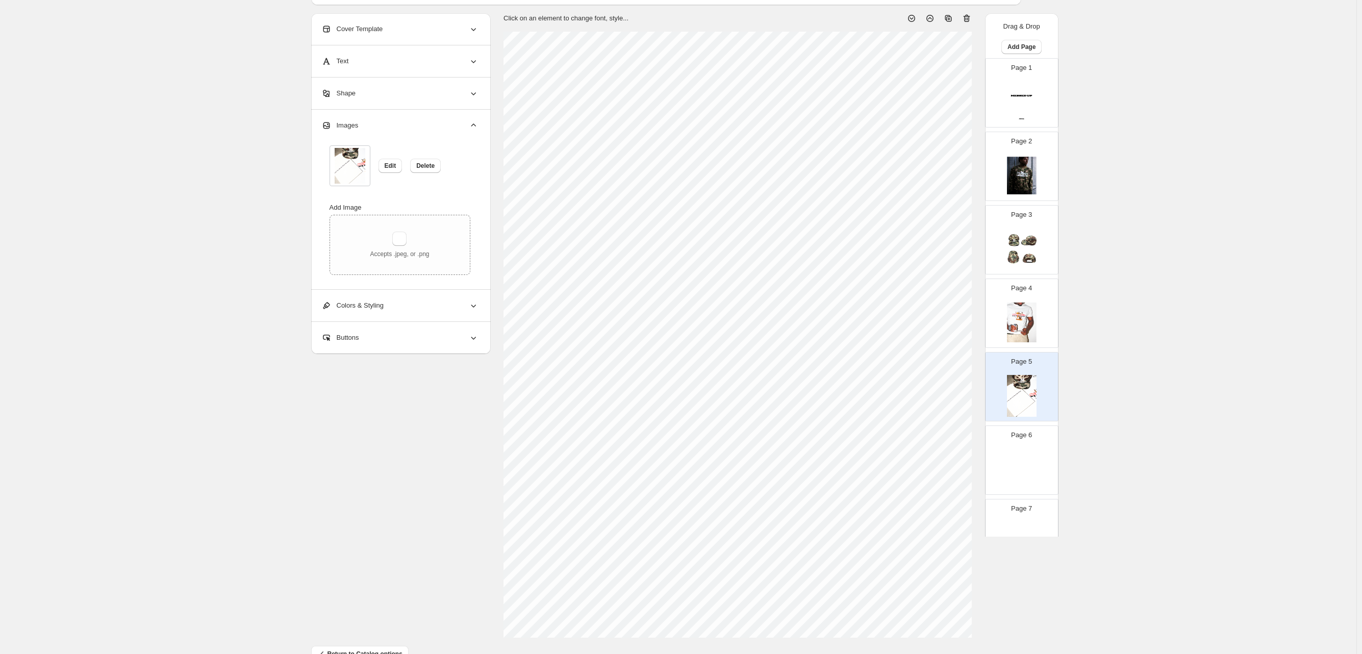
click at [879, 422] on div "Page 6" at bounding box center [1017, 456] width 64 height 68
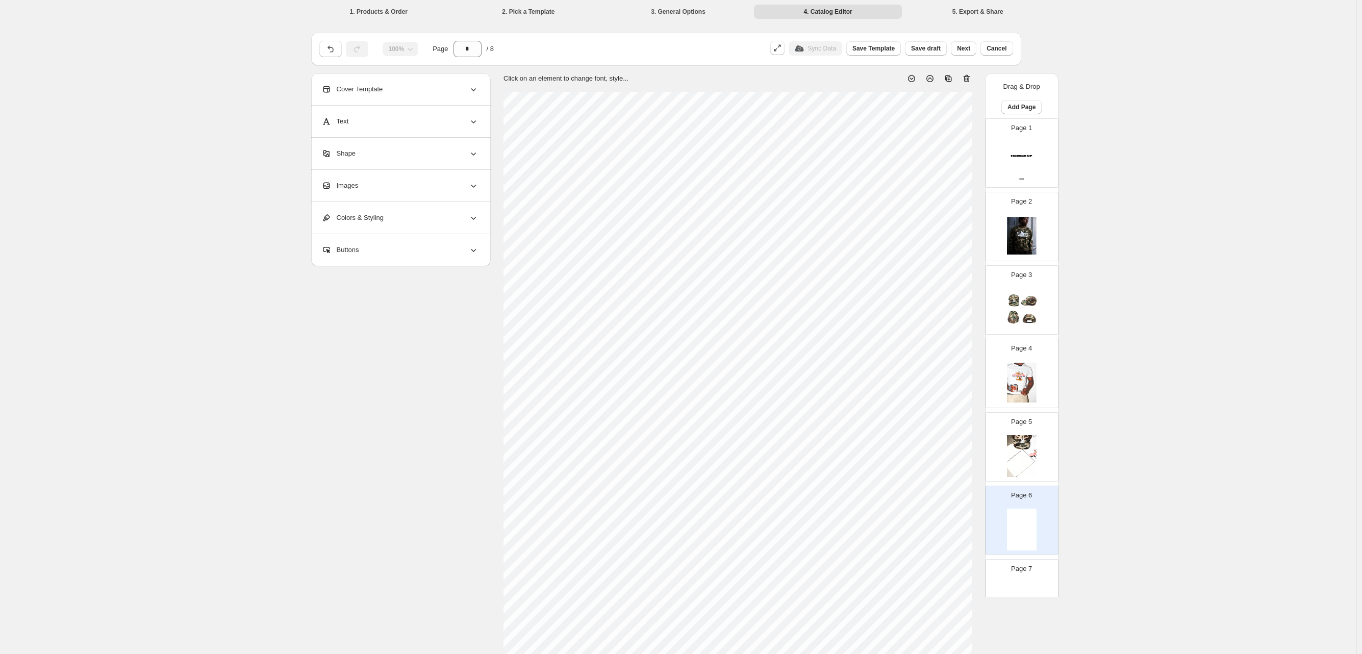
click at [462, 175] on div "Images" at bounding box center [399, 186] width 157 height 32
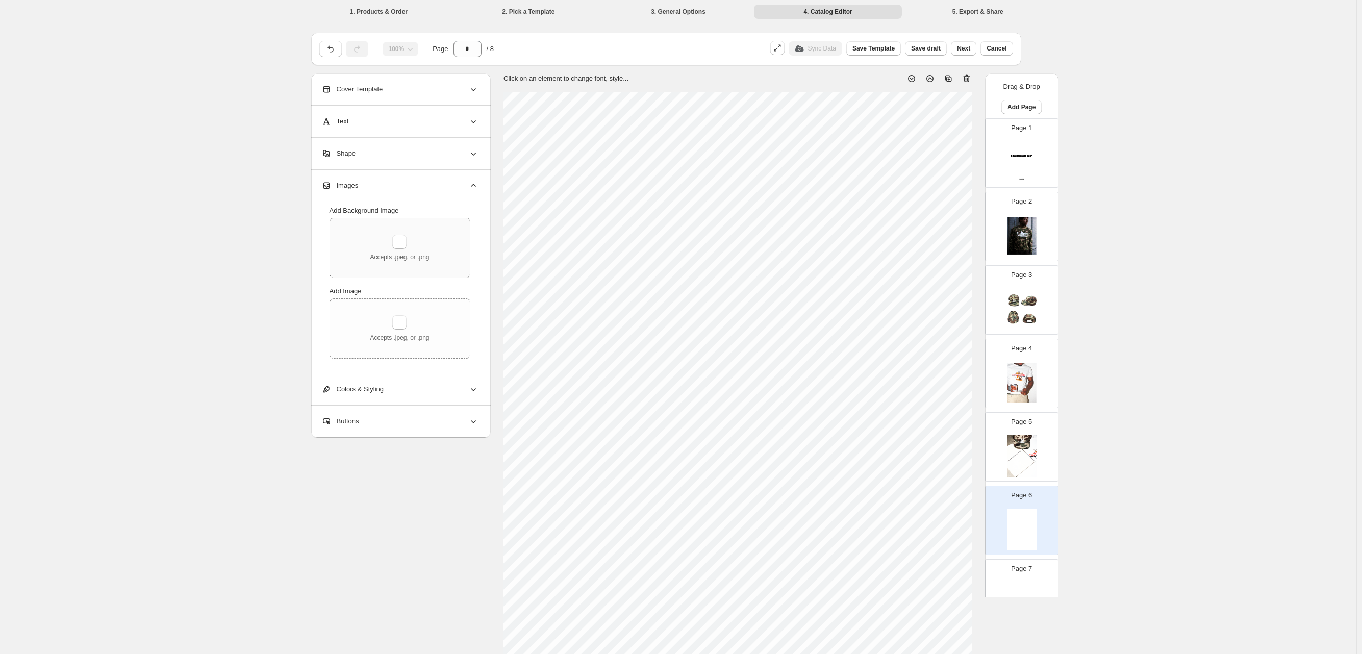
click at [424, 230] on div "Accepts .jpeg, or .png" at bounding box center [400, 247] width 140 height 59
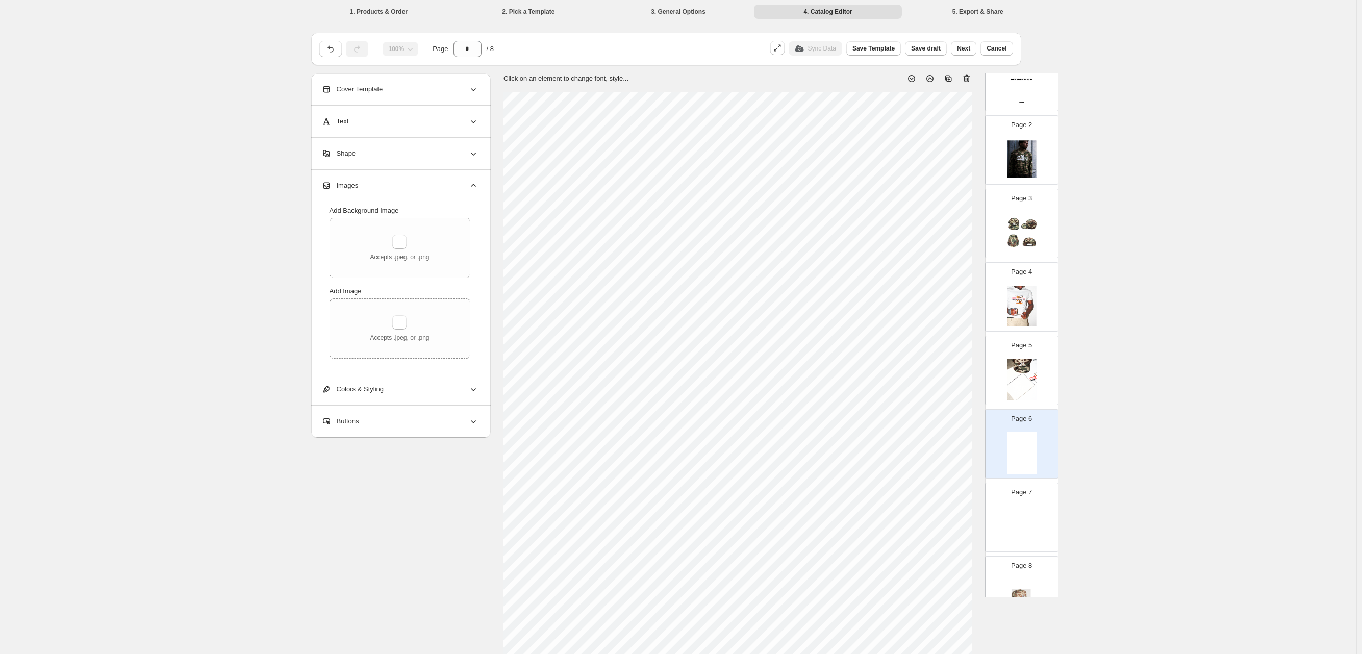
click at [879, 73] on icon at bounding box center [966, 78] width 10 height 10
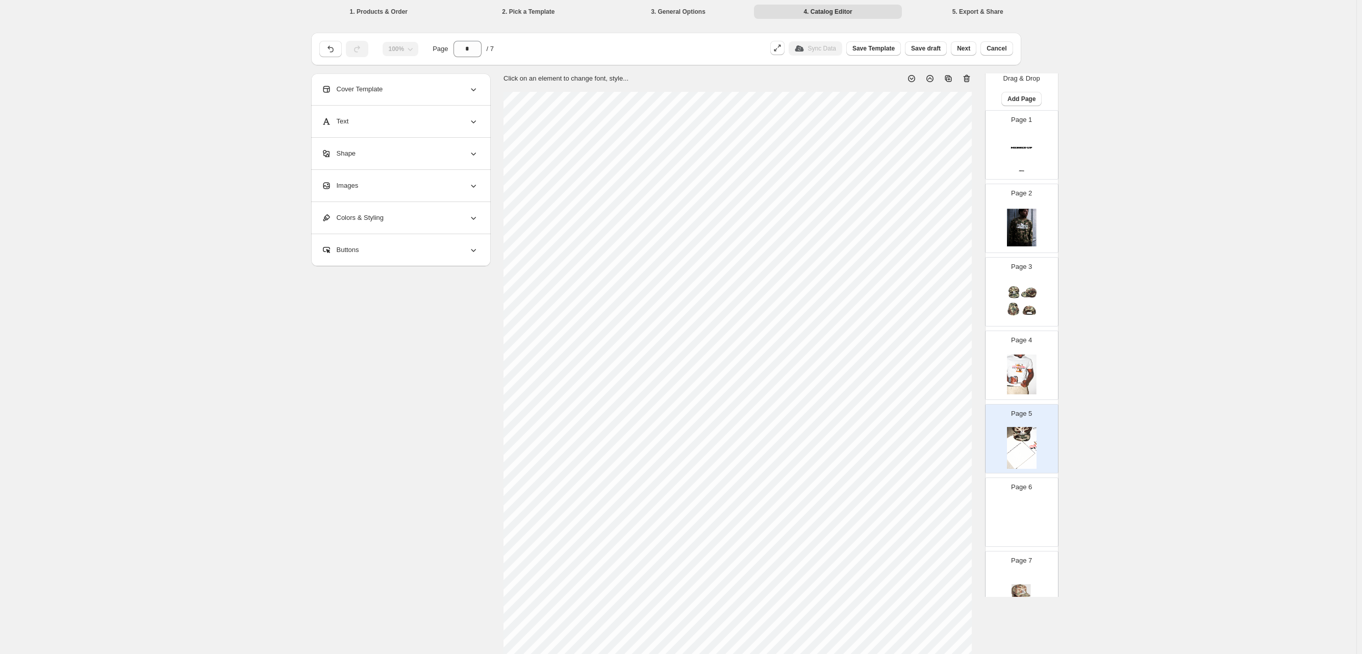
click at [879, 445] on img at bounding box center [1022, 521] width 30 height 42
click at [879, 73] on icon at bounding box center [966, 78] width 10 height 10
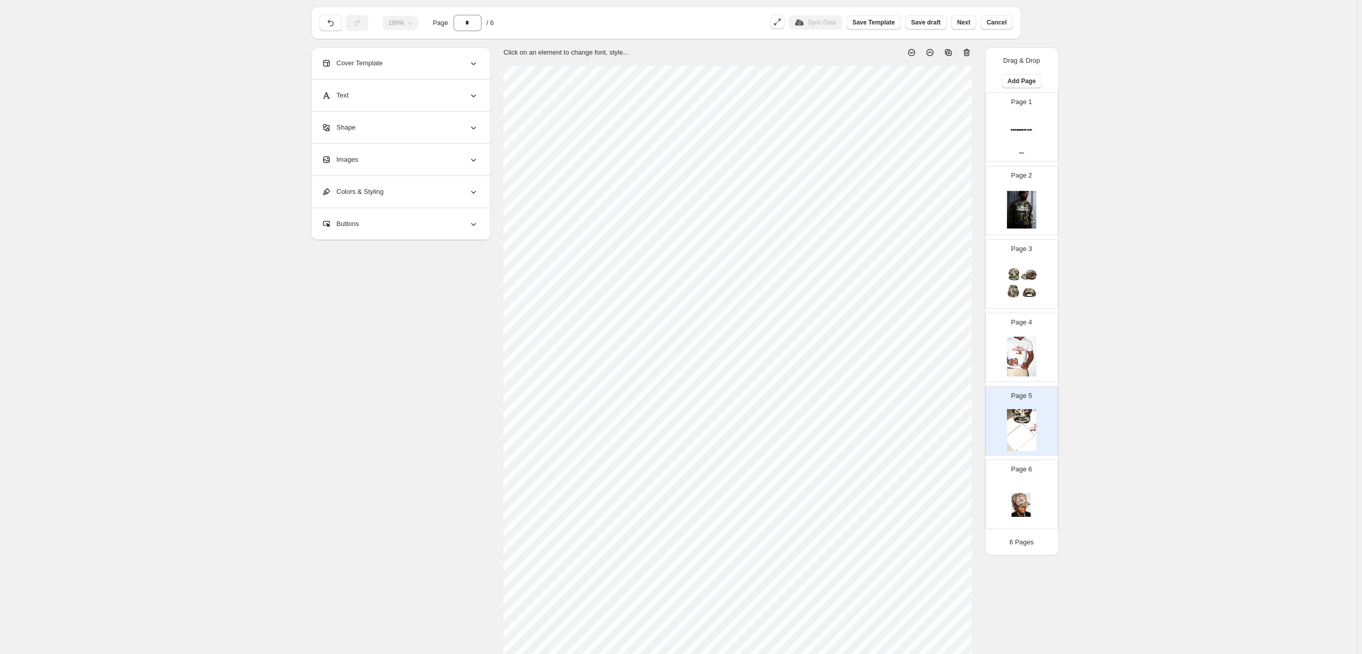
scroll to position [0, 0]
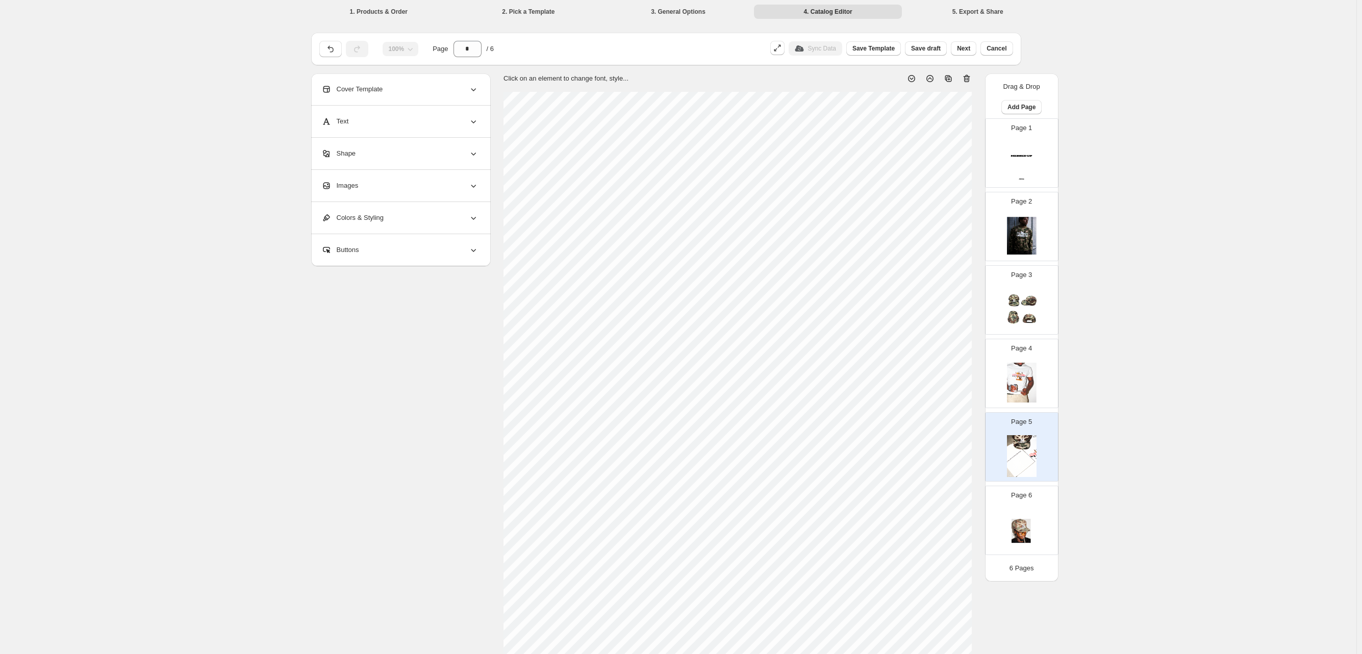
click at [879, 141] on img at bounding box center [1022, 162] width 30 height 42
click at [879, 188] on div "Page 2" at bounding box center [1017, 222] width 64 height 68
click at [879, 288] on img at bounding box center [1022, 309] width 30 height 42
click at [879, 224] on img at bounding box center [1022, 236] width 30 height 42
type input "*"
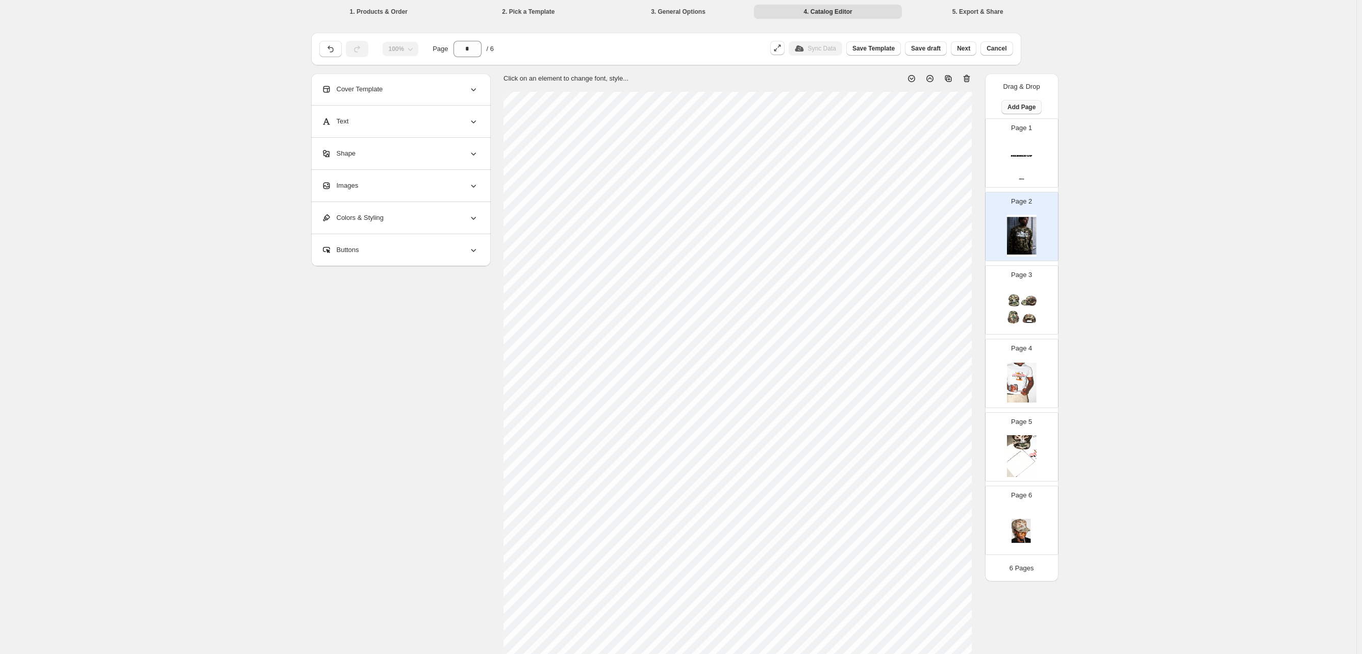
click at [879, 103] on span "Add Page" at bounding box center [1021, 107] width 28 height 8
click at [879, 104] on span "Cover / Blank Page" at bounding box center [1055, 106] width 57 height 8
click at [879, 207] on img at bounding box center [1022, 228] width 30 height 42
click at [450, 175] on div "Images" at bounding box center [399, 186] width 157 height 32
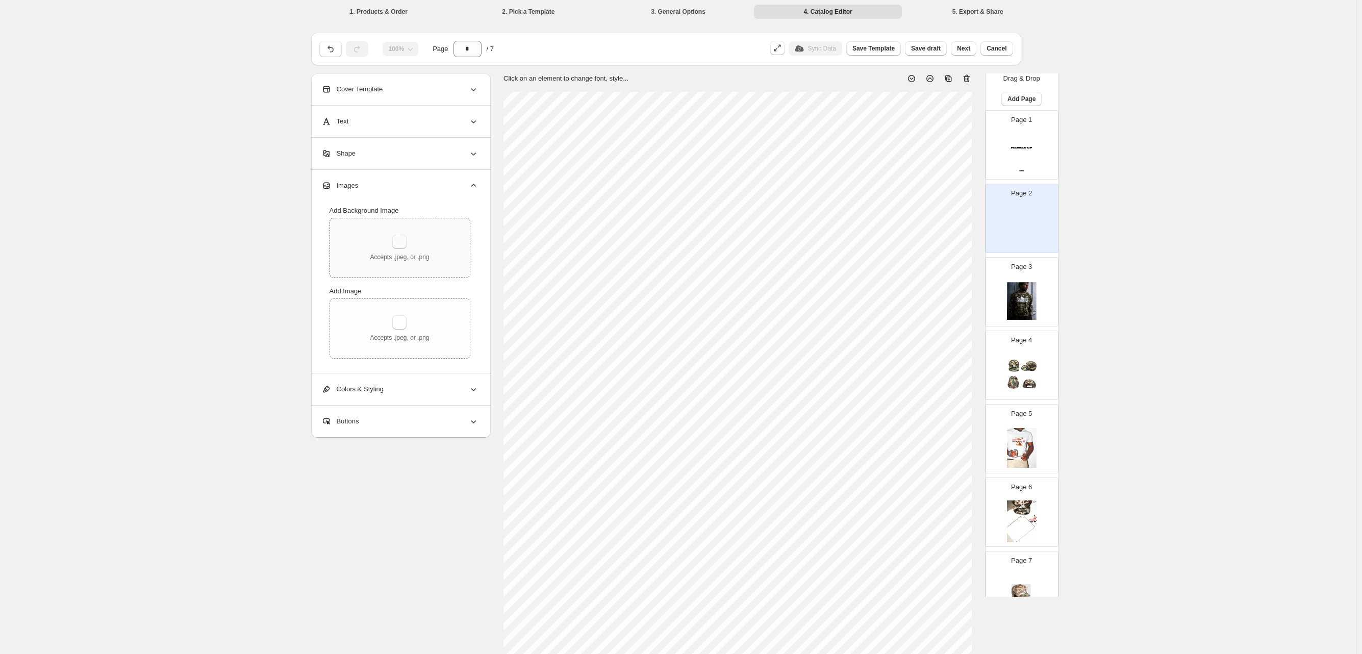
click at [406, 235] on button "button" at bounding box center [399, 242] width 14 height 14
type input "**********"
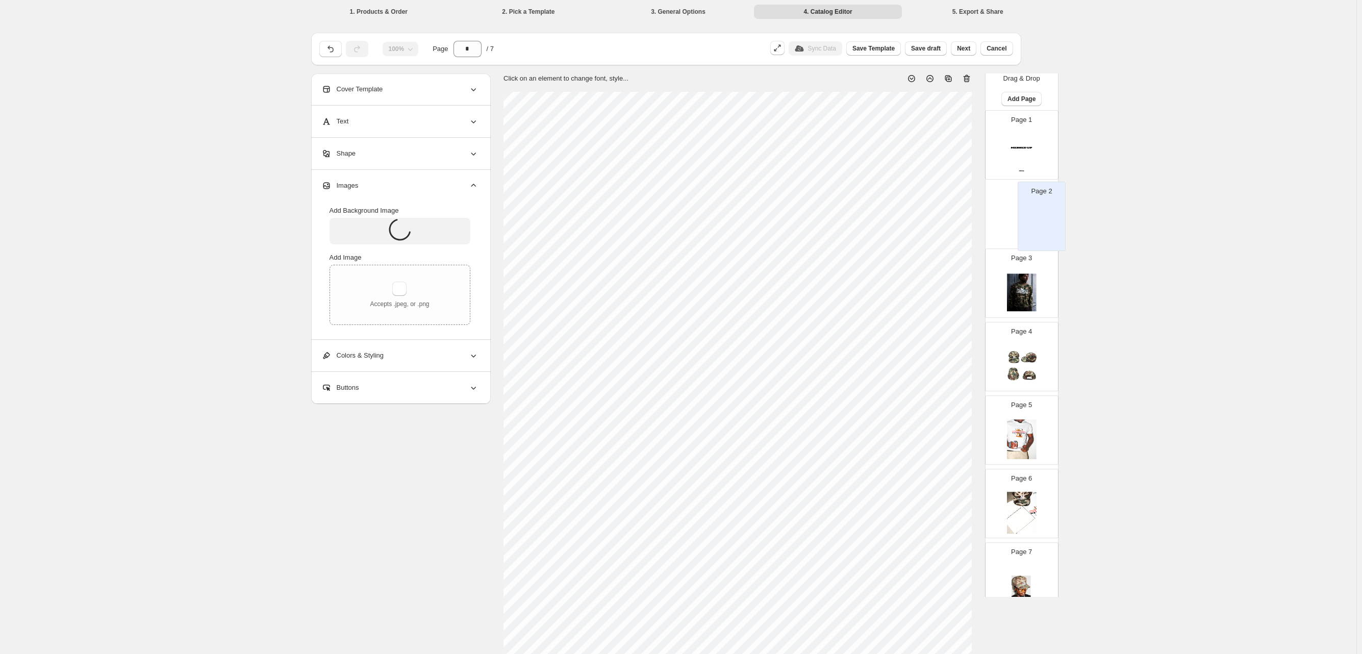
scroll to position [5, 0]
drag, startPoint x: 1028, startPoint y: 196, endPoint x: 1029, endPoint y: 267, distance: 70.4
click at [879, 267] on div "Page 1 Page 2 Page 3 Page 4 Page 5 Page 6 Page 7" at bounding box center [1021, 365] width 73 height 505
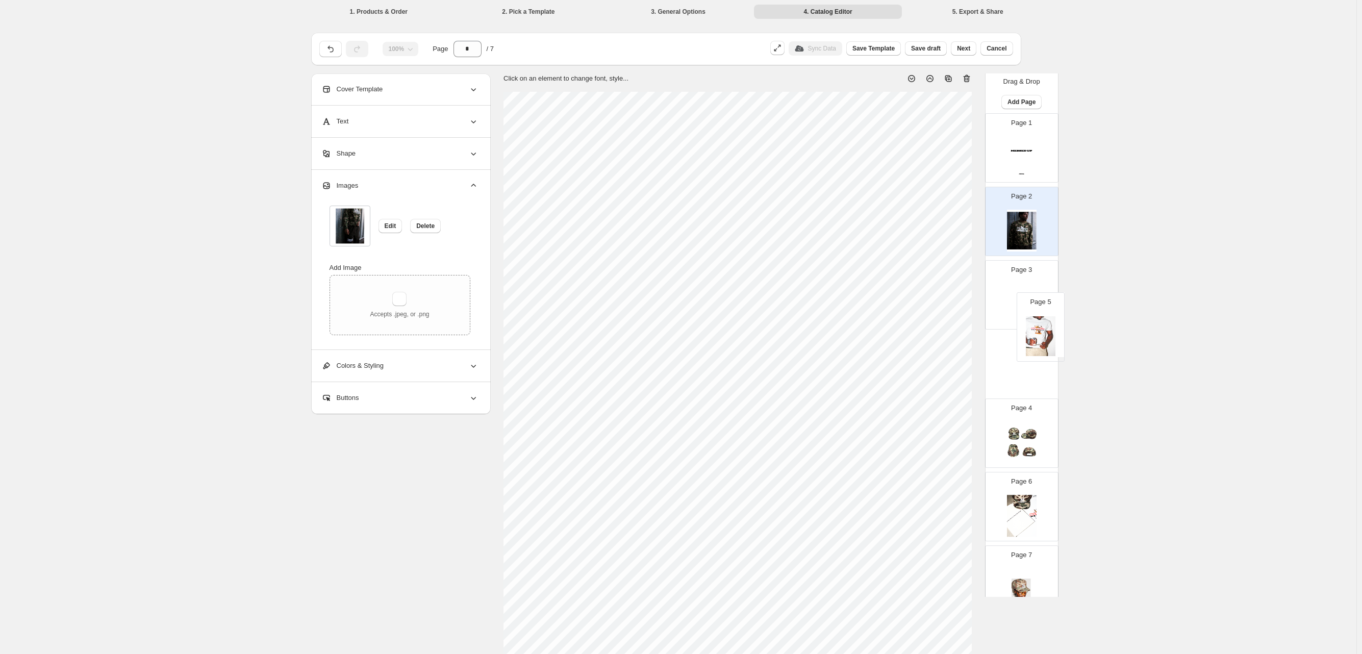
drag, startPoint x: 1033, startPoint y: 401, endPoint x: 1035, endPoint y: 303, distance: 97.9
click at [879, 303] on div "Page 1 Page 2 Page 3 Page 4 Page 5 Page 6 Page 7" at bounding box center [1021, 365] width 73 height 505
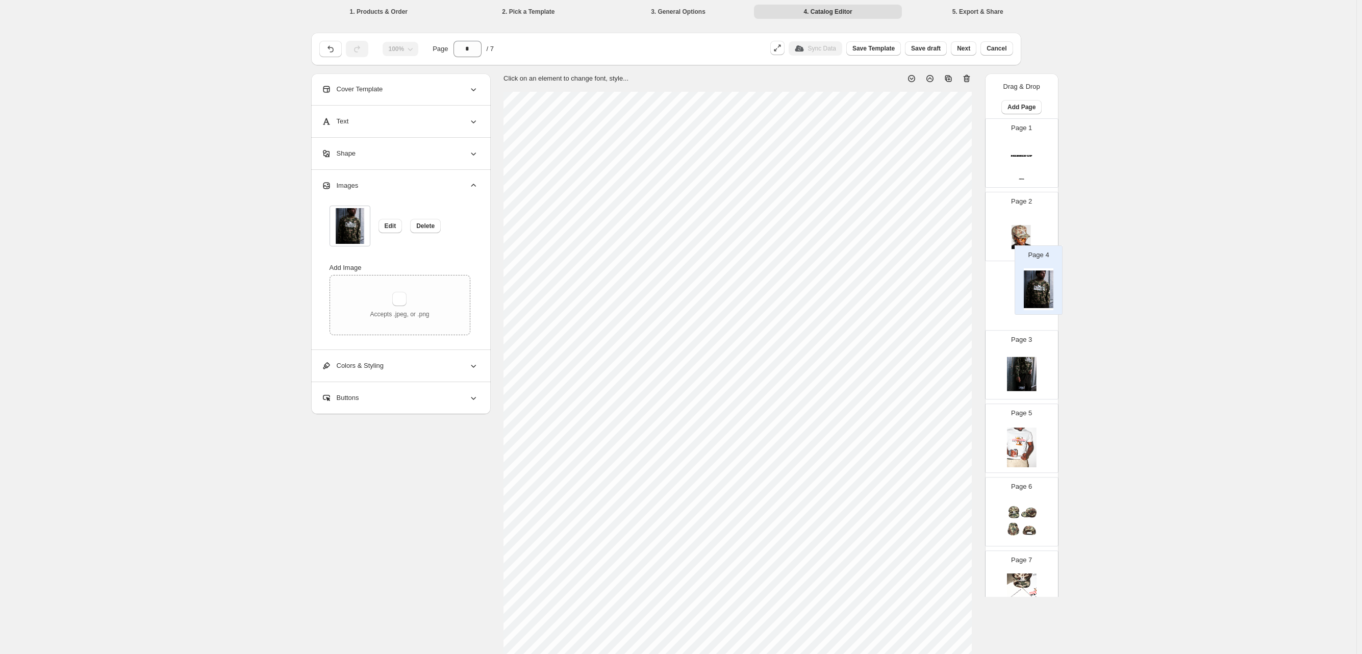
drag, startPoint x: 1045, startPoint y: 319, endPoint x: 1051, endPoint y: 264, distance: 55.0
click at [1044, 256] on div "Page 1 Page 2 Page 3 Page 4 Page 5 Page 6 Page 7" at bounding box center [1021, 370] width 73 height 505
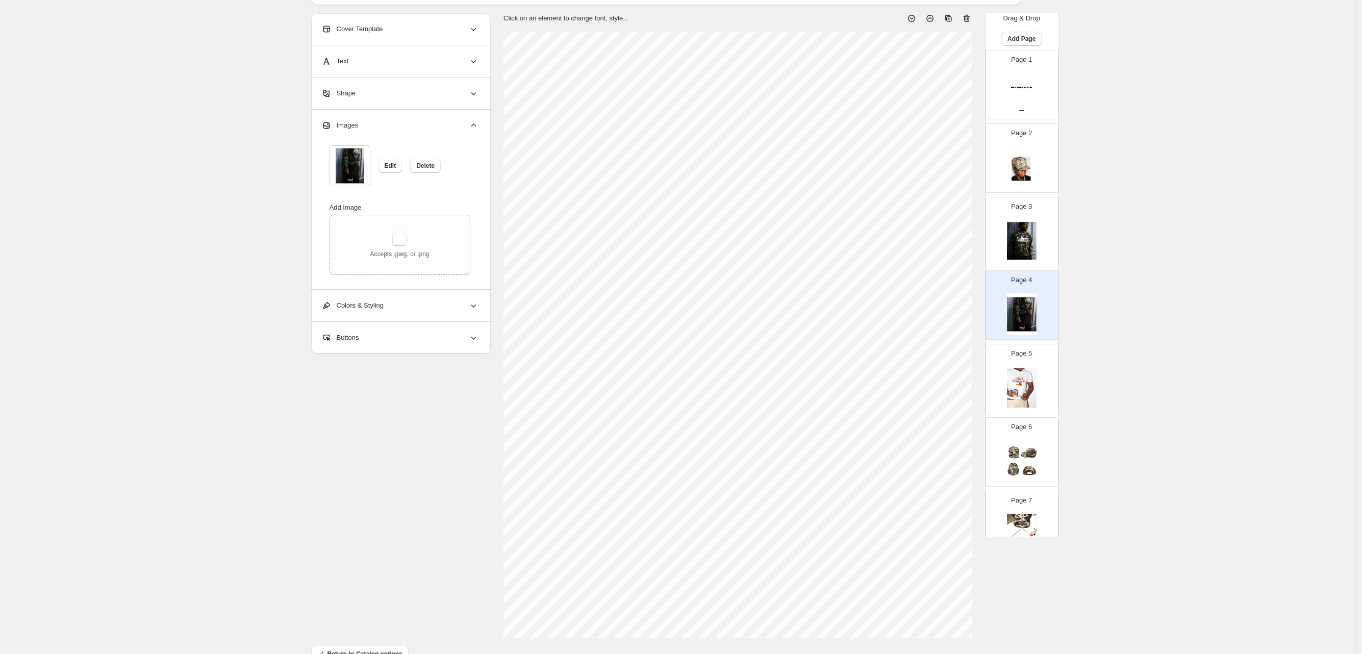
scroll to position [5, 0]
drag, startPoint x: 1040, startPoint y: 456, endPoint x: 1041, endPoint y: 317, distance: 139.2
click at [1041, 317] on div "Page 1 Page 2 Page 3 Page 4 Page 5 Page 6 Page 7" at bounding box center [1021, 305] width 73 height 505
click at [1126, 356] on div "1. Products & Order 2. Pick a Template 3. General Options 4. Catalog Editor 5. …" at bounding box center [678, 309] width 1356 height 739
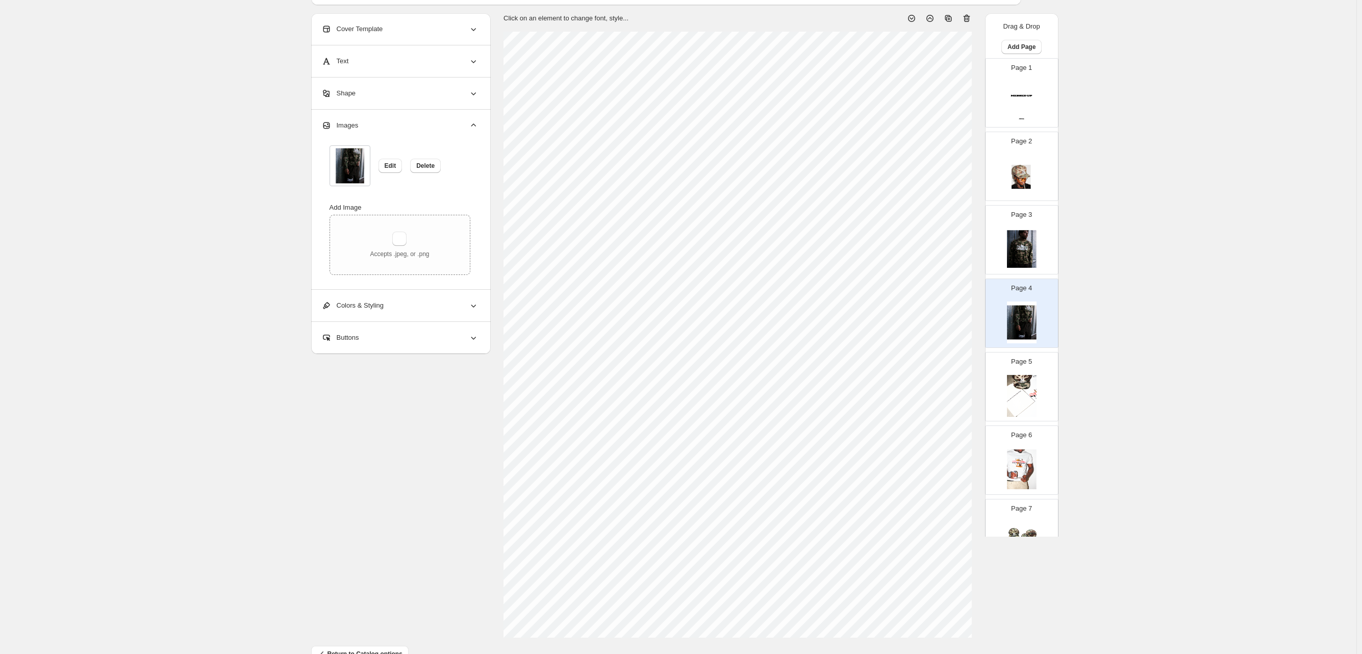
click at [1039, 32] on div "Add Page" at bounding box center [1017, 43] width 65 height 22
click at [1035, 43] on span "Add Page" at bounding box center [1021, 47] width 28 height 8
click at [1050, 45] on span "Cover / Blank Page" at bounding box center [1049, 47] width 57 height 8
click at [1036, 155] on img at bounding box center [1022, 176] width 30 height 42
type input "*"
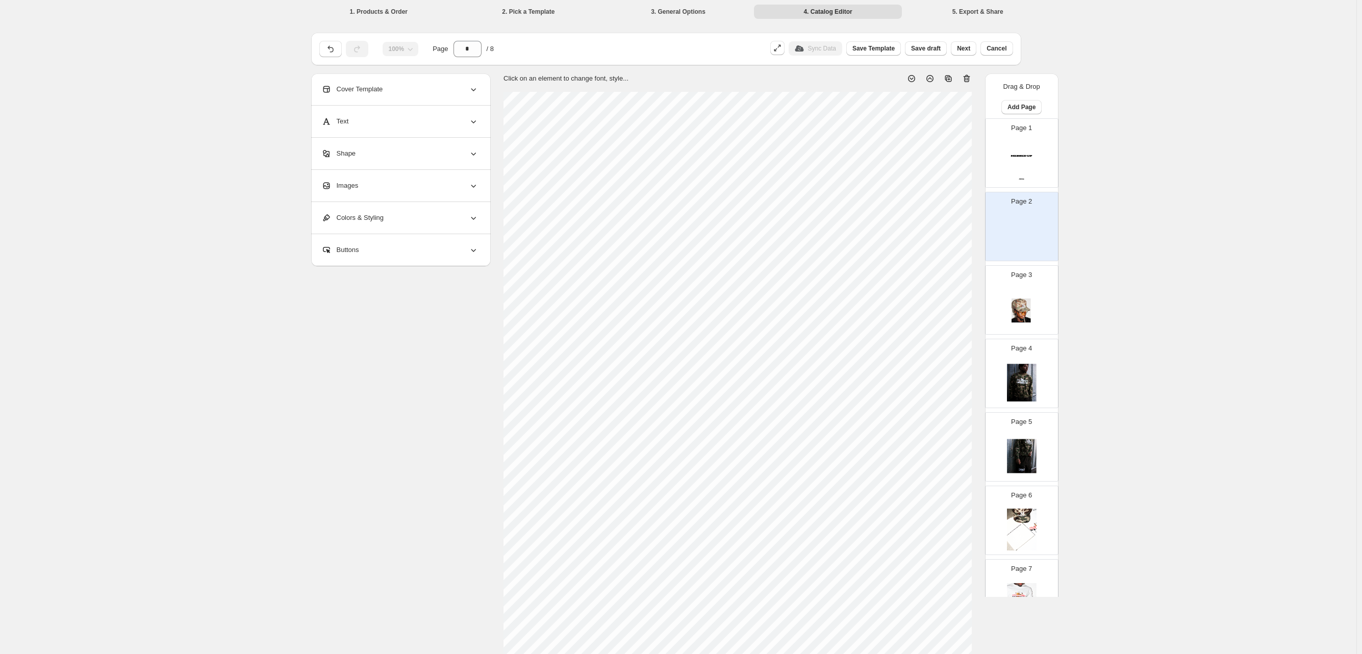
click at [455, 180] on div "Images" at bounding box center [399, 186] width 157 height 32
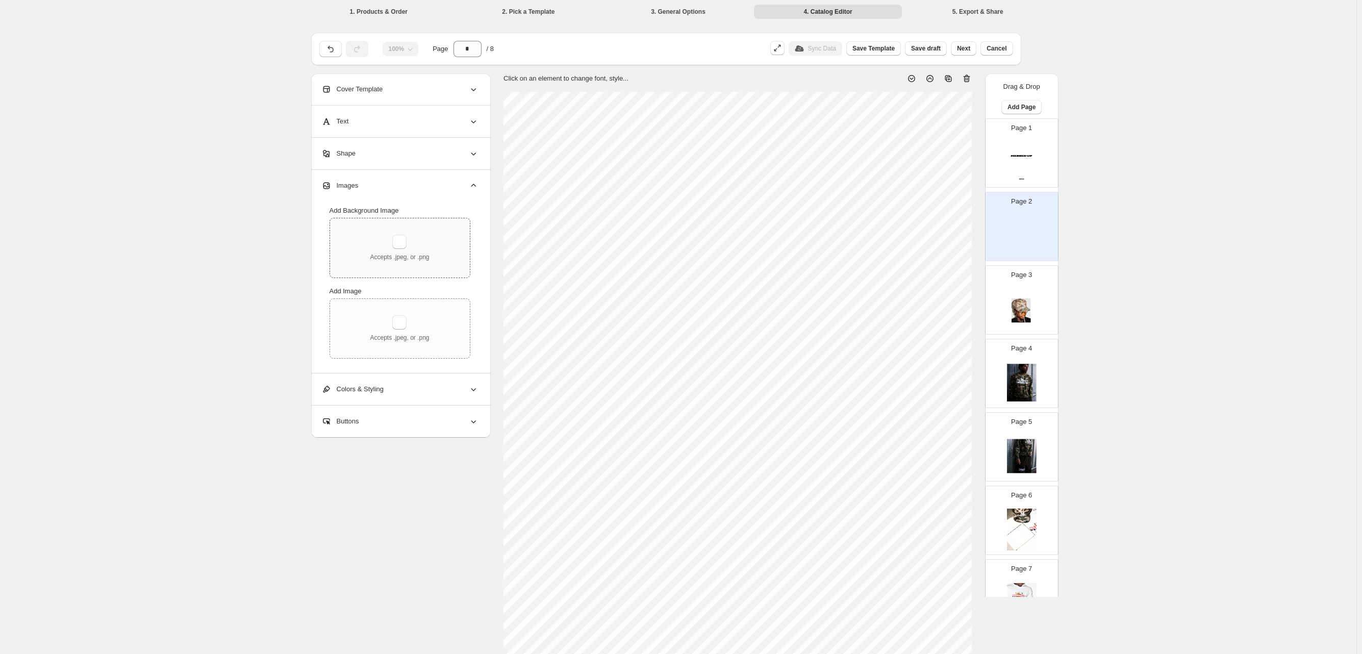
click at [429, 235] on div "Accepts .jpeg, or .png" at bounding box center [399, 248] width 59 height 27
type input "**********"
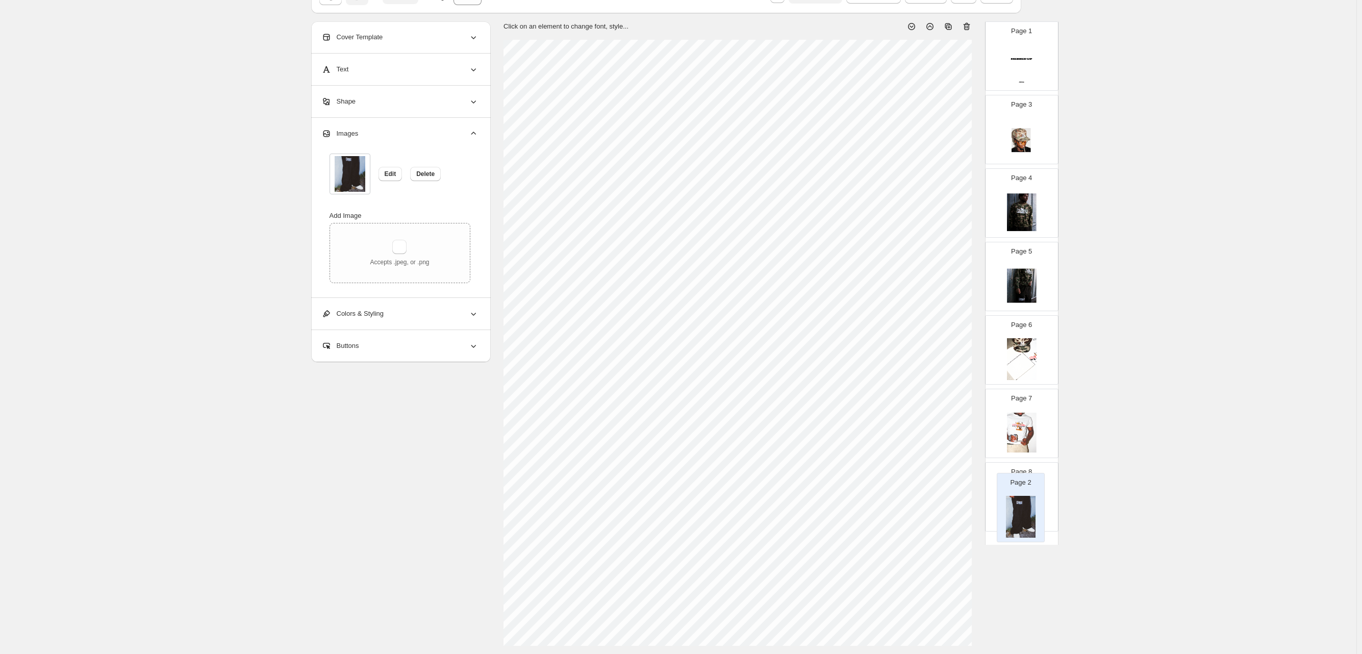
scroll to position [73, 0]
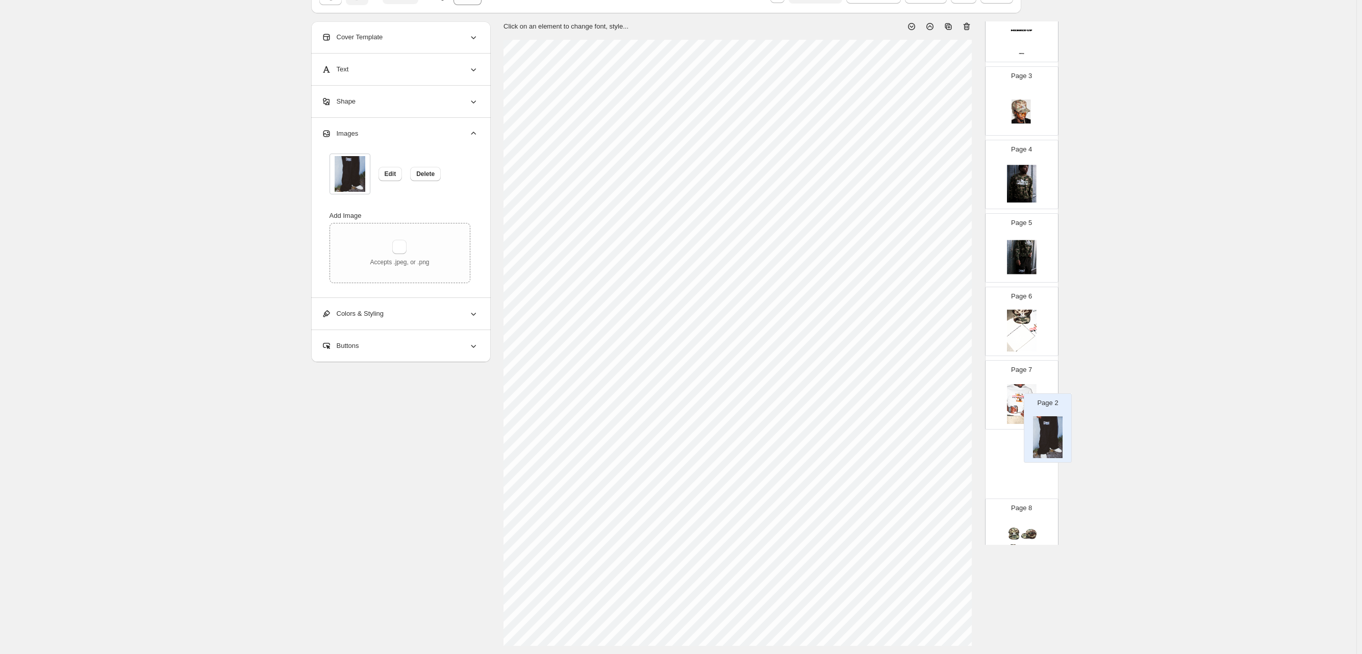
drag, startPoint x: 1051, startPoint y: 201, endPoint x: 1057, endPoint y: 433, distance: 232.1
click at [1057, 433] on div "Page 1 Page 2 Page 3 Page 4 Page 5 Page 6 Page 7 Page 8" at bounding box center [1021, 282] width 73 height 579
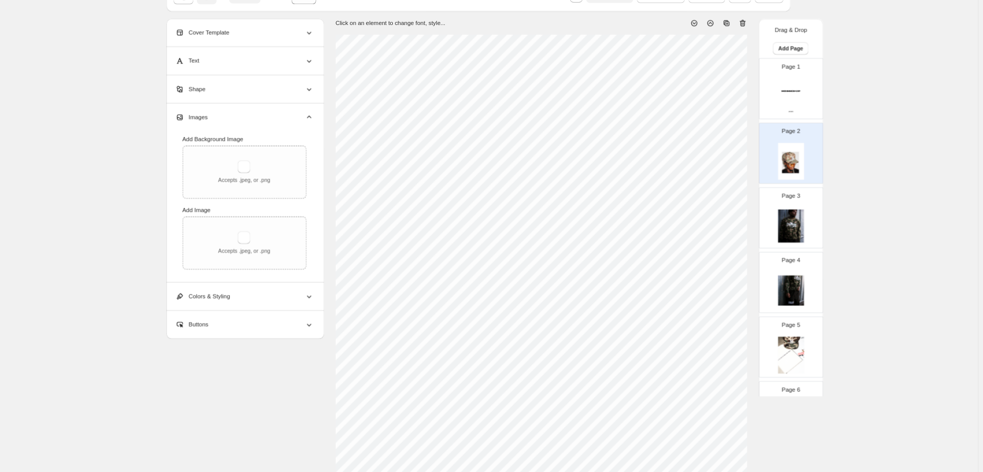
scroll to position [52, 0]
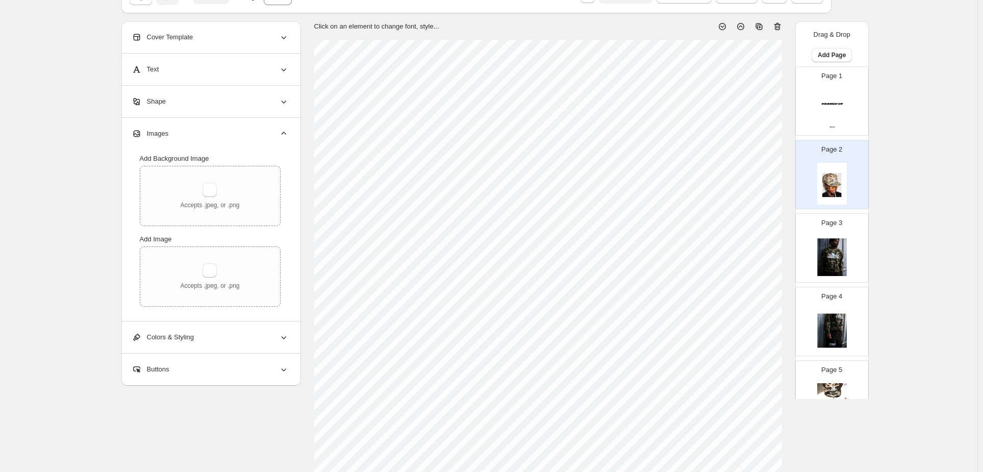
click at [263, 59] on div "Text" at bounding box center [210, 70] width 157 height 32
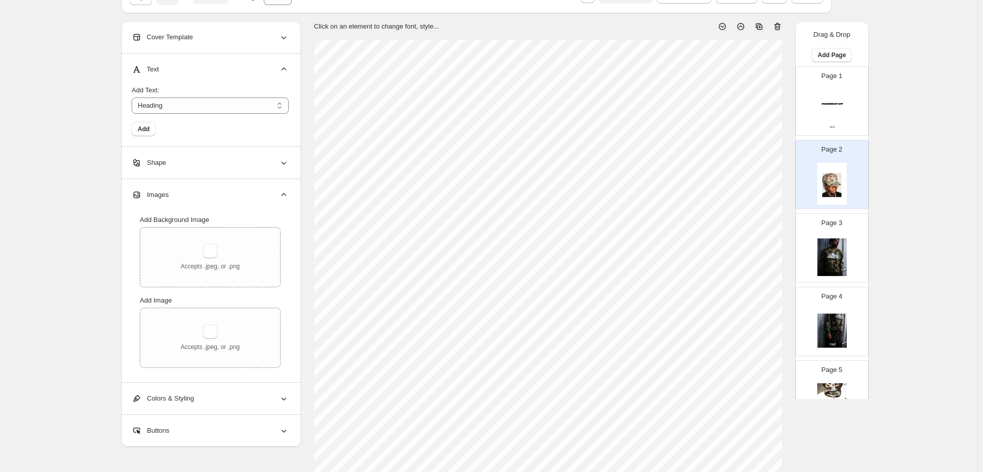
click at [263, 59] on div "Text" at bounding box center [210, 70] width 157 height 32
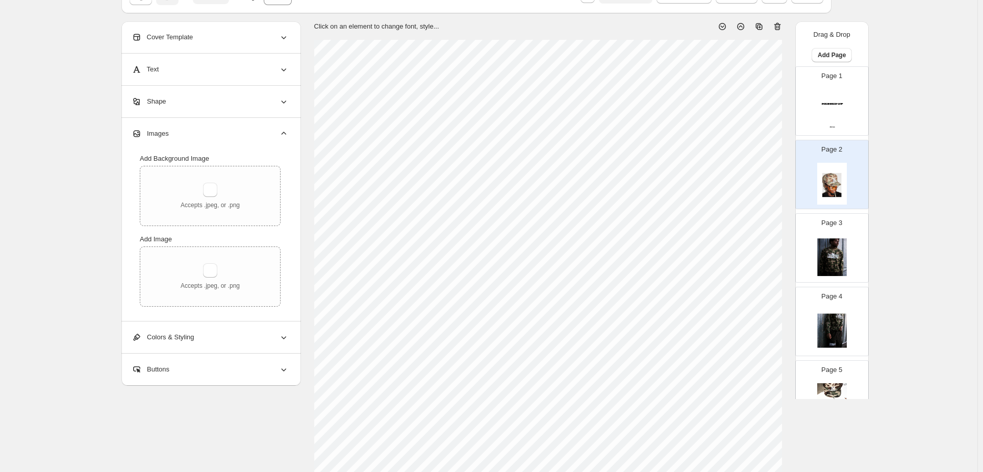
click at [276, 24] on div "Cover Template" at bounding box center [210, 37] width 157 height 32
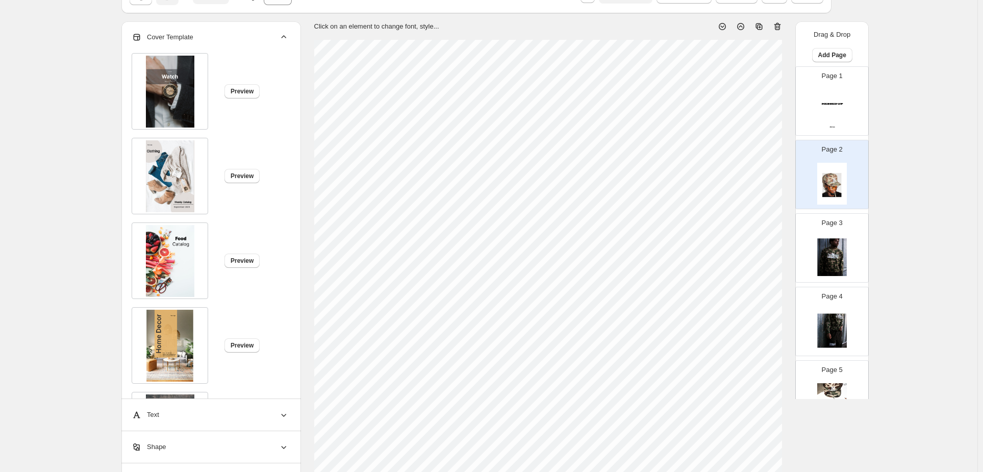
scroll to position [0, 0]
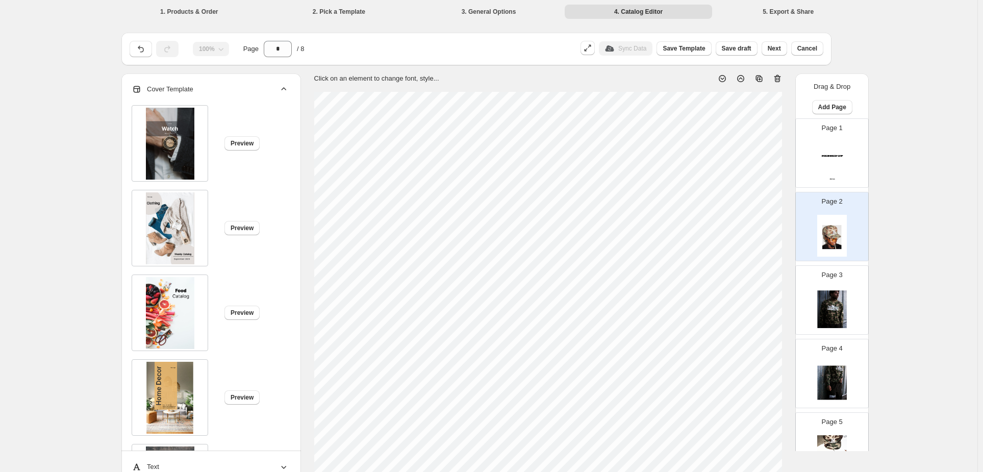
click at [289, 73] on div "Cover Template" at bounding box center [210, 89] width 157 height 32
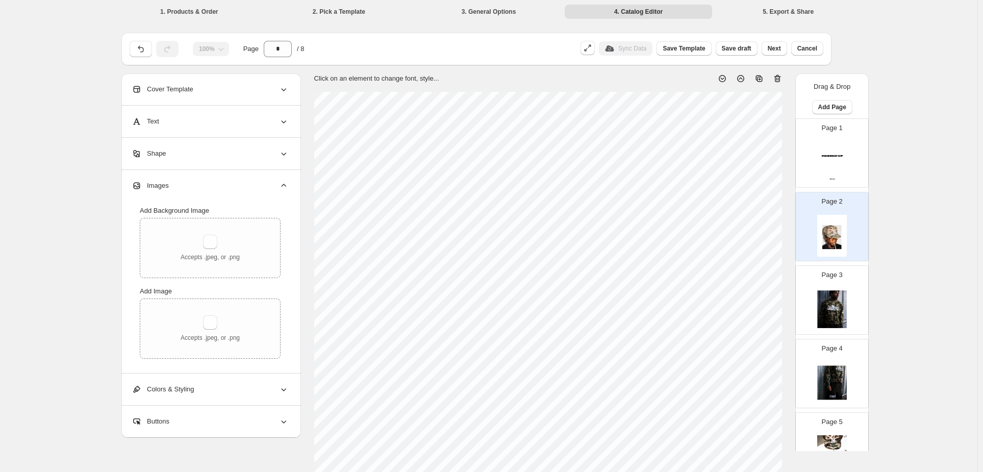
click at [868, 140] on div "Page 1" at bounding box center [832, 153] width 72 height 68
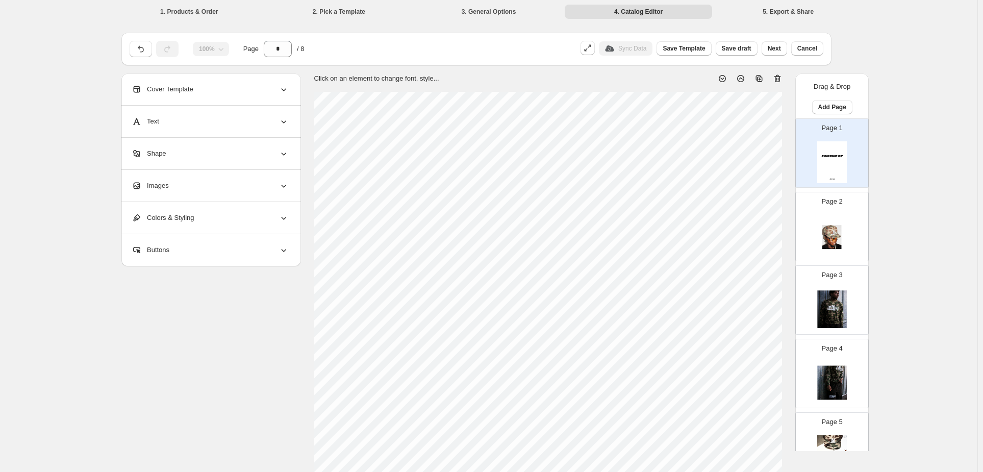
click at [289, 170] on div "Images" at bounding box center [210, 186] width 157 height 32
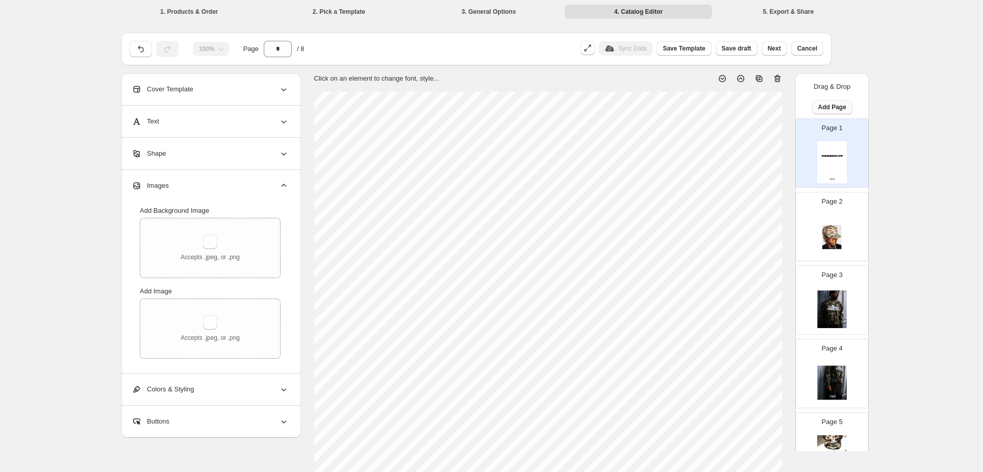
click at [846, 103] on span "Add Page" at bounding box center [832, 107] width 28 height 8
click at [853, 105] on span "Cover / Blank Page" at bounding box center [861, 106] width 57 height 8
click at [853, 188] on div "Page 2" at bounding box center [828, 222] width 64 height 68
type input "*"
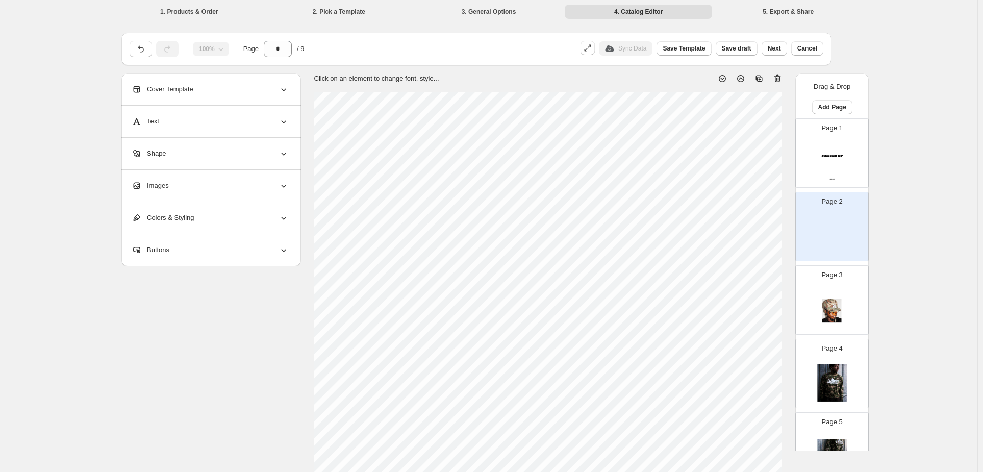
click at [250, 170] on div "Images" at bounding box center [210, 186] width 157 height 32
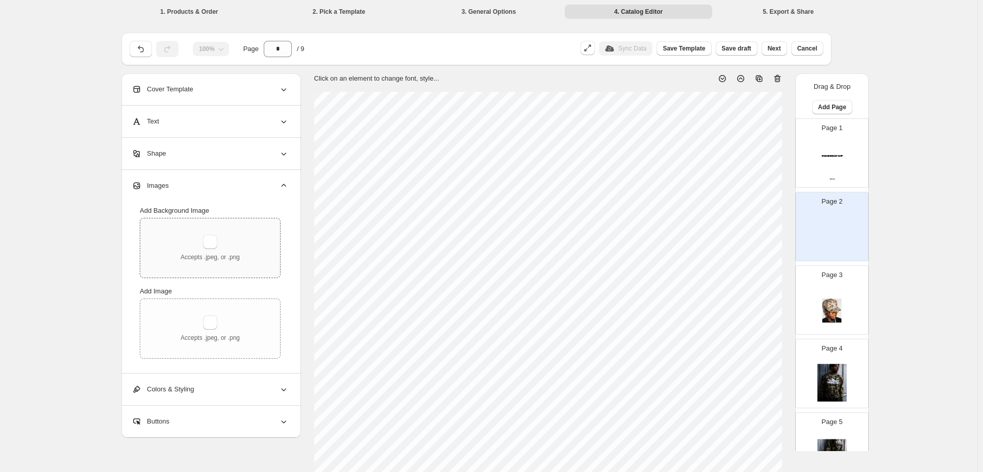
click at [240, 235] on div "Accepts .jpeg, or .png" at bounding box center [210, 248] width 59 height 27
type input "**********"
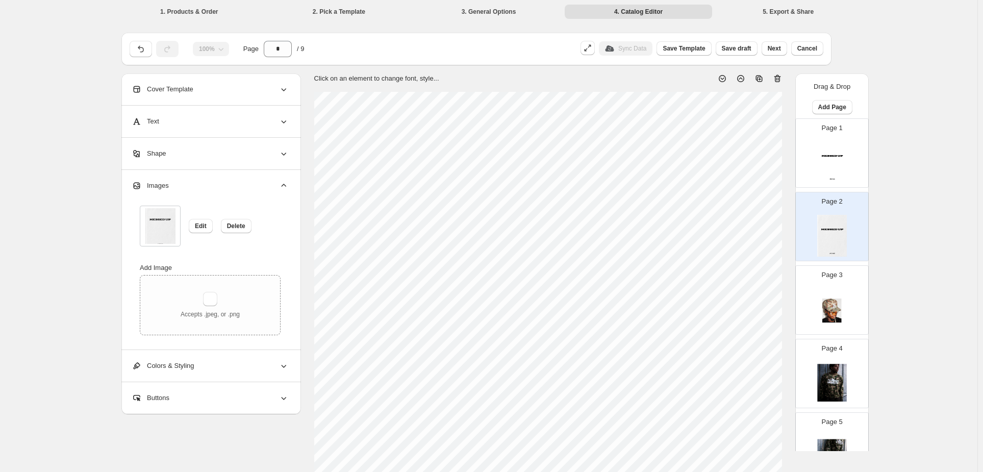
click at [846, 141] on img at bounding box center [832, 162] width 30 height 42
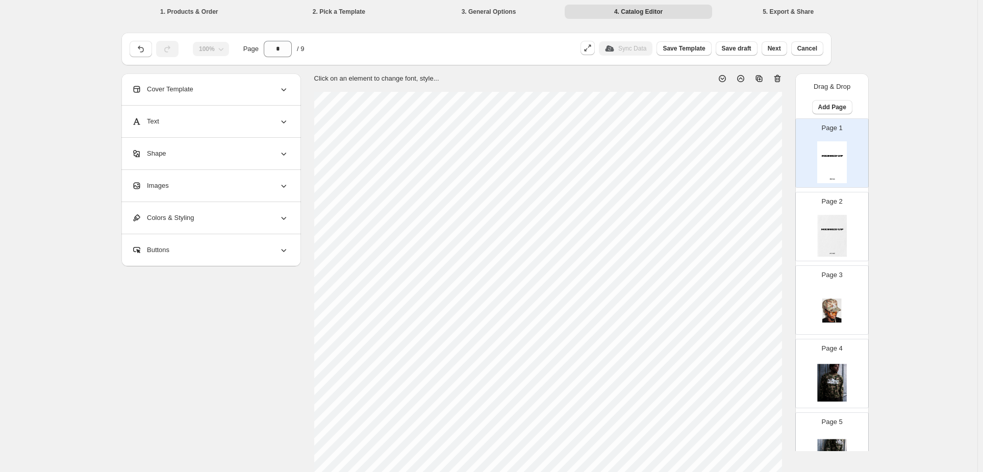
click at [780, 75] on icon at bounding box center [777, 79] width 7 height 8
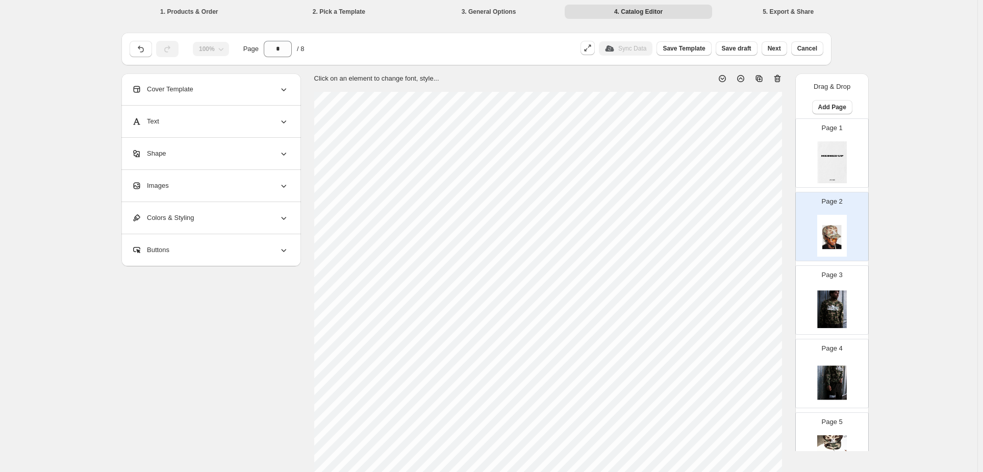
click at [846, 141] on img at bounding box center [832, 162] width 30 height 42
type input "*"
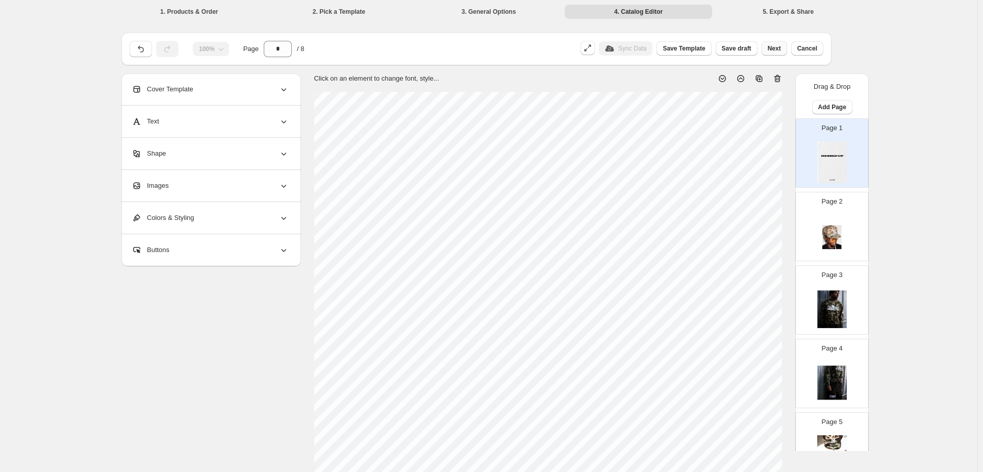
click at [767, 44] on span "Next" at bounding box center [773, 48] width 13 height 8
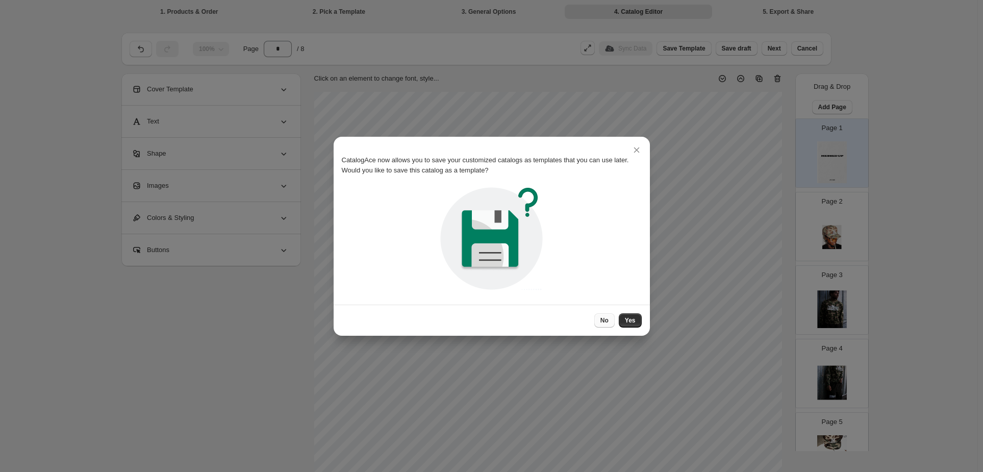
click at [600, 316] on span "No" at bounding box center [604, 320] width 8 height 8
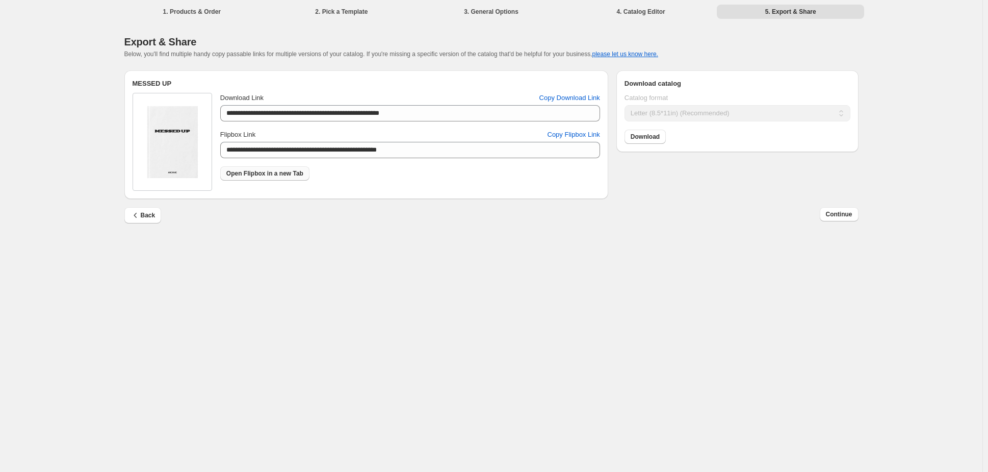
click at [303, 169] on span "Open Flipbox in a new Tab" at bounding box center [264, 173] width 77 height 8
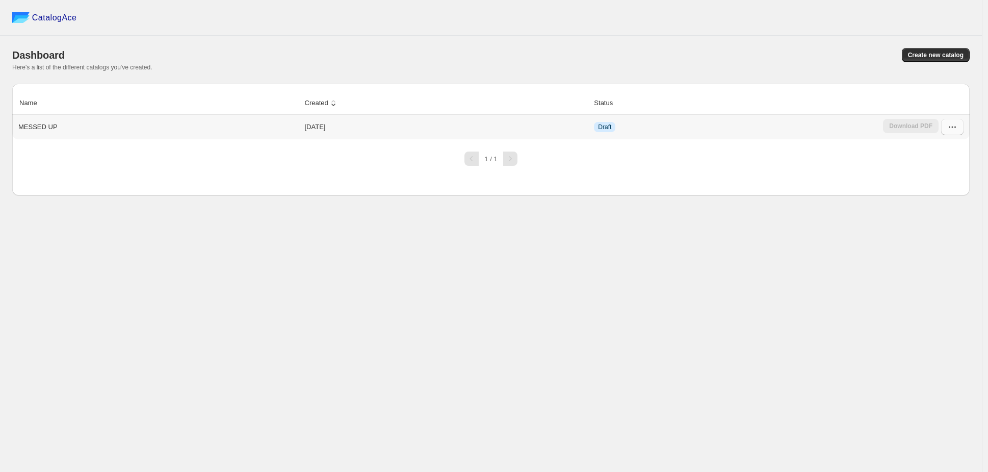
click at [957, 122] on icon "button" at bounding box center [952, 127] width 10 height 10
click at [947, 191] on span "Edit" at bounding box center [958, 196] width 39 height 10
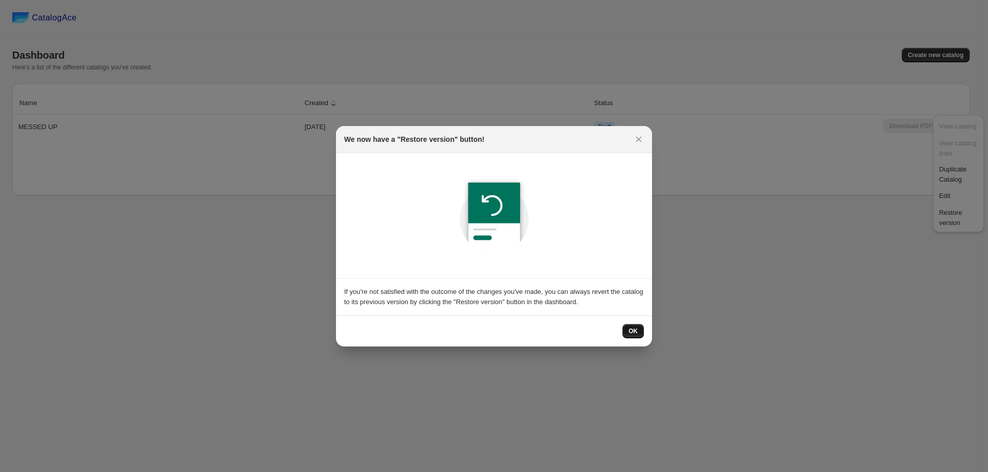
click at [629, 327] on span "OK" at bounding box center [633, 331] width 9 height 8
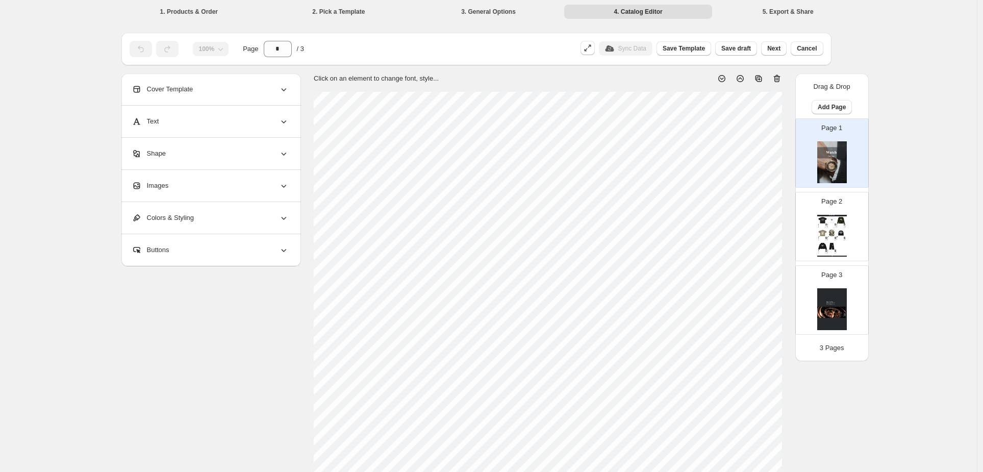
click at [860, 335] on div "3 Pages" at bounding box center [827, 344] width 65 height 18
click at [827, 253] on div "€ 65.00" at bounding box center [825, 253] width 3 height 1
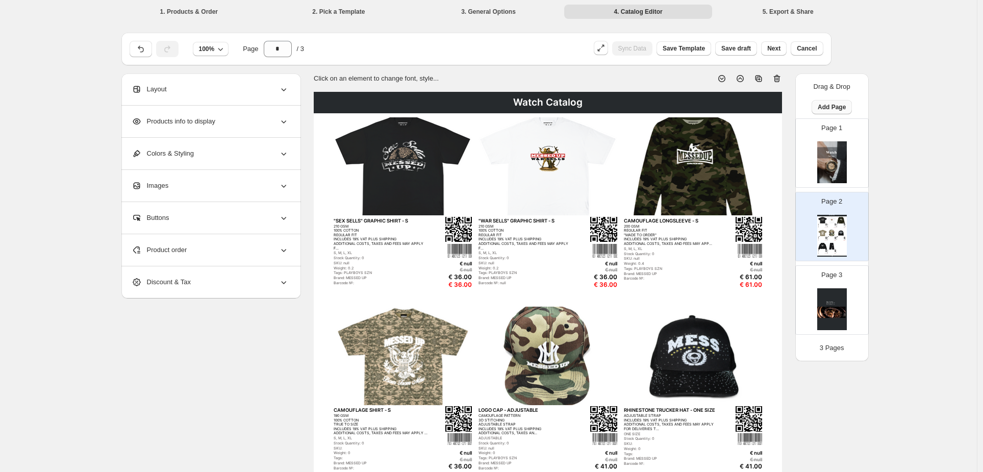
click at [845, 103] on span "Add Page" at bounding box center [831, 107] width 28 height 8
click at [853, 102] on span "Cover / Blank Page" at bounding box center [865, 106] width 57 height 8
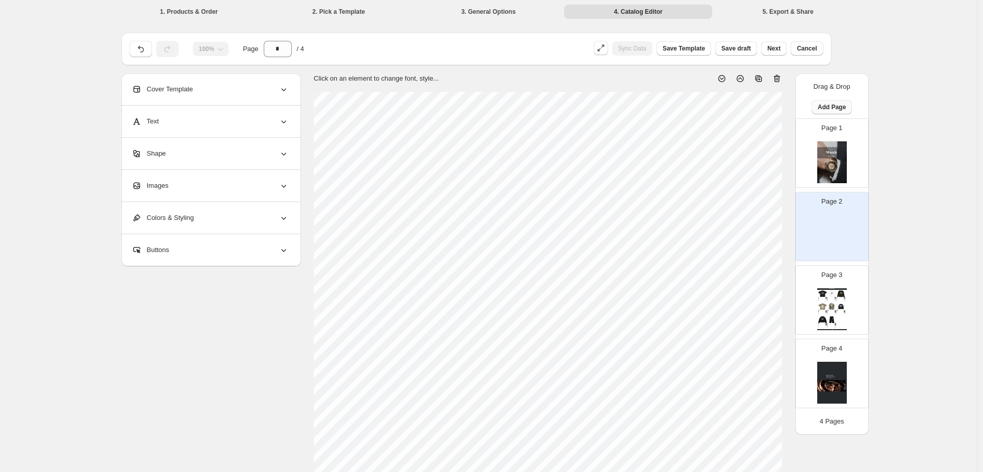
click at [845, 103] on span "Add Page" at bounding box center [831, 107] width 28 height 8
click at [857, 105] on span "Cover / Blank Page" at bounding box center [865, 106] width 57 height 8
click at [845, 103] on span "Add Page" at bounding box center [831, 107] width 28 height 8
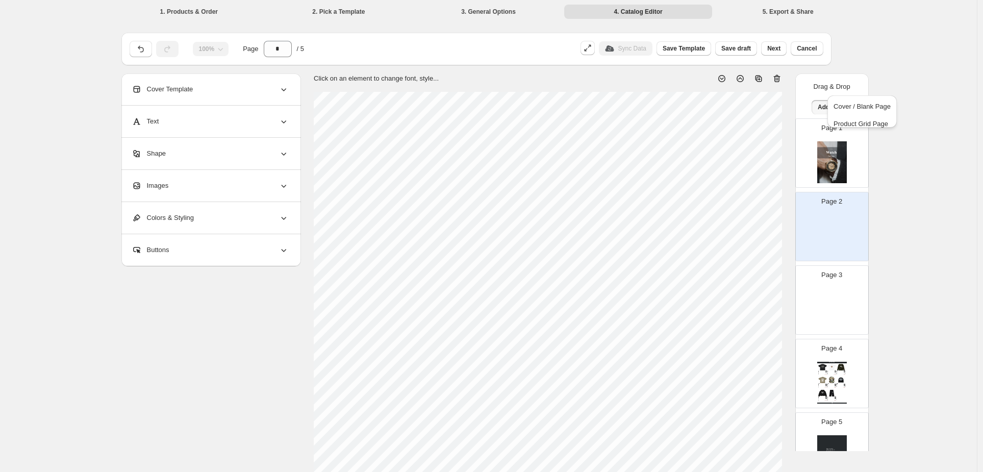
click at [858, 95] on div "Cover / Blank Page Product Grid Page" at bounding box center [861, 115] width 69 height 40
click at [856, 102] on span "Cover / Blank Page" at bounding box center [861, 106] width 57 height 8
click at [845, 103] on span "Add Page" at bounding box center [831, 107] width 28 height 8
click at [858, 102] on span "Cover / Blank Page" at bounding box center [861, 106] width 57 height 8
click at [845, 103] on span "Add Page" at bounding box center [831, 107] width 28 height 8
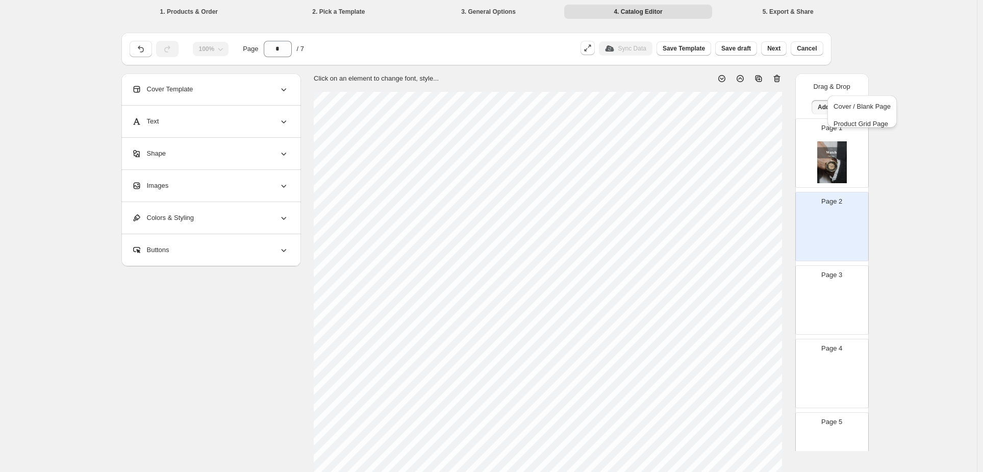
click at [860, 102] on span "Cover / Blank Page" at bounding box center [861, 106] width 57 height 8
click at [845, 103] on span "Add Page" at bounding box center [831, 107] width 28 height 8
click at [860, 101] on span "Cover / Blank Page" at bounding box center [861, 106] width 57 height 10
click at [846, 141] on img at bounding box center [832, 162] width 30 height 42
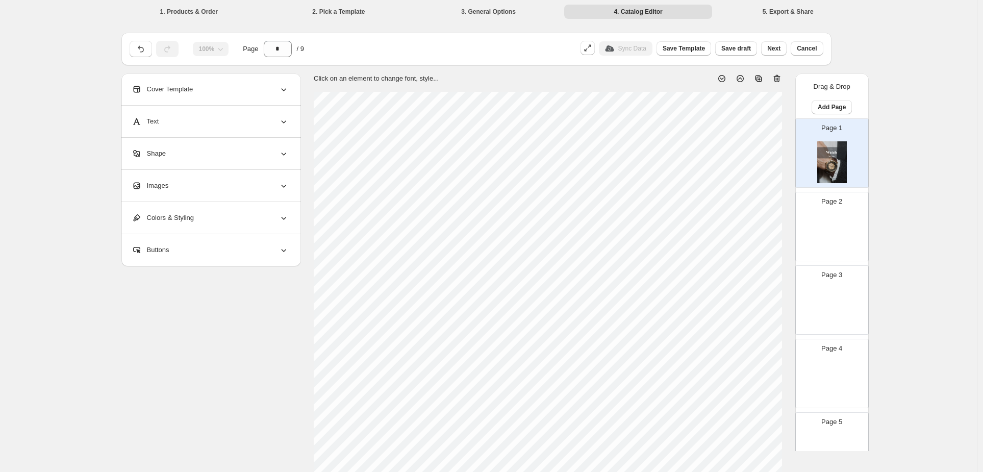
click at [782, 73] on icon at bounding box center [777, 78] width 10 height 10
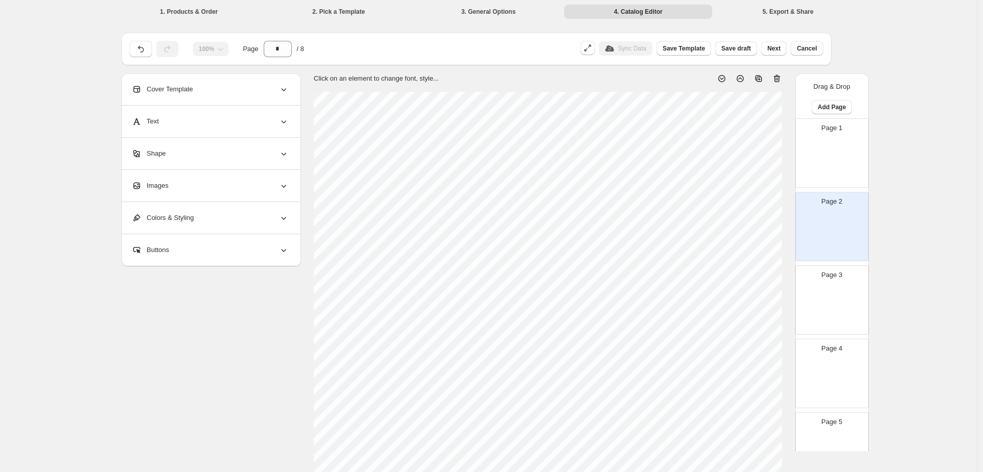
click at [868, 134] on div "Page 1" at bounding box center [832, 153] width 72 height 68
type input "*"
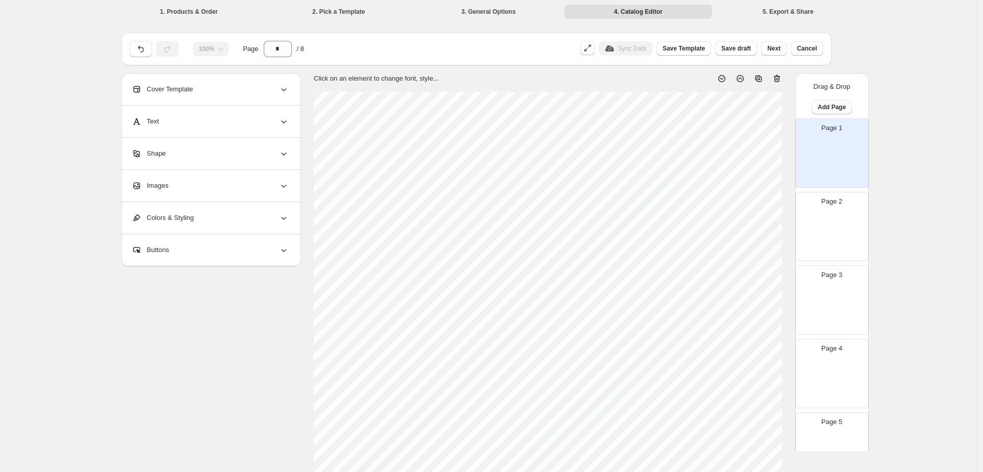
click at [255, 184] on div "Images" at bounding box center [210, 186] width 157 height 32
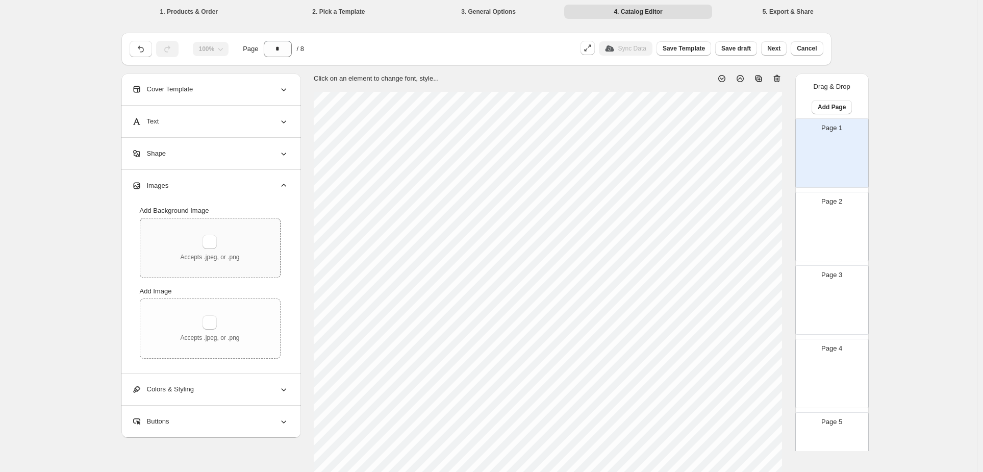
click at [253, 218] on div "Accepts .jpeg, or .png" at bounding box center [210, 247] width 140 height 59
type input "**********"
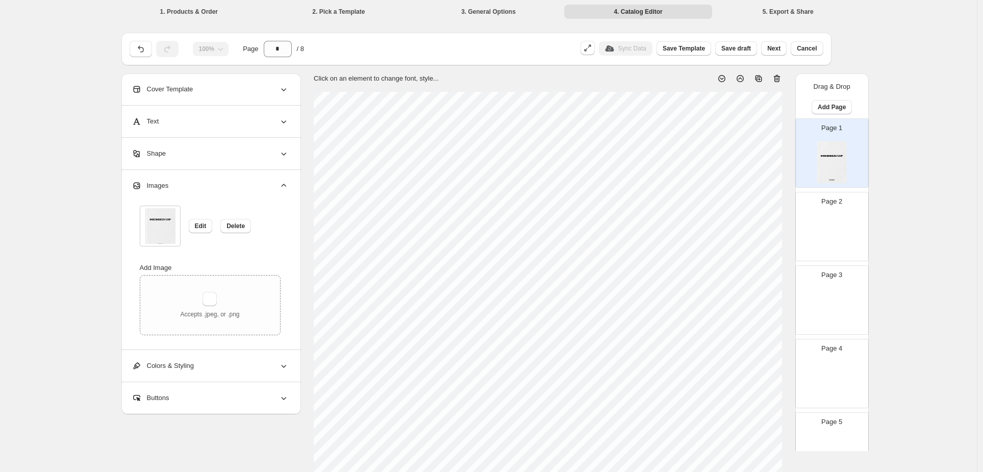
click at [860, 188] on div "Page 2" at bounding box center [828, 222] width 64 height 68
type input "*"
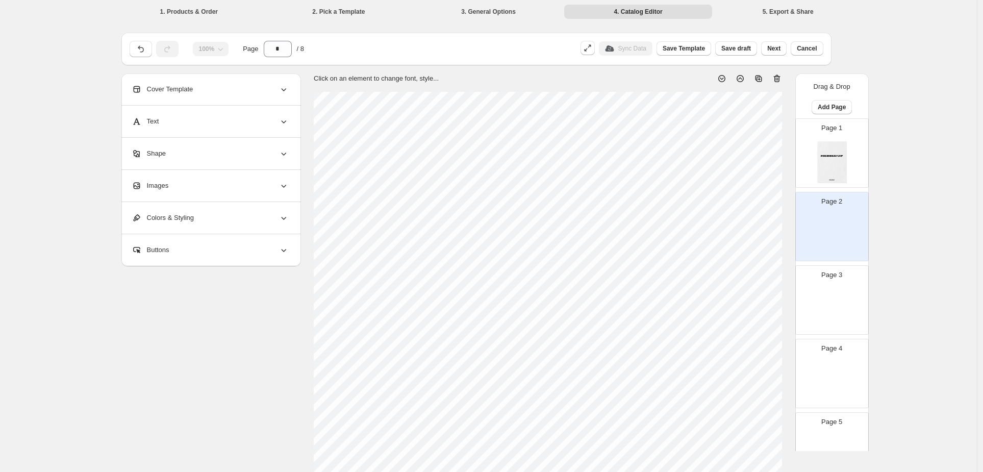
click at [238, 172] on div "Images" at bounding box center [210, 186] width 157 height 32
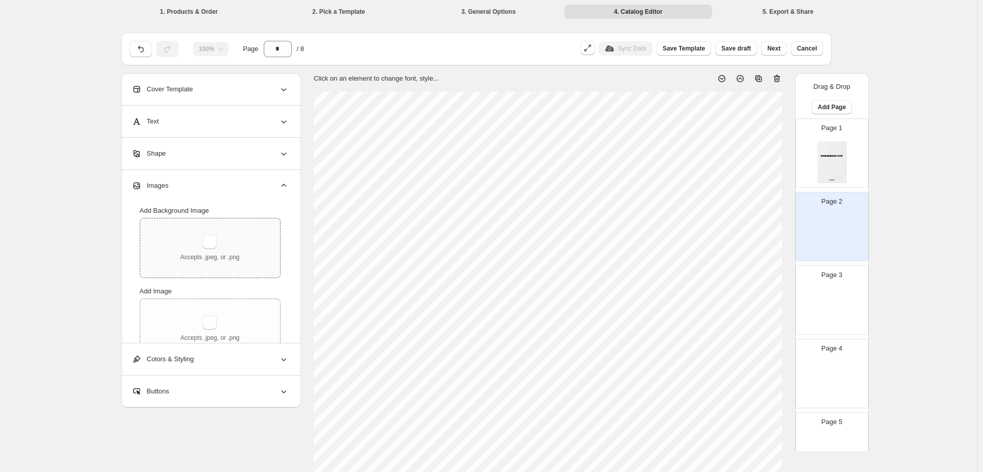
click at [239, 235] on div "Accepts .jpeg, or .png" at bounding box center [209, 248] width 59 height 27
type input "**********"
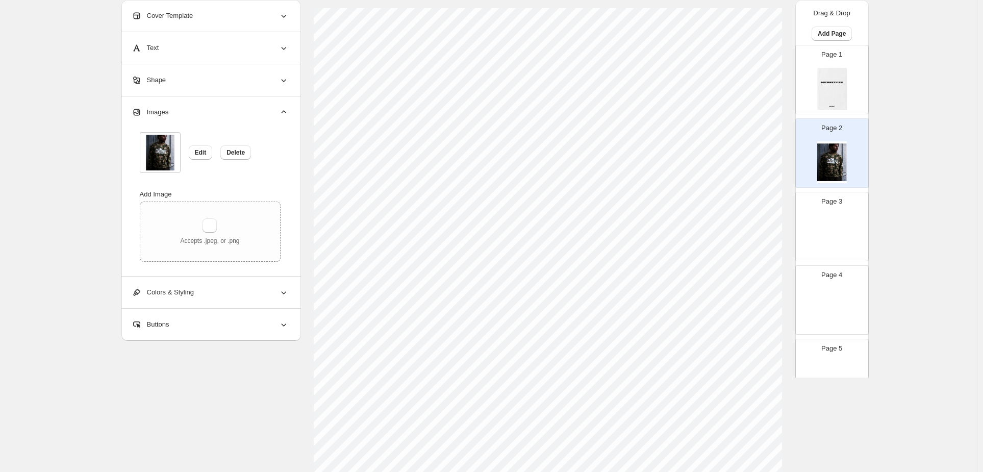
scroll to position [72, 0]
click at [846, 216] on img at bounding box center [832, 237] width 30 height 42
type input "*"
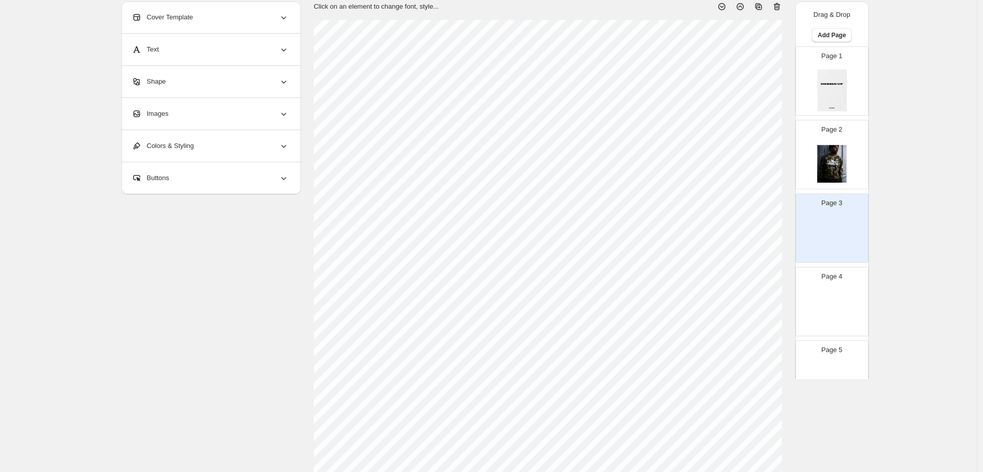
click at [289, 114] on div "Images" at bounding box center [210, 114] width 157 height 32
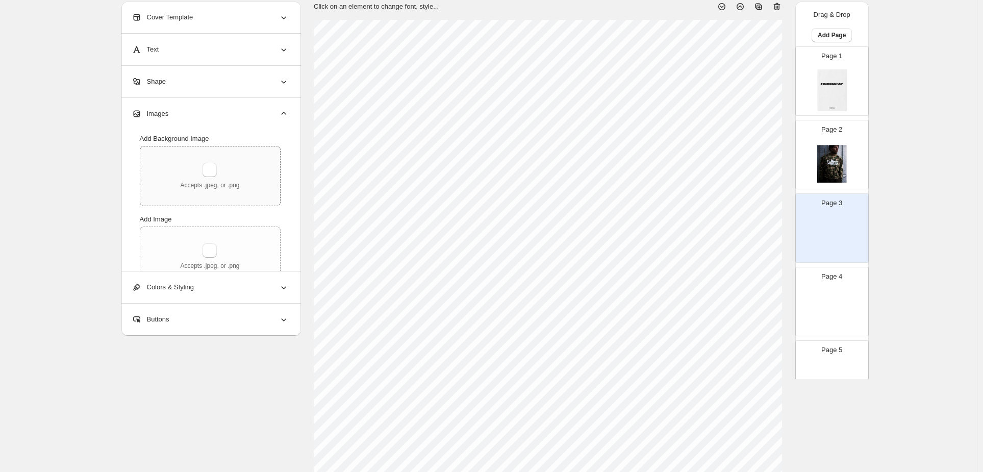
click at [267, 151] on div "Accepts .jpeg, or .png" at bounding box center [210, 175] width 140 height 59
type input "**********"
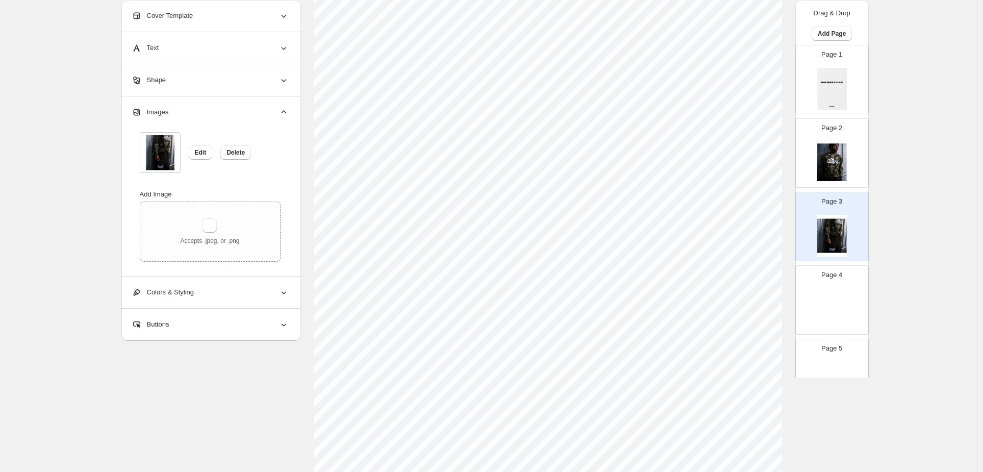
scroll to position [129, 0]
click at [868, 266] on div "Page 4" at bounding box center [832, 300] width 72 height 68
type input "*"
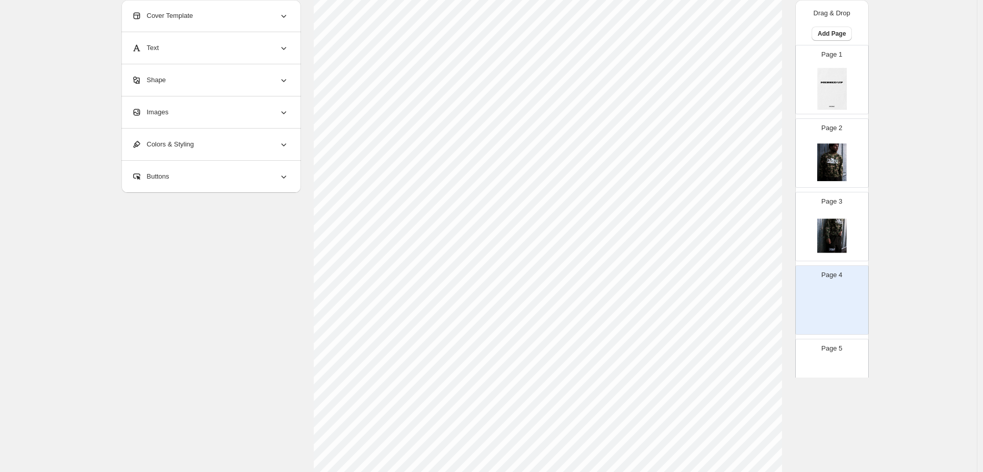
click at [262, 142] on div "Colors & Styling" at bounding box center [210, 145] width 157 height 32
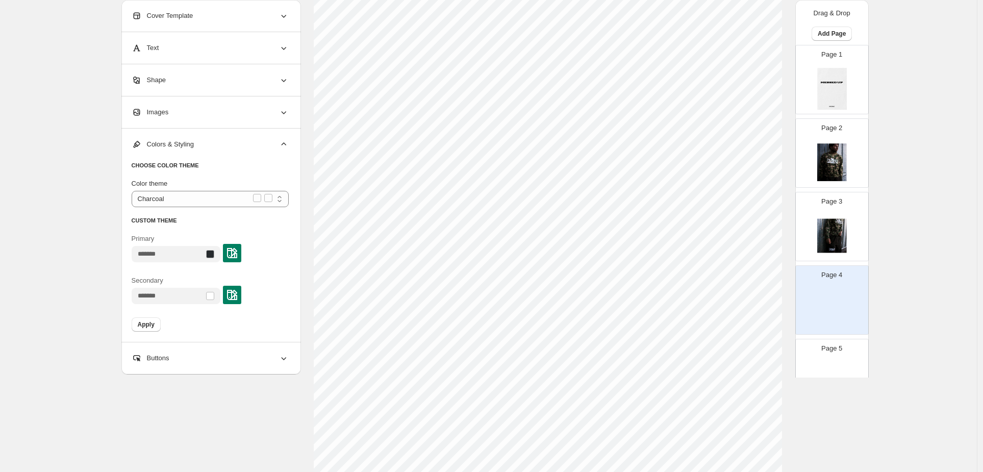
click at [255, 116] on div "Images" at bounding box center [210, 112] width 157 height 32
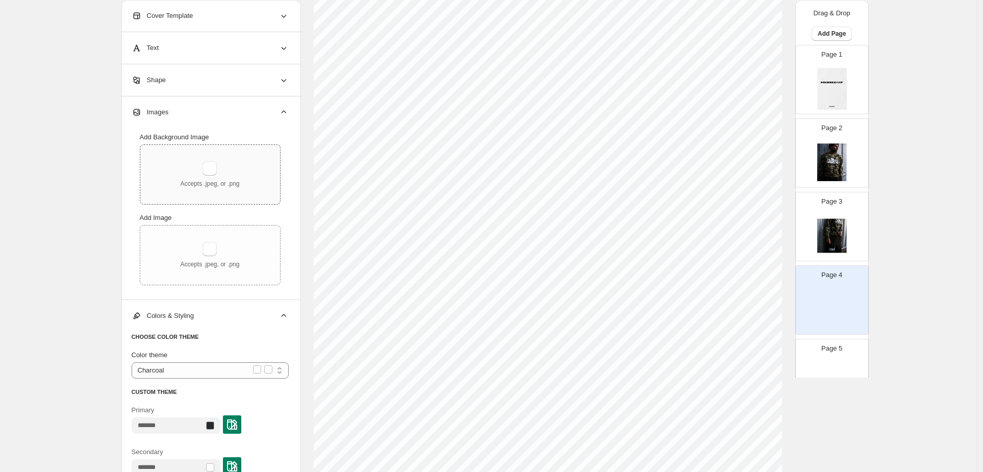
click at [239, 161] on div "Accepts .jpeg, or .png" at bounding box center [209, 174] width 59 height 27
type input "**********"
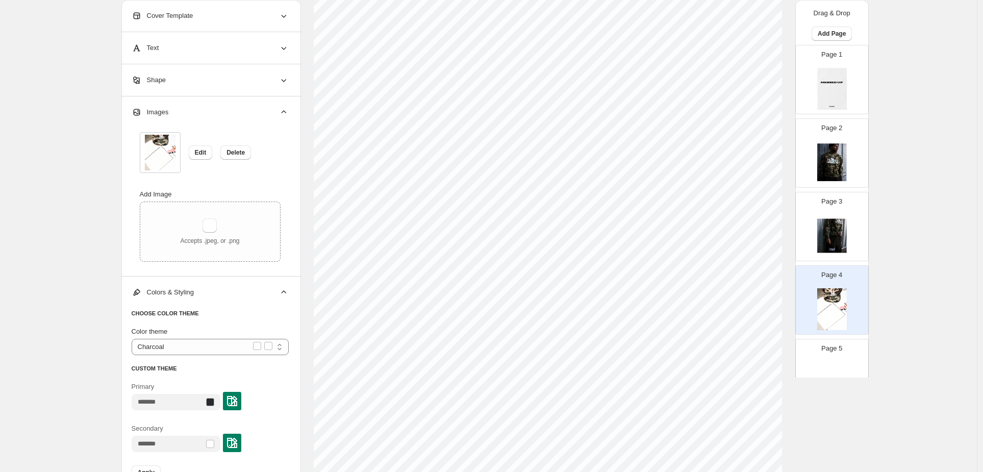
scroll to position [220, 0]
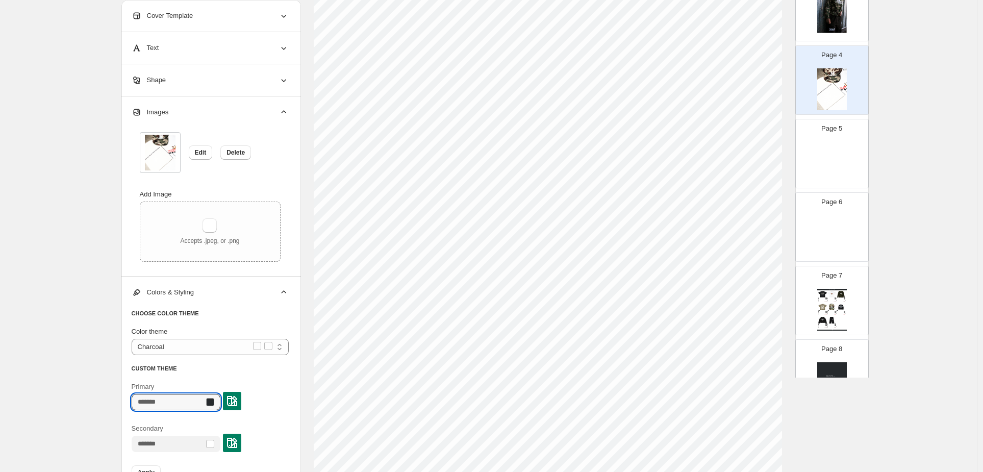
click at [204, 394] on input "Primary" at bounding box center [168, 402] width 72 height 16
click at [220, 394] on div at bounding box center [176, 402] width 89 height 16
click at [237, 396] on img at bounding box center [232, 401] width 10 height 10
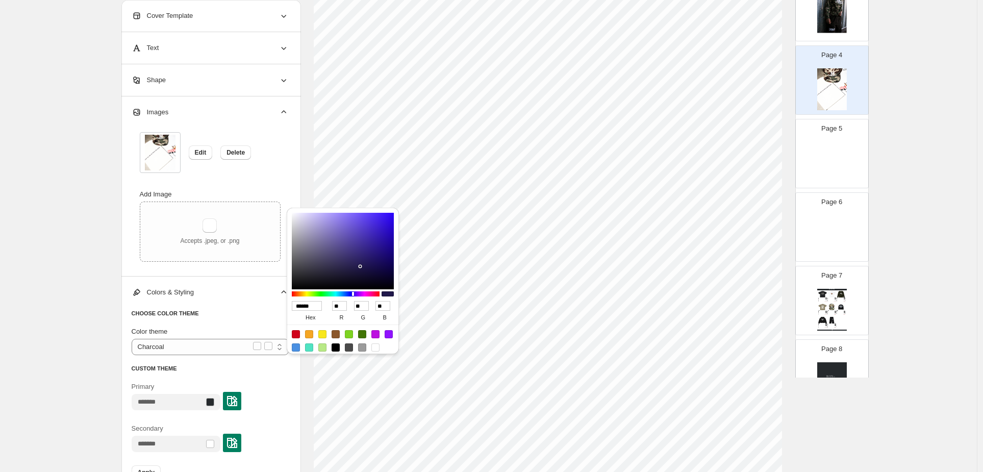
type input "******"
type input "***"
type input "******"
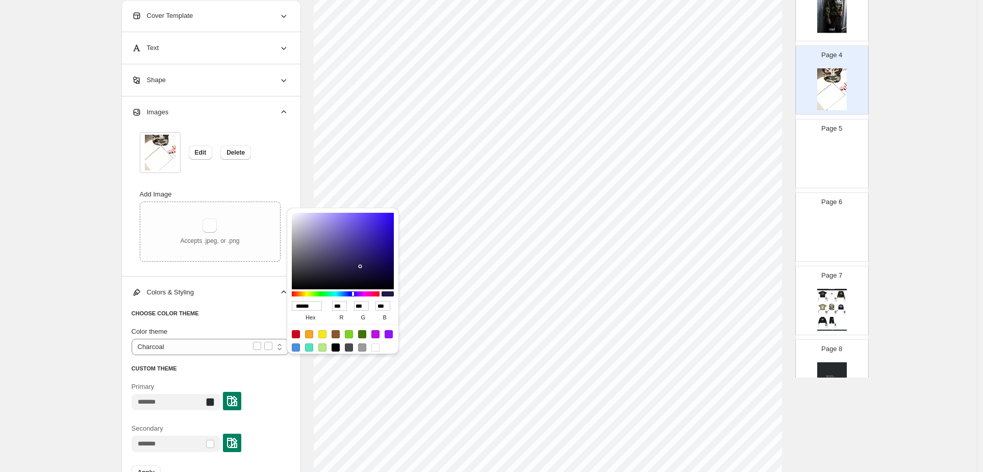
type input "***"
type input "******"
type input "***"
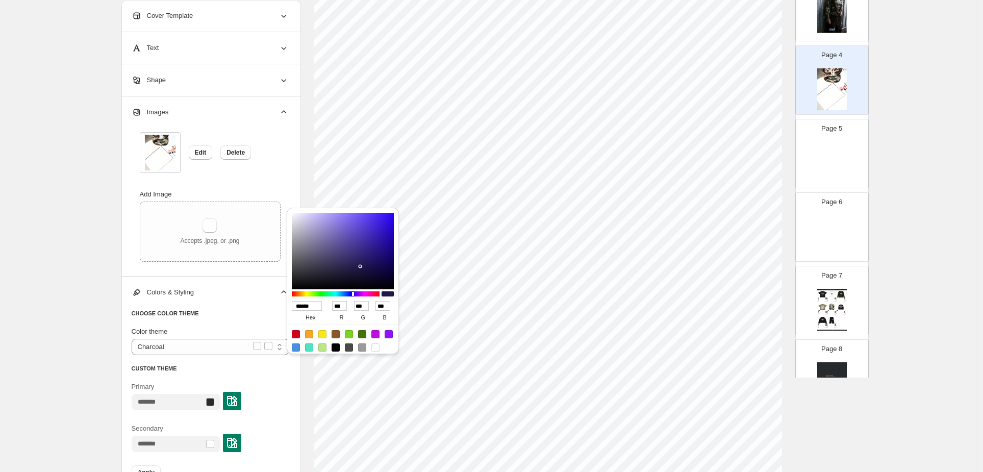
type input "***"
type input "******"
type input "***"
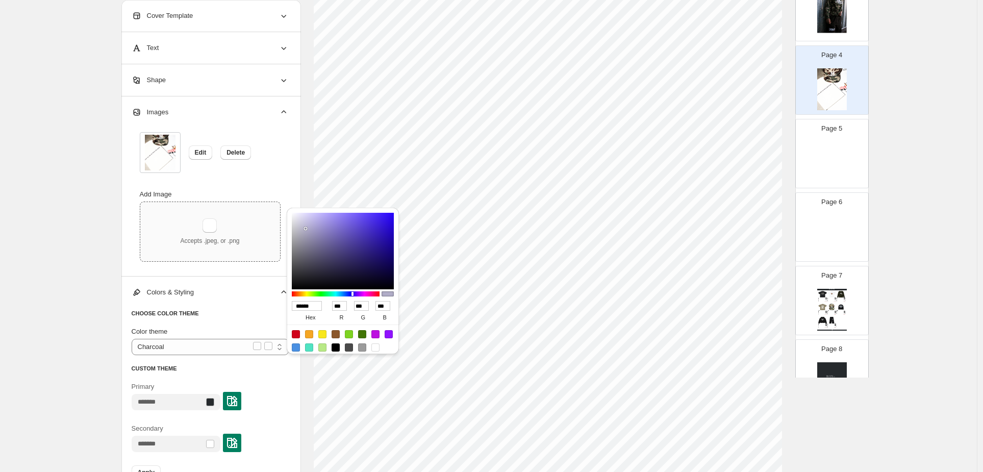
type input "***"
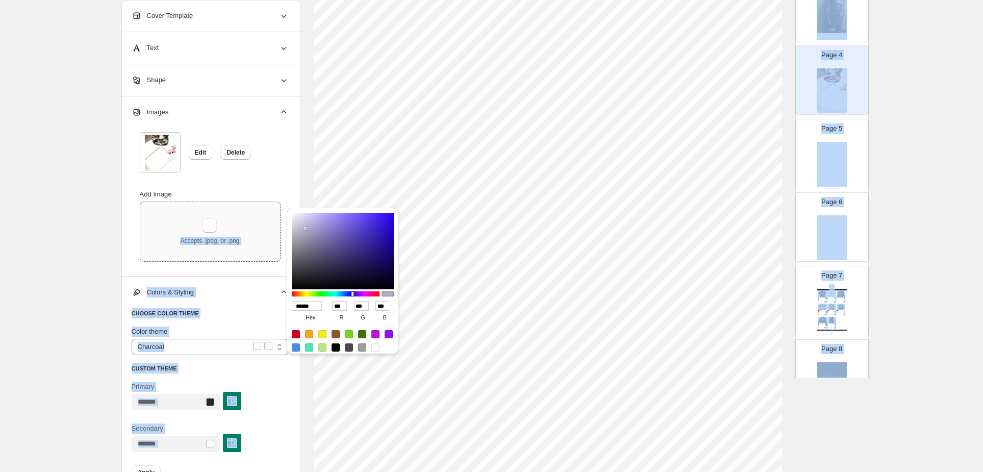
type input "******"
type input "***"
drag, startPoint x: 299, startPoint y: 225, endPoint x: 259, endPoint y: 202, distance: 46.1
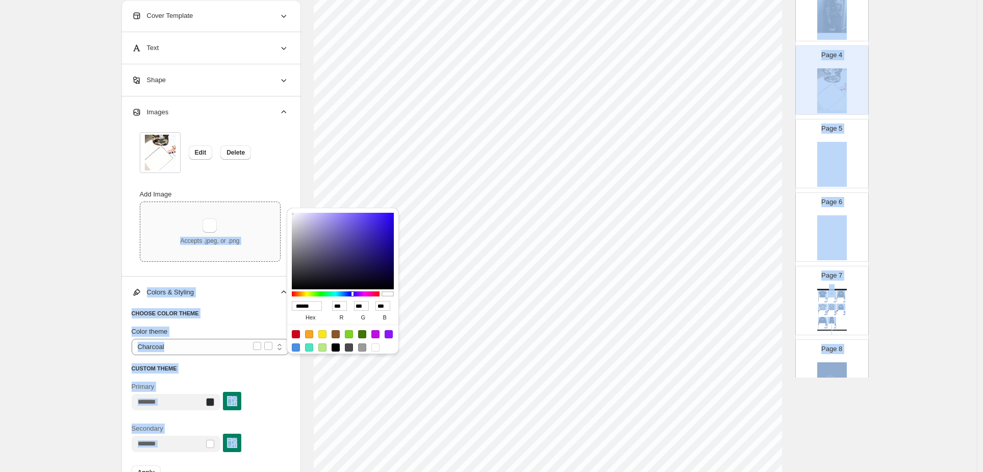
click at [260, 203] on div "1. Products & Order 2. Pick a Template 3. General Options 4. Catalog Editor 5. …" at bounding box center [491, 240] width 983 height 739
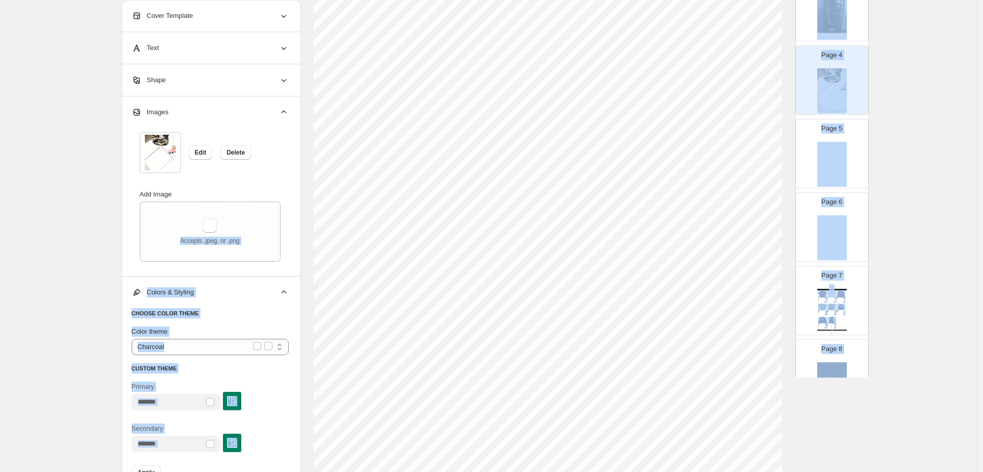
click at [289, 423] on div "Secondary" at bounding box center [210, 437] width 157 height 29
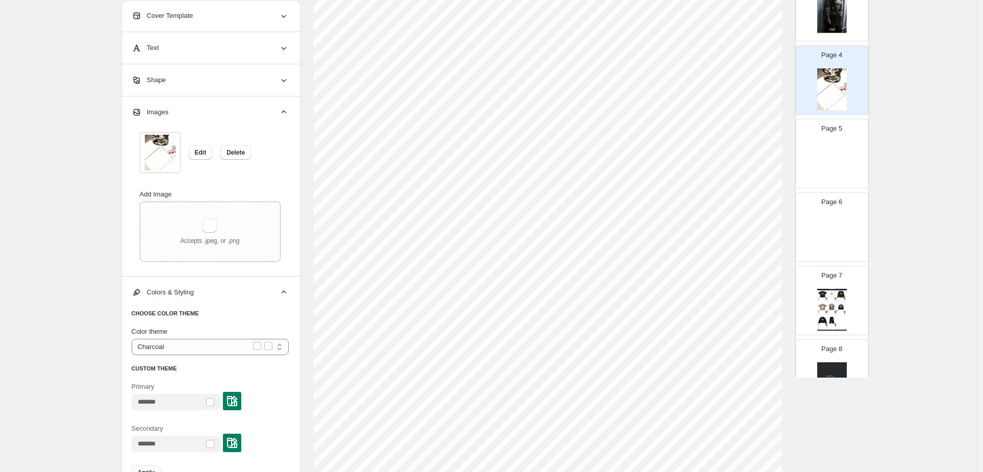
click at [237, 438] on img at bounding box center [232, 443] width 10 height 10
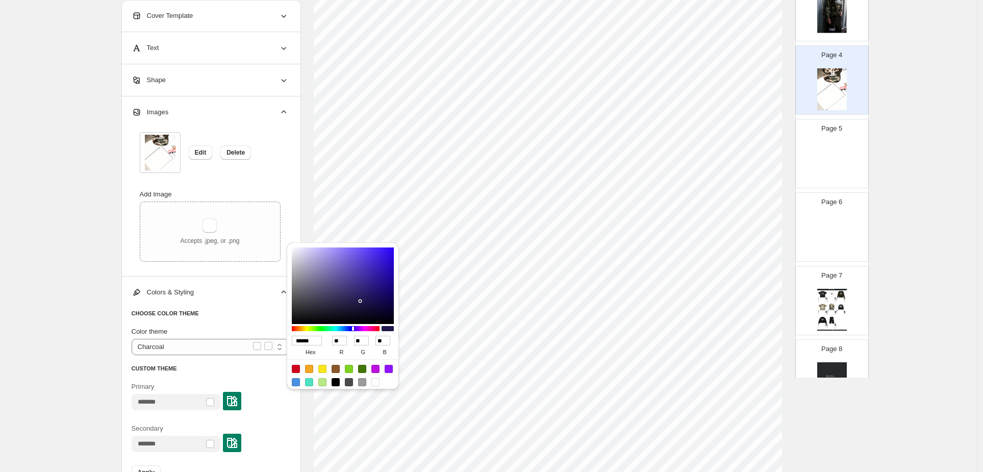
type input "******"
type input "**"
type input "***"
type input "******"
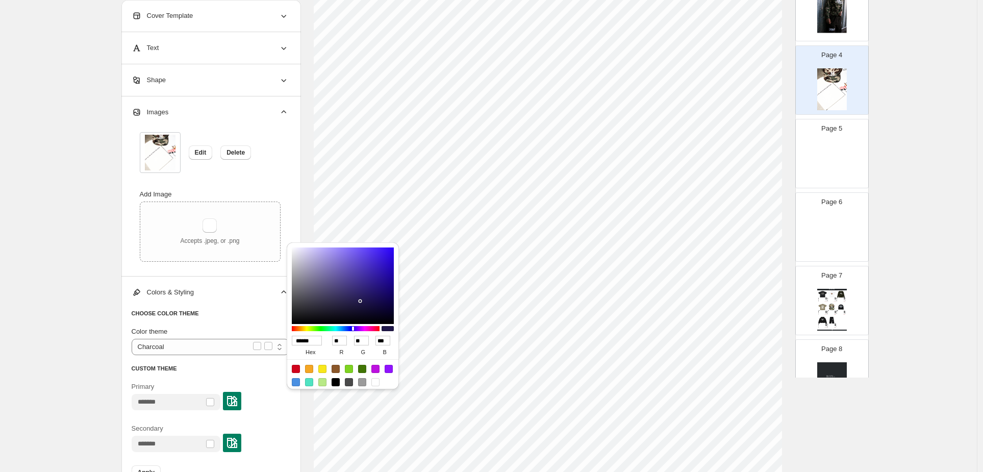
type input "**"
type input "***"
type input "******"
type input "**"
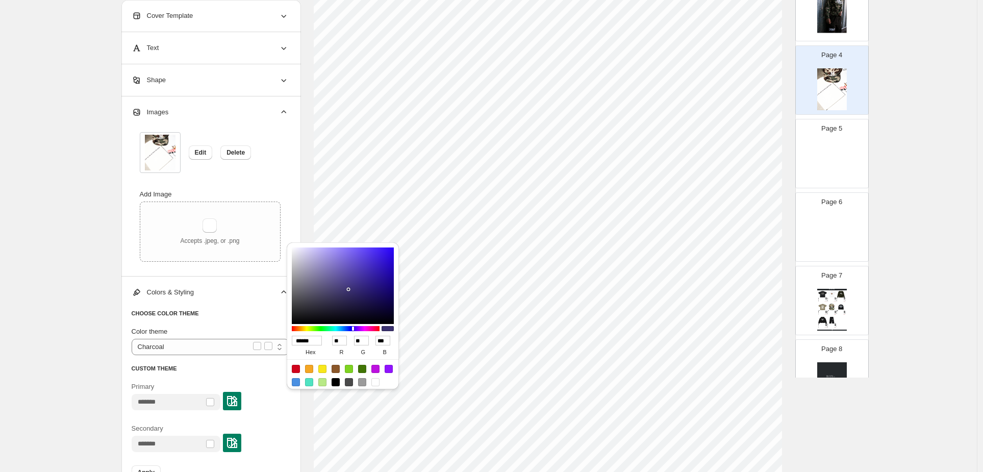
type input "**"
type input "******"
type input "*"
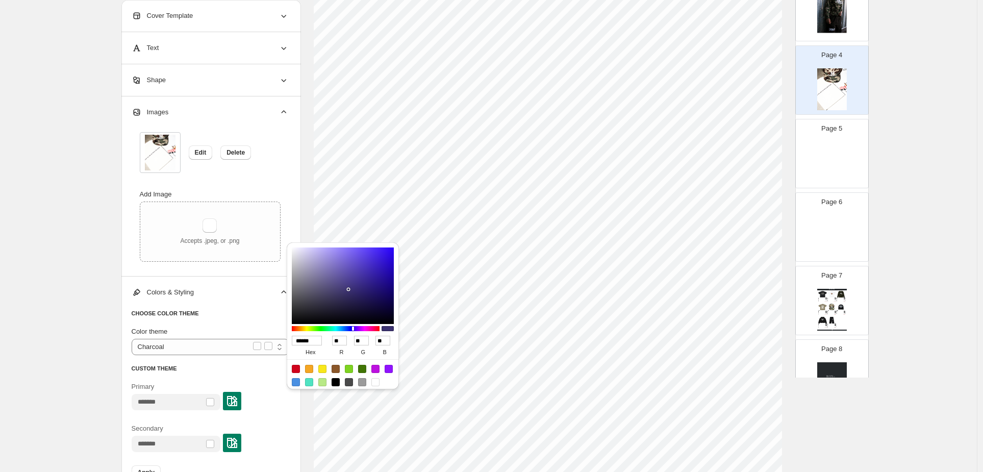
type input "*"
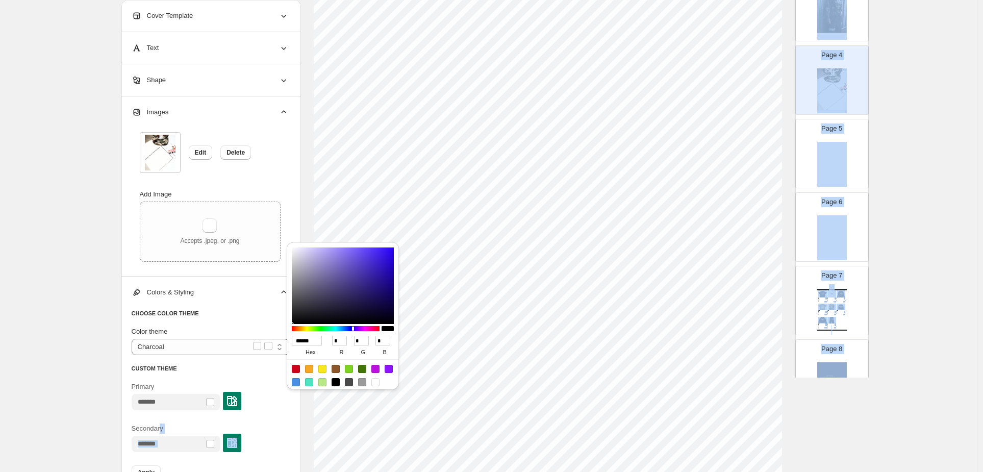
drag, startPoint x: 344, startPoint y: 291, endPoint x: 219, endPoint y: 397, distance: 163.9
click at [221, 390] on div "1. Products & Order 2. Pick a Template 3. General Options 4. Catalog Editor 5. …" at bounding box center [491, 240] width 983 height 739
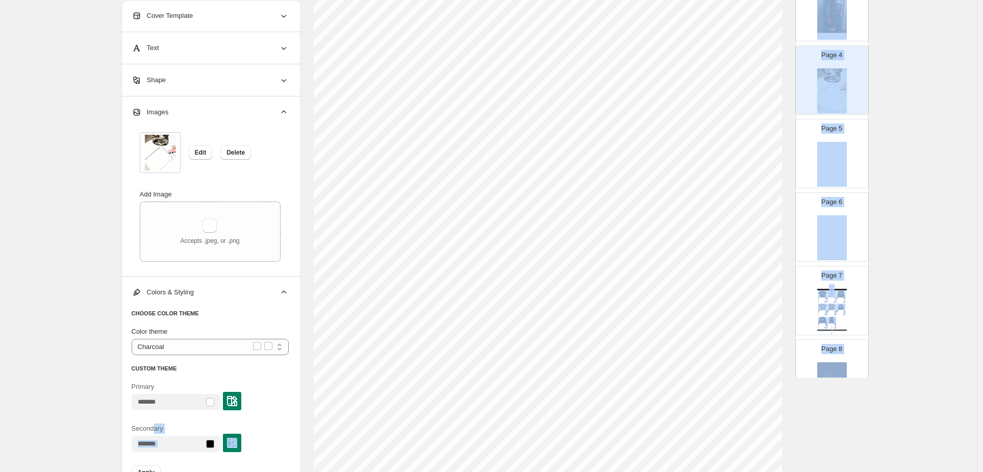
click at [289, 465] on div "Apply" at bounding box center [210, 472] width 157 height 14
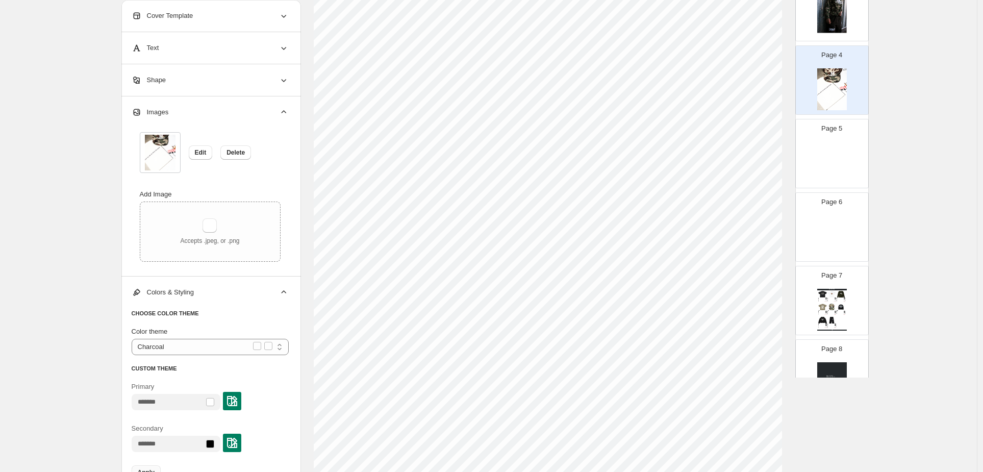
click at [161, 465] on button "Apply" at bounding box center [146, 472] width 29 height 14
click at [846, 215] on img at bounding box center [832, 236] width 30 height 42
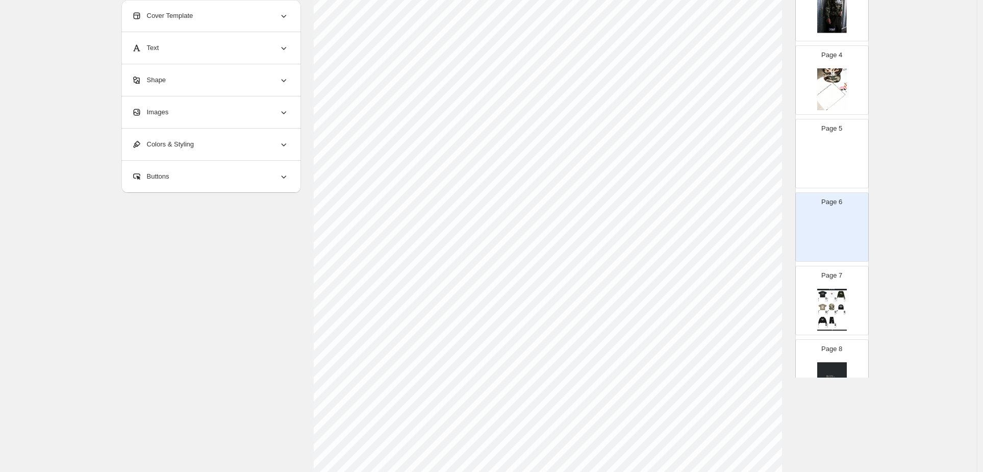
click at [846, 142] on img at bounding box center [832, 163] width 30 height 42
type input "*"
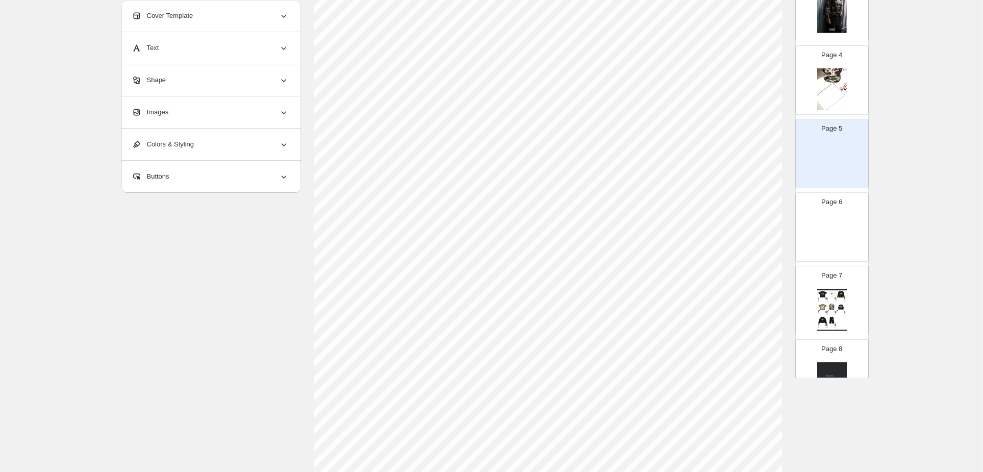
click at [289, 115] on div "Images" at bounding box center [210, 112] width 157 height 32
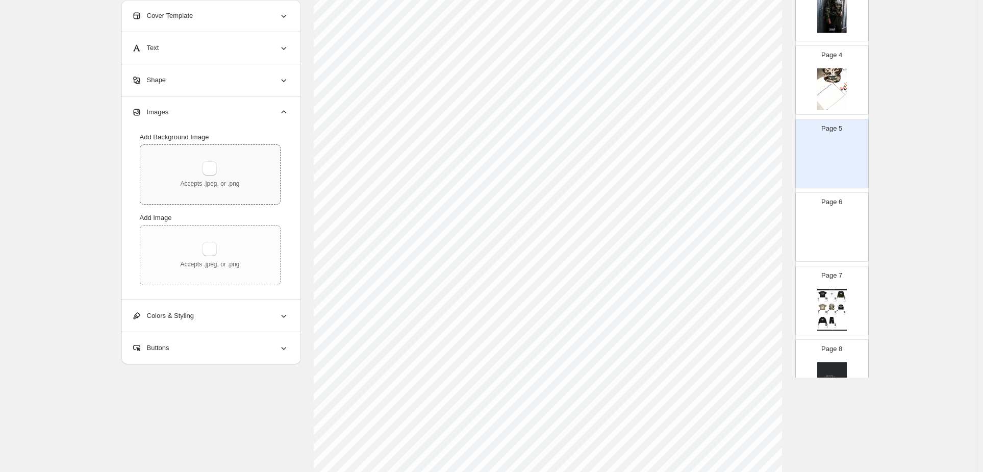
click at [239, 167] on div "Accepts .jpeg, or .png" at bounding box center [209, 174] width 59 height 27
type input "**********"
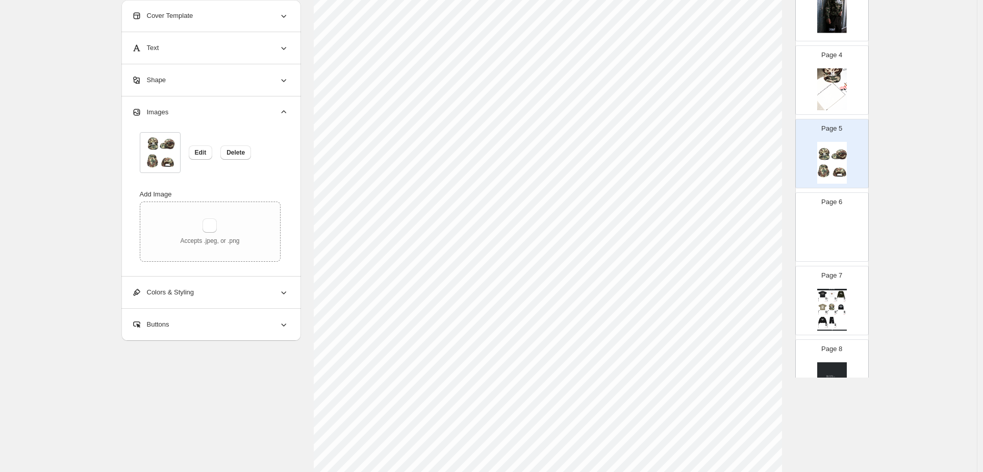
click at [855, 262] on div "Page 7 Watch Catalog "SEX SELLS" GRAPHIC SHIRT - S 210 GSM 100% COTTON REGULAR …" at bounding box center [828, 296] width 64 height 68
type input "*"
select select "**********"
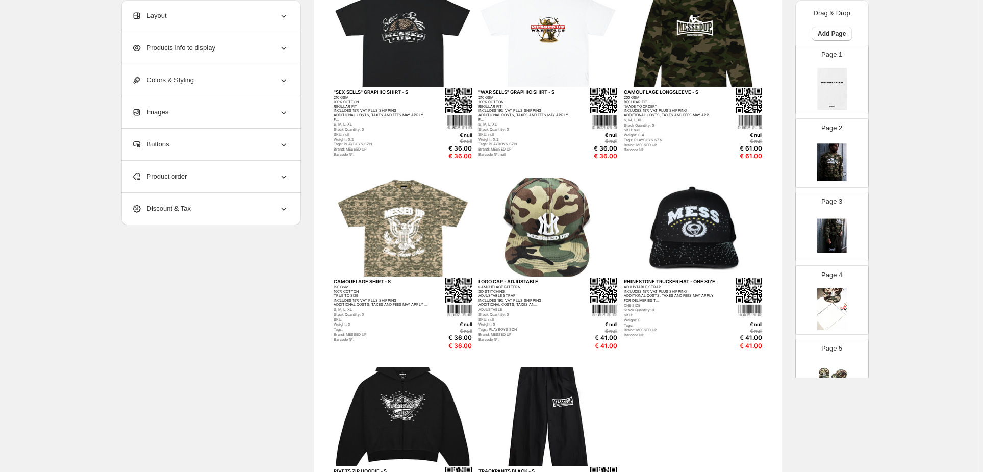
scroll to position [0, 0]
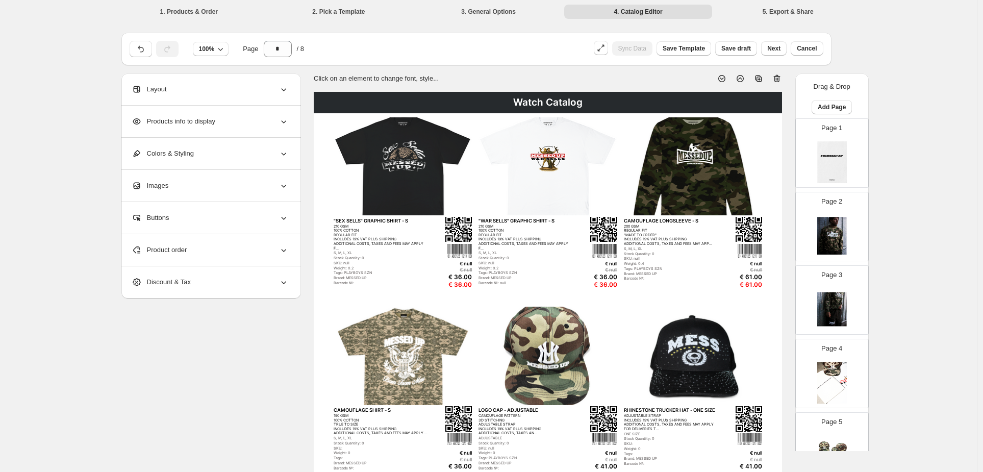
click at [782, 73] on icon at bounding box center [777, 78] width 10 height 10
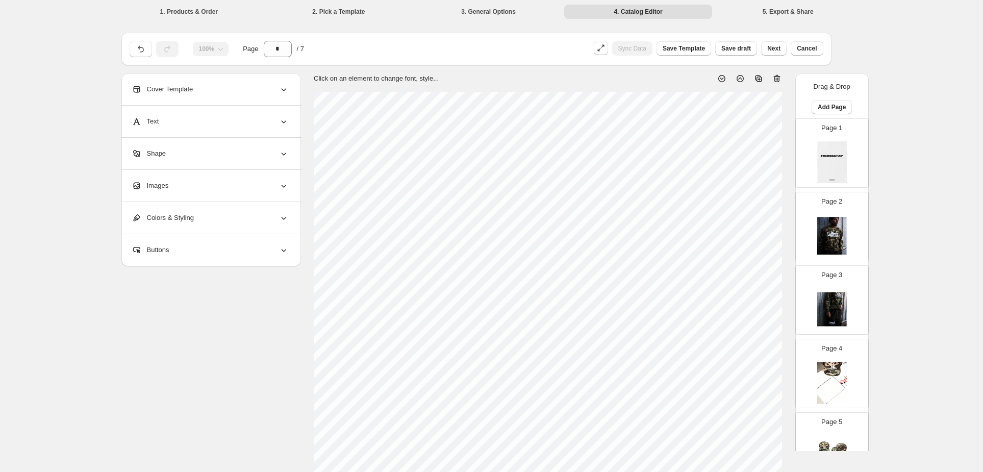
scroll to position [151, 0]
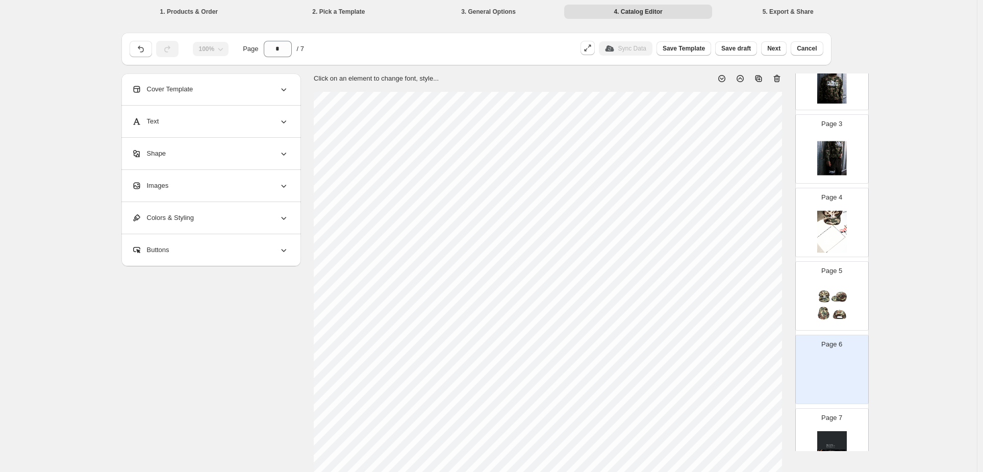
click at [860, 404] on div "Page 7" at bounding box center [828, 438] width 64 height 68
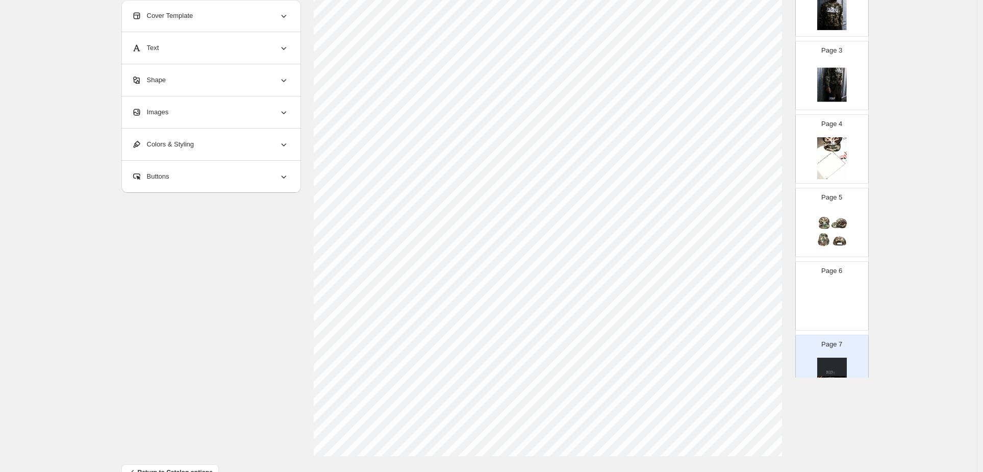
scroll to position [0, 0]
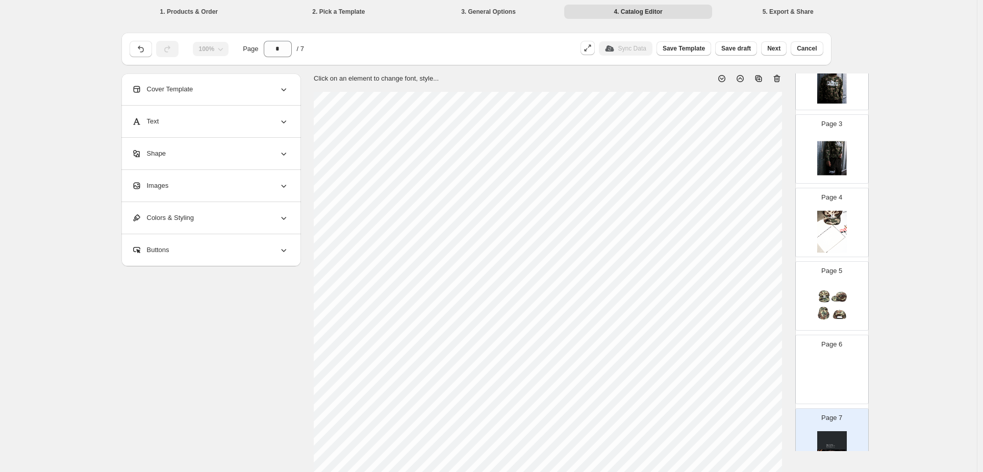
click at [782, 73] on icon at bounding box center [777, 78] width 10 height 10
type input "*"
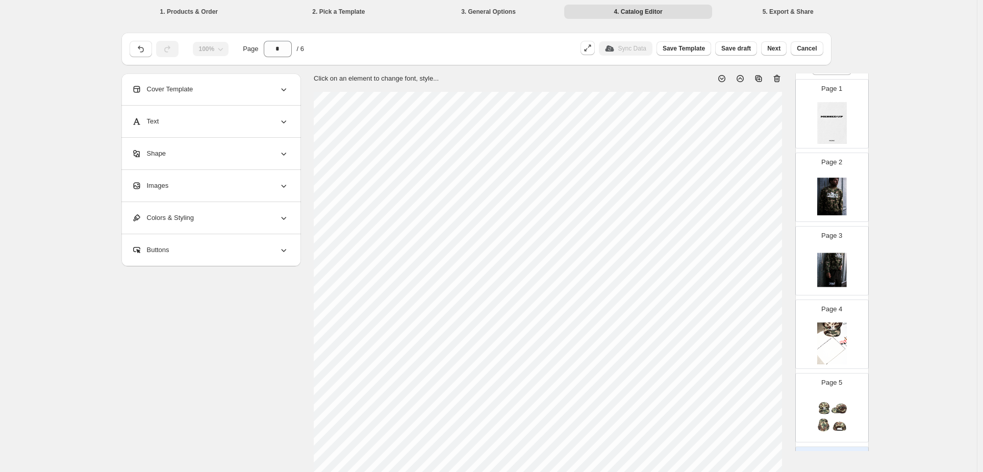
scroll to position [84, 0]
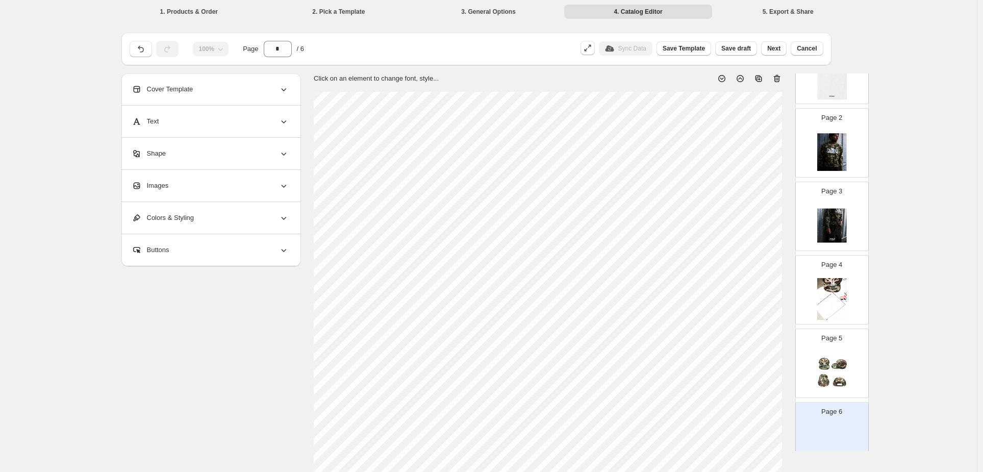
click at [289, 170] on div "Images" at bounding box center [210, 186] width 157 height 32
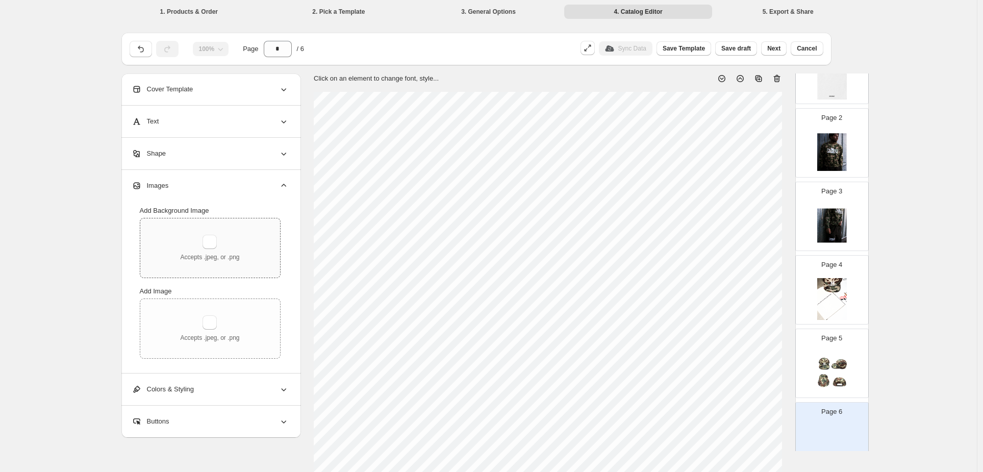
click at [239, 235] on div "Accepts .jpeg, or .png" at bounding box center [209, 248] width 59 height 27
type input "**********"
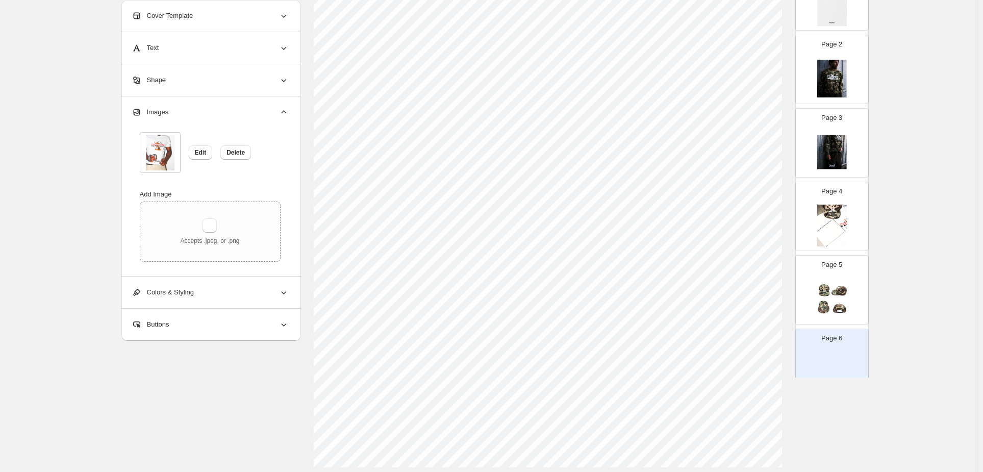
scroll to position [242, 0]
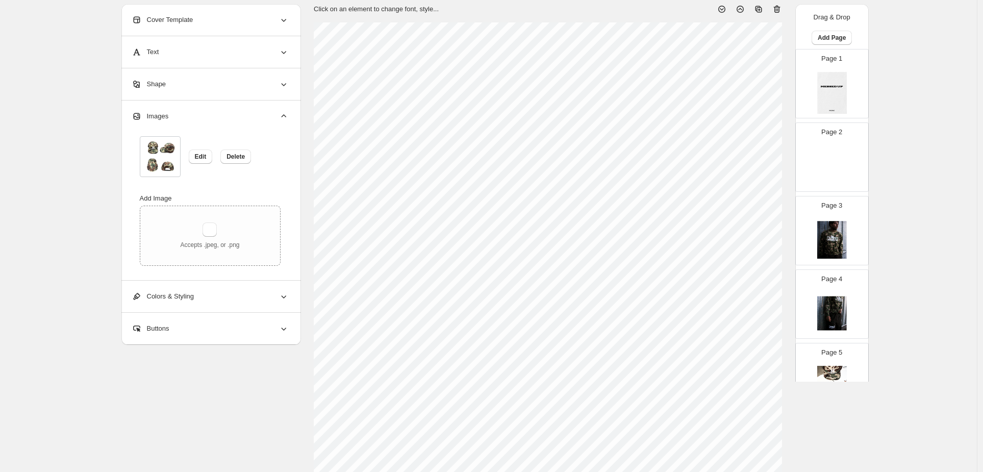
scroll to position [129, 0]
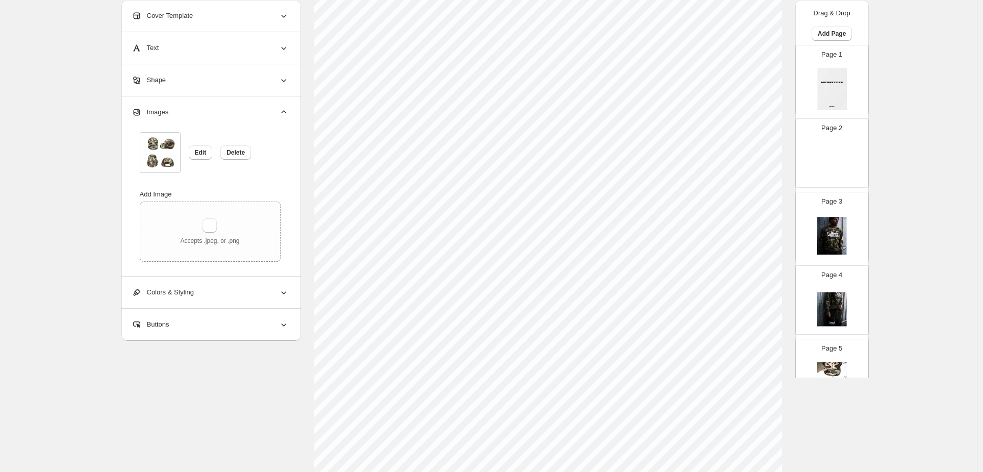
click at [856, 120] on div "Page 2" at bounding box center [828, 149] width 64 height 68
type input "*"
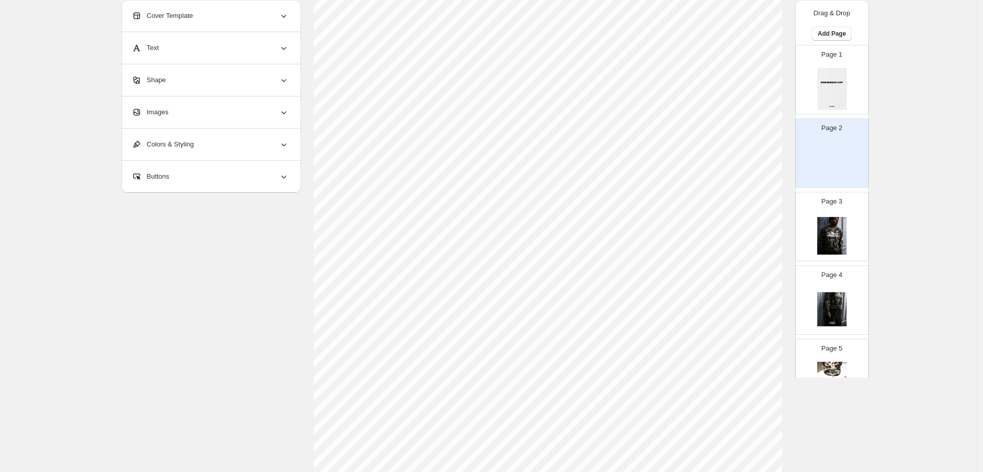
click at [289, 116] on div "Images" at bounding box center [210, 112] width 157 height 32
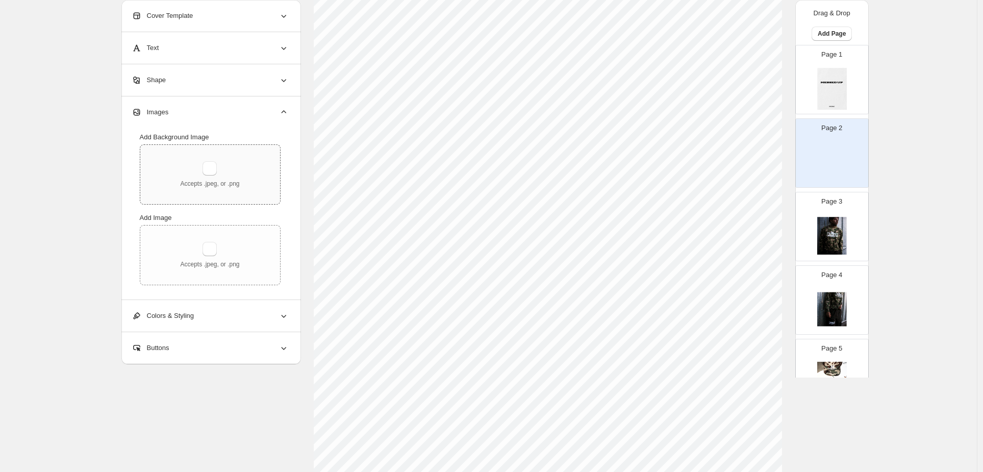
click at [239, 161] on div "Accepts .jpeg, or .png" at bounding box center [209, 174] width 59 height 27
type input "**********"
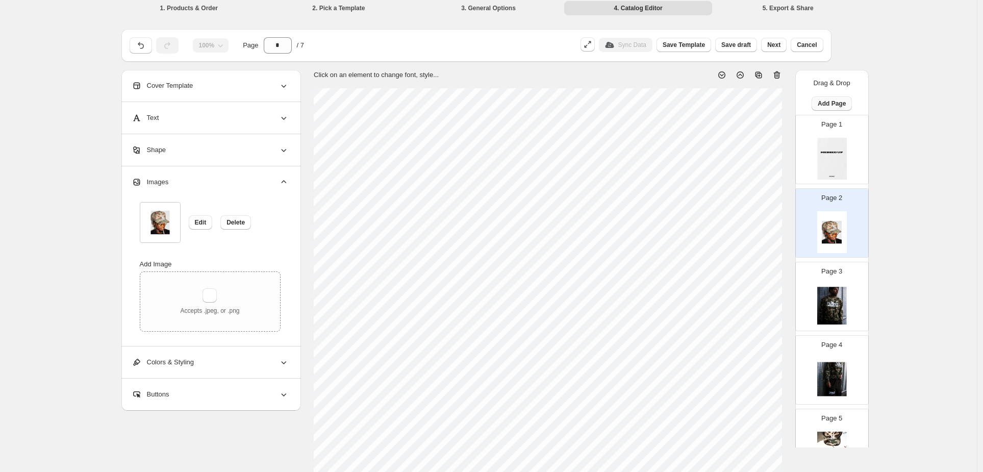
scroll to position [0, 0]
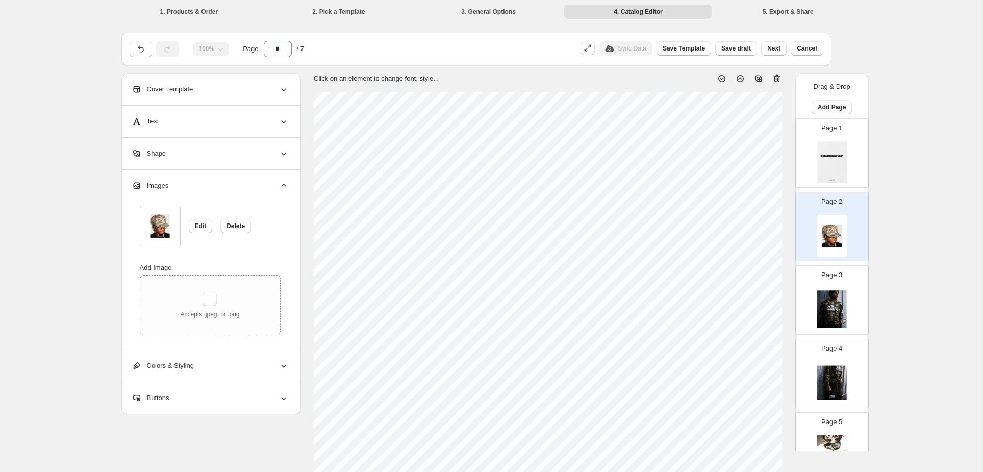
click at [845, 103] on span "Add Page" at bounding box center [831, 107] width 28 height 8
click at [834, 109] on button "Cover / Blank Page" at bounding box center [861, 106] width 63 height 16
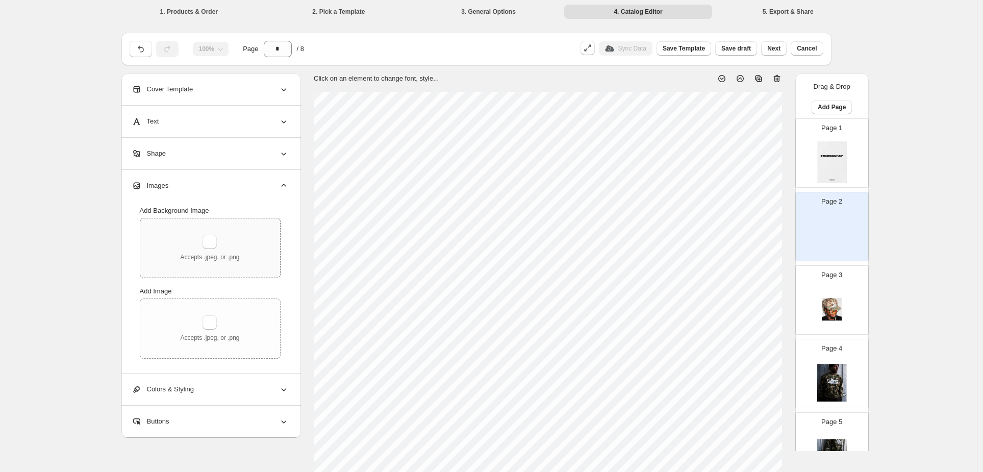
click at [271, 218] on div "Accepts .jpeg, or .png" at bounding box center [210, 247] width 140 height 59
type input "**********"
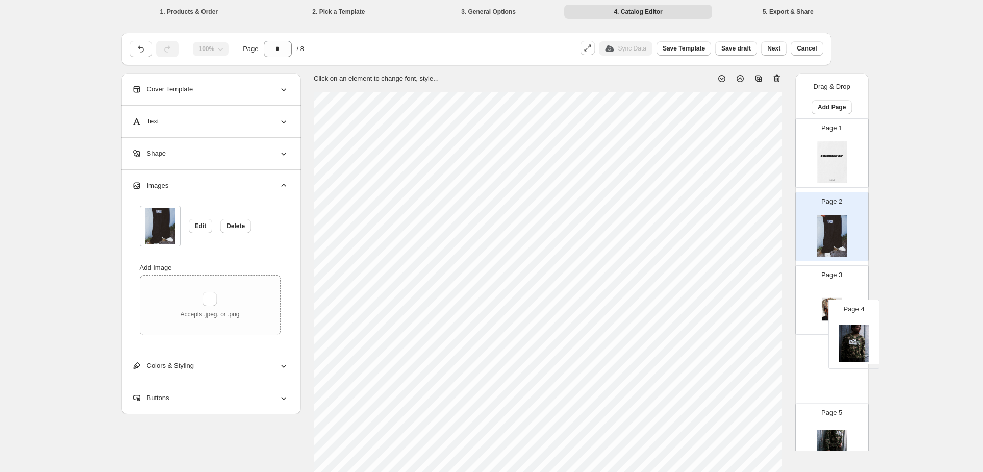
scroll to position [1, 0]
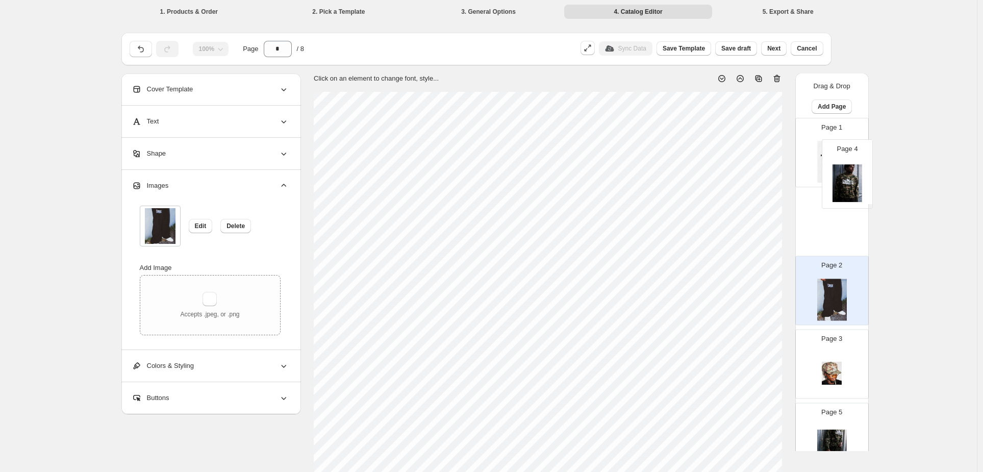
drag, startPoint x: 855, startPoint y: 347, endPoint x: 848, endPoint y: 187, distance: 160.8
click at [848, 187] on div "Page 1 Page 2 Page 3 Page 4 Page 5 Page 6 Page 7 Page 8" at bounding box center [831, 407] width 73 height 578
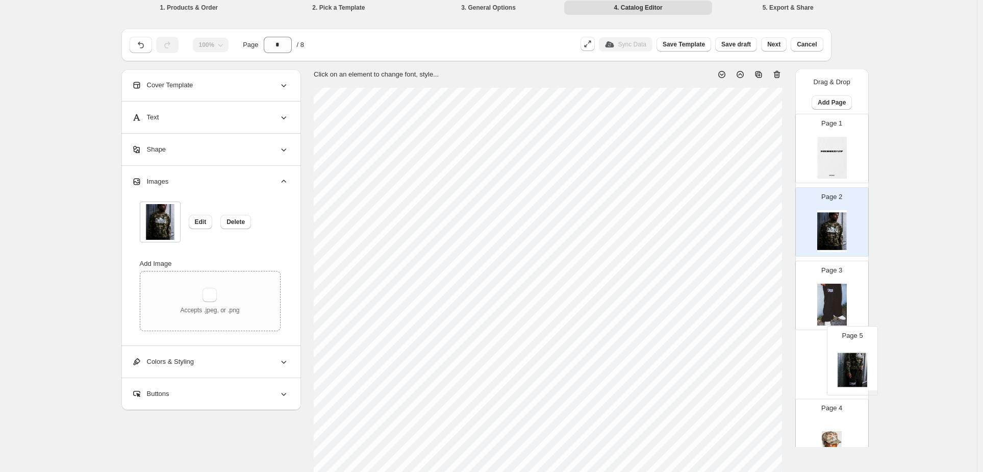
scroll to position [5, 0]
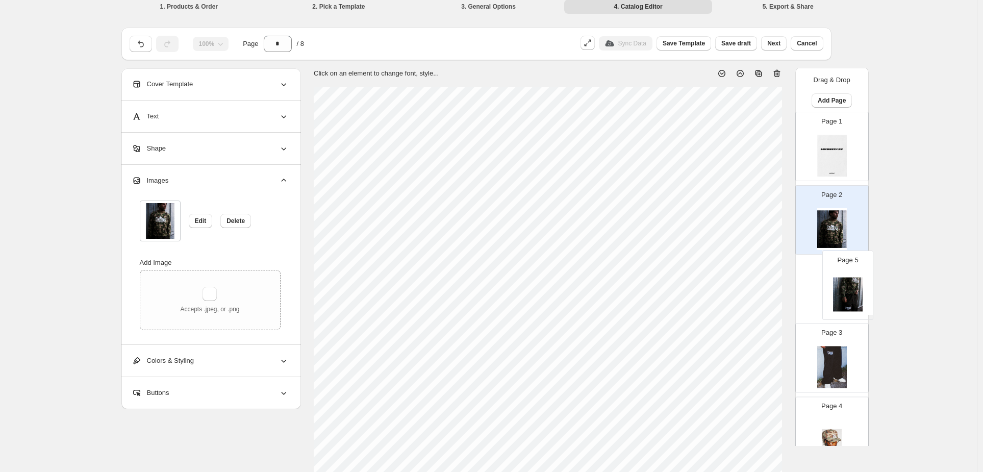
drag, startPoint x: 856, startPoint y: 385, endPoint x: 857, endPoint y: 244, distance: 140.7
click at [854, 238] on div "Page 1 Page 2 Page 3 Page 4 Page 5 Page 6 Page 7 Page 8" at bounding box center [831, 401] width 73 height 578
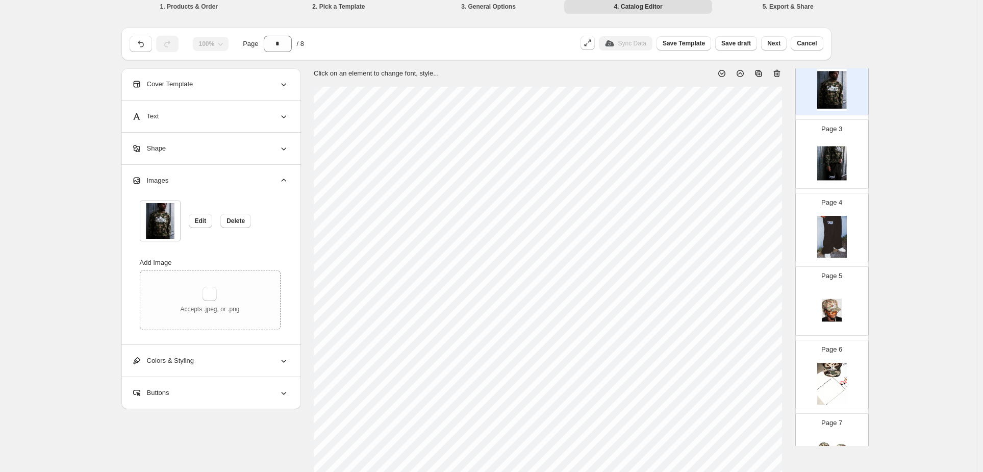
scroll to position [171, 0]
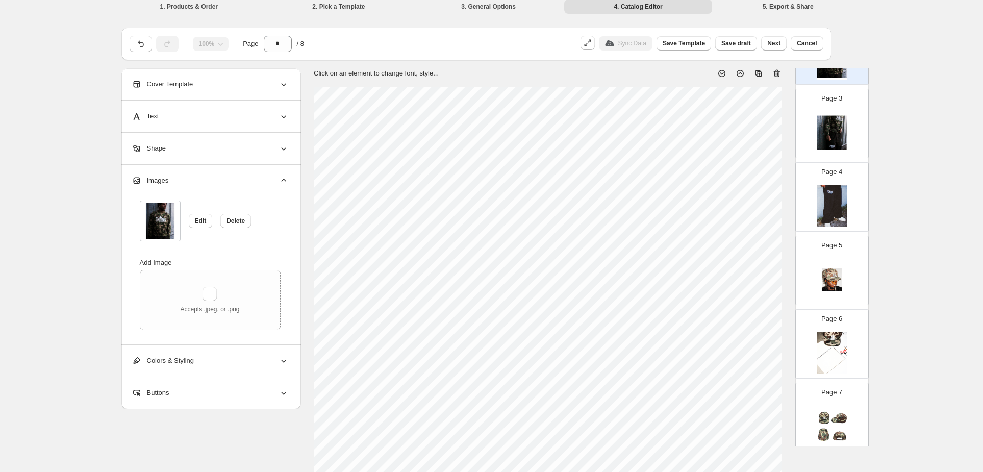
click at [846, 259] on img at bounding box center [832, 280] width 30 height 42
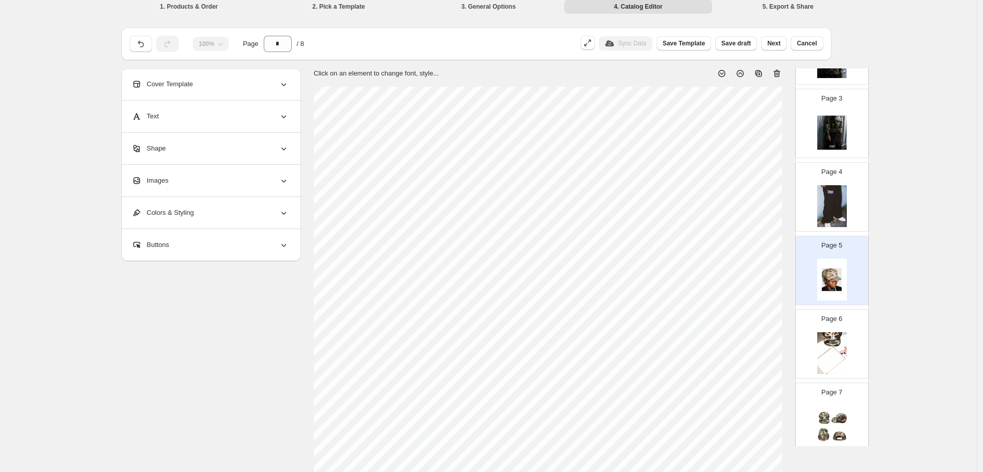
click at [846, 332] on img at bounding box center [832, 353] width 30 height 42
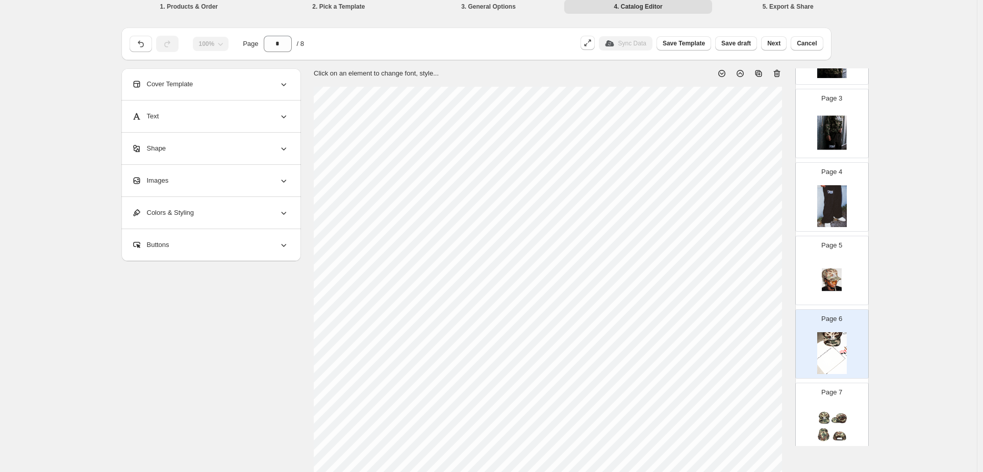
scroll to position [219, 0]
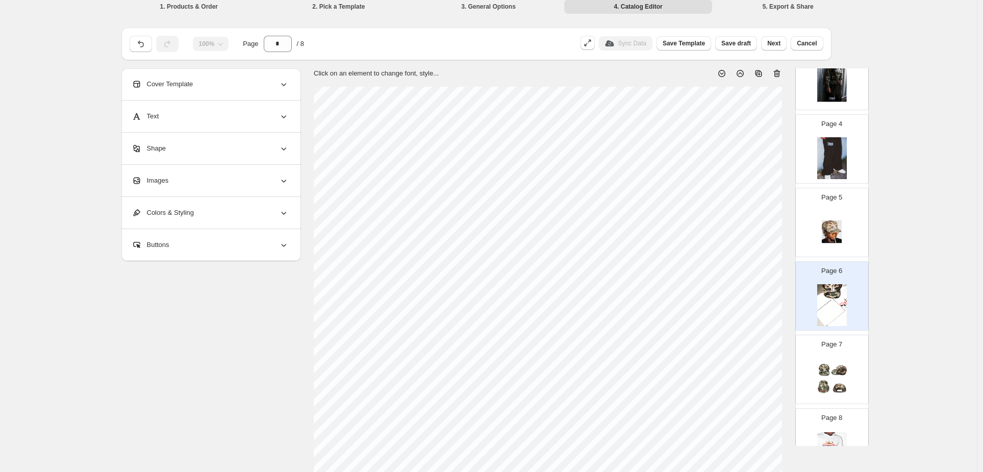
click at [846, 357] on img at bounding box center [832, 378] width 30 height 42
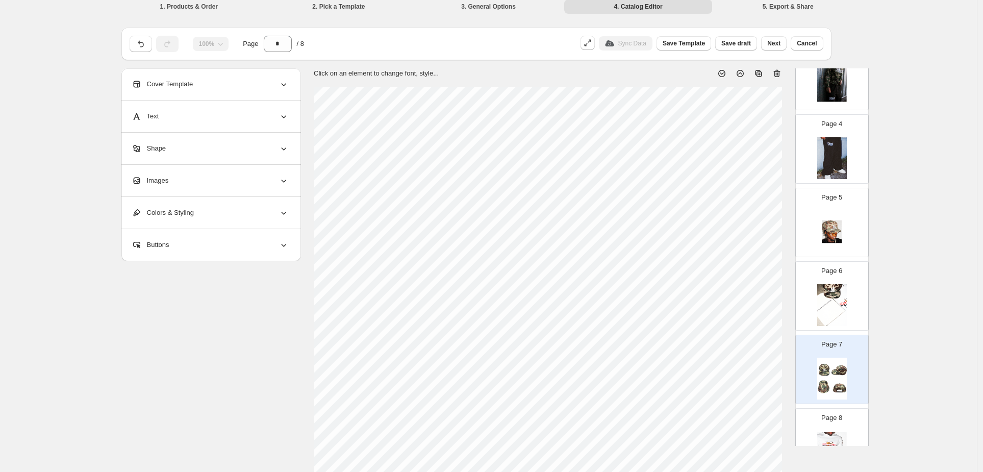
click at [846, 431] on img at bounding box center [832, 452] width 30 height 42
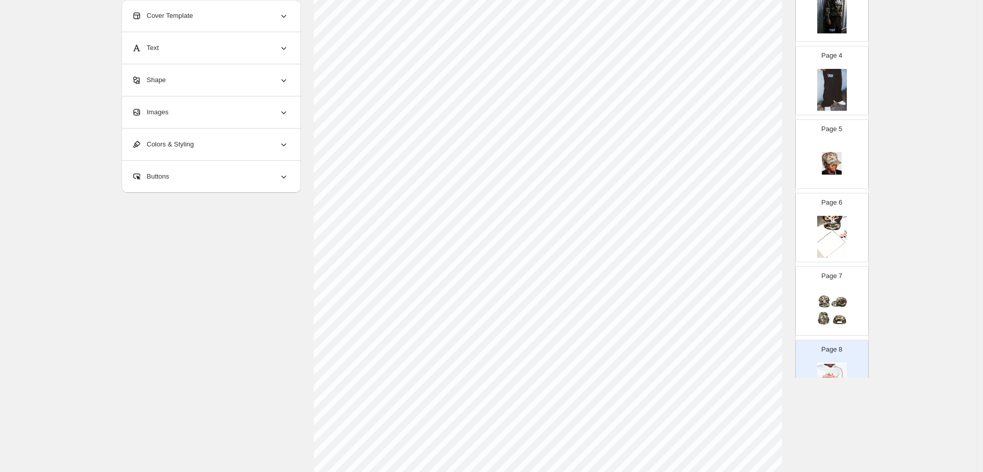
scroll to position [175, 0]
click at [842, 271] on p "Page 7" at bounding box center [831, 276] width 21 height 10
click at [835, 336] on div "Page 8" at bounding box center [828, 370] width 64 height 68
type input "*"
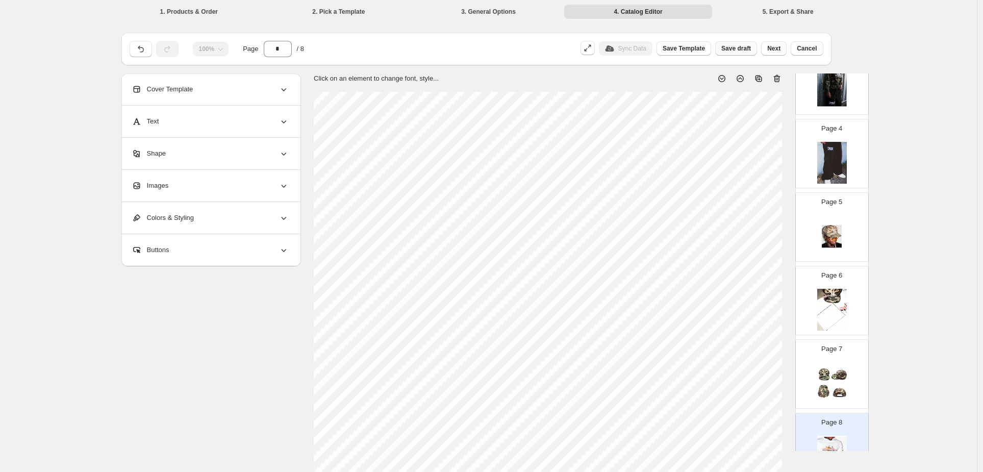
click at [721, 44] on span "Save draft" at bounding box center [736, 48] width 30 height 8
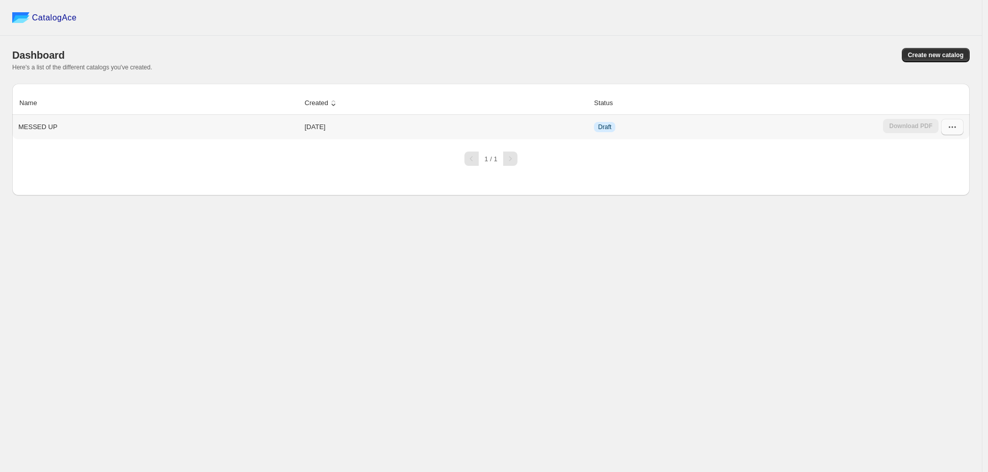
click at [958, 122] on icon "button" at bounding box center [952, 127] width 10 height 10
drag, startPoint x: 727, startPoint y: 126, endPoint x: 908, endPoint y: 117, distance: 181.3
click at [727, 143] on div "1 / 1" at bounding box center [487, 154] width 966 height 22
click at [939, 119] on div "Download PDF" at bounding box center [911, 127] width 56 height 16
click at [954, 119] on button "button" at bounding box center [952, 127] width 22 height 16
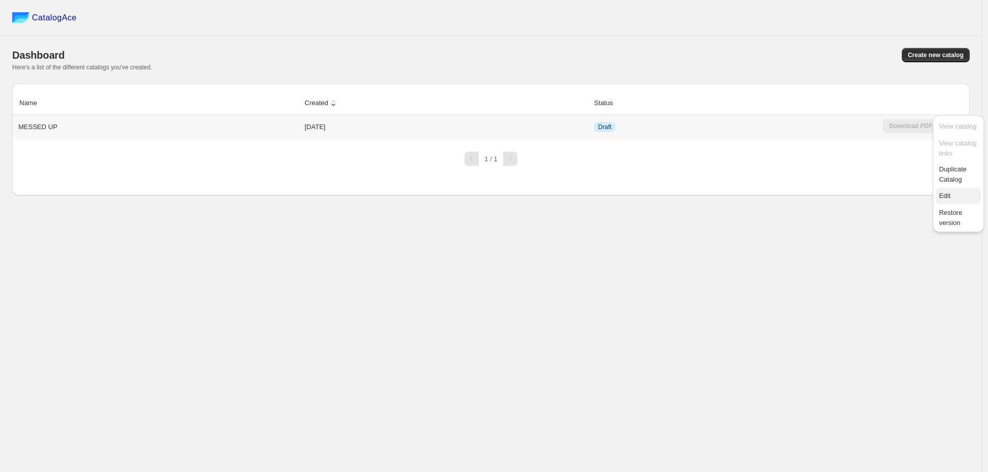
click at [957, 191] on span "Edit" at bounding box center [958, 196] width 39 height 10
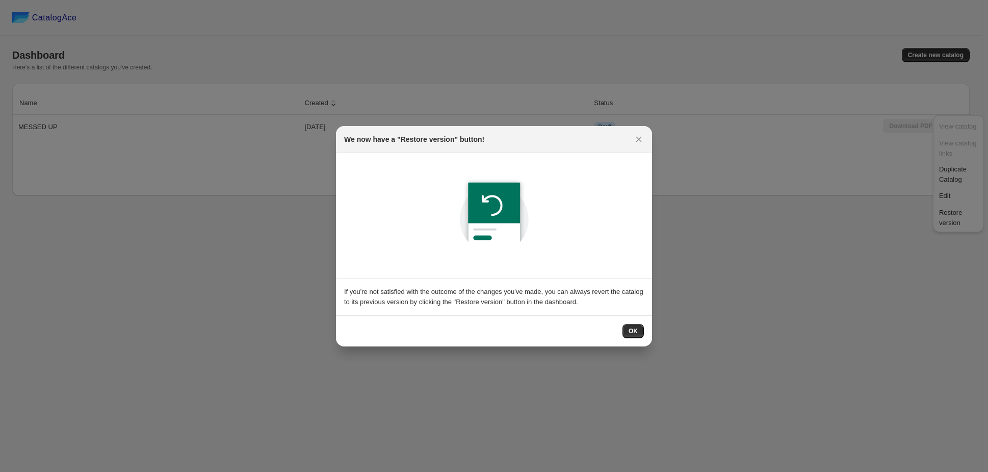
click at [629, 327] on span "OK" at bounding box center [633, 331] width 9 height 8
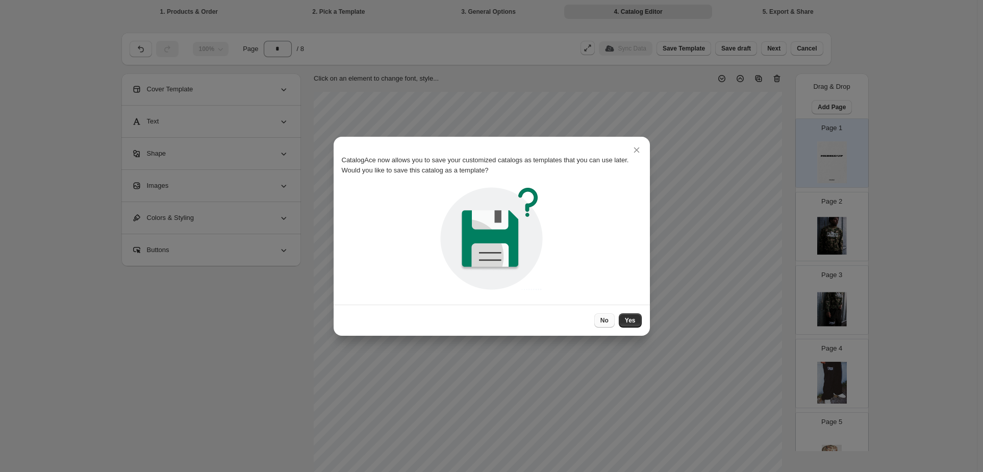
click at [594, 316] on button "No" at bounding box center [604, 320] width 20 height 14
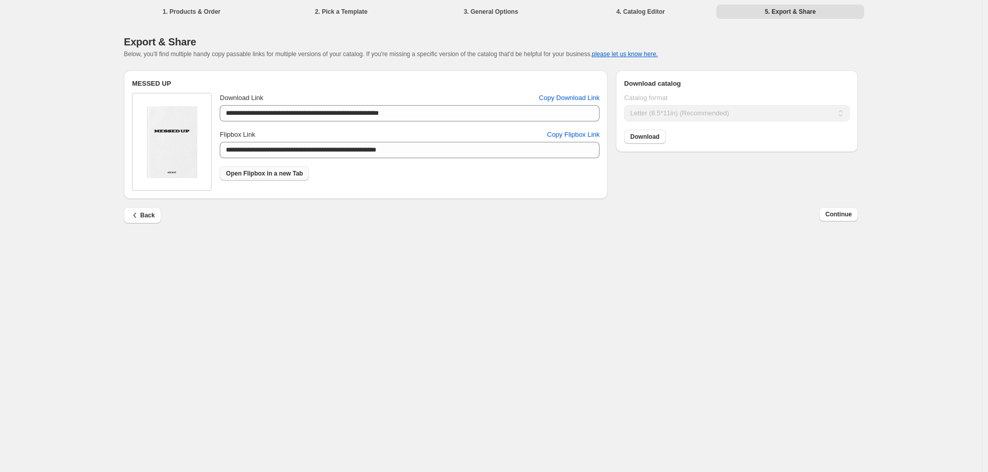
click at [303, 169] on span "Open Flipbox in a new Tab" at bounding box center [264, 173] width 77 height 8
click at [212, 199] on div "Back Continue" at bounding box center [487, 211] width 742 height 24
click at [155, 210] on span "Back" at bounding box center [142, 215] width 25 height 10
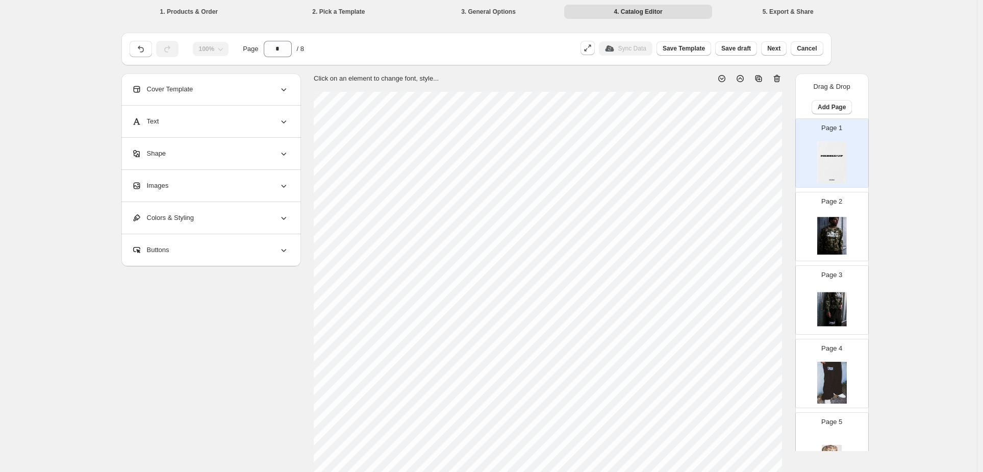
click at [255, 204] on div "Colors & Styling" at bounding box center [210, 218] width 157 height 32
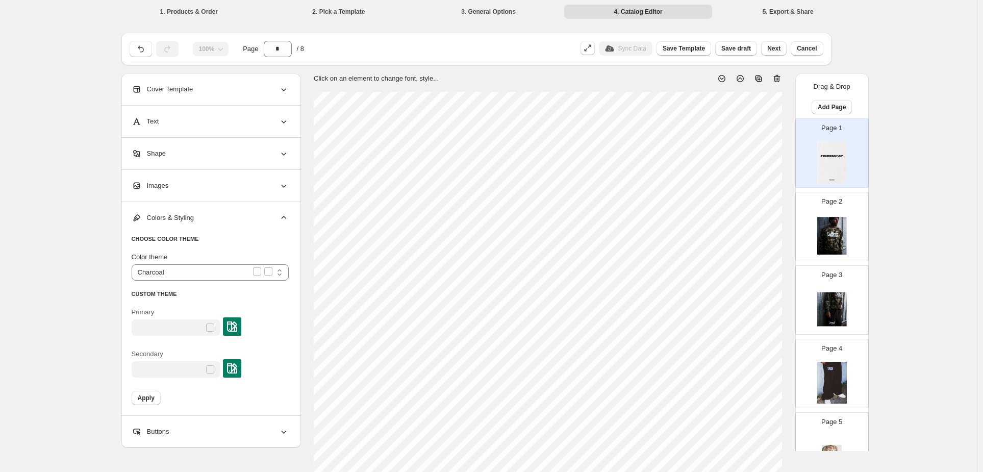
click at [220, 319] on div at bounding box center [176, 327] width 89 height 16
drag, startPoint x: 287, startPoint y: 253, endPoint x: 312, endPoint y: 253, distance: 25.5
click at [287, 264] on select "******** ***** *** ****** *********" at bounding box center [210, 272] width 157 height 16
click at [203, 264] on select "******** ***** *** ****** *********" at bounding box center [210, 272] width 157 height 16
click at [237, 321] on img at bounding box center [232, 326] width 10 height 10
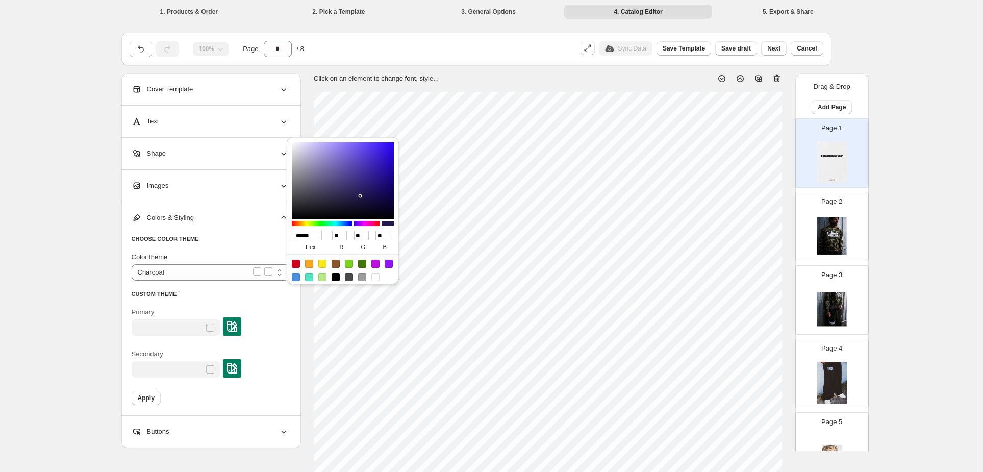
type input "******"
type input "**"
type input "***"
type input "******"
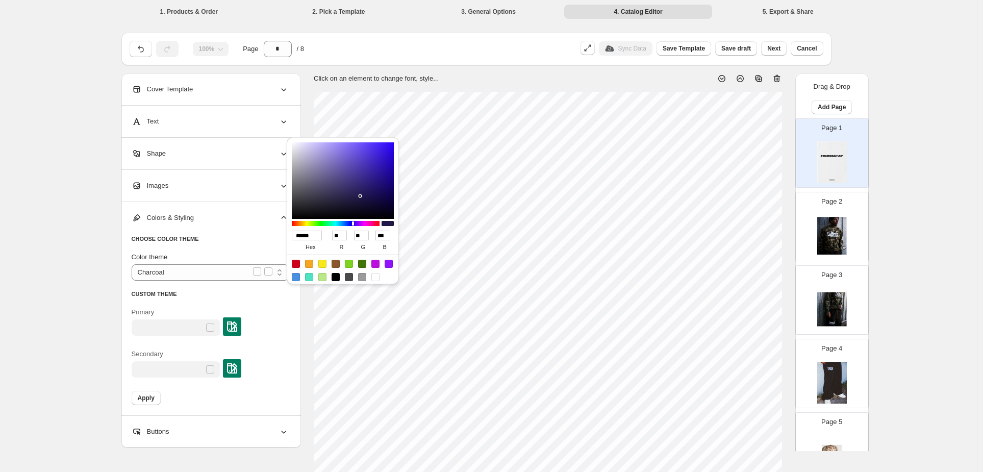
type input "**"
type input "***"
type input "******"
type input "**"
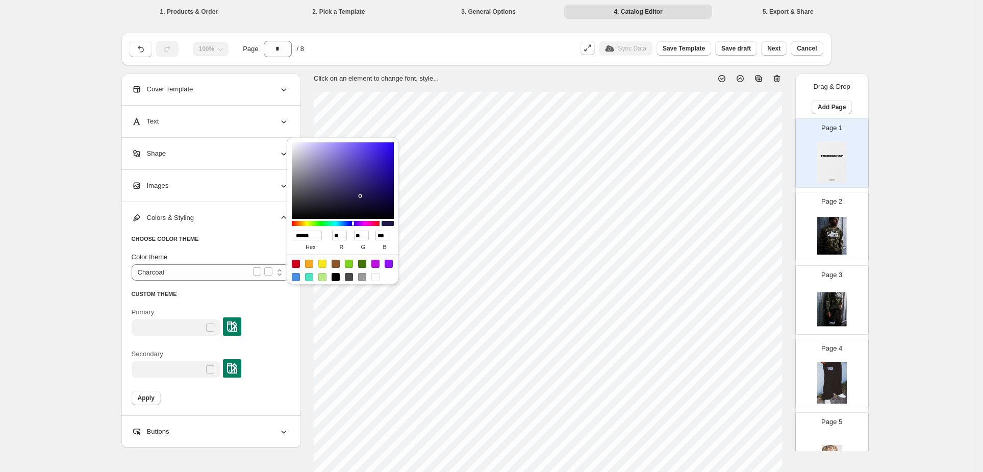
type input "**"
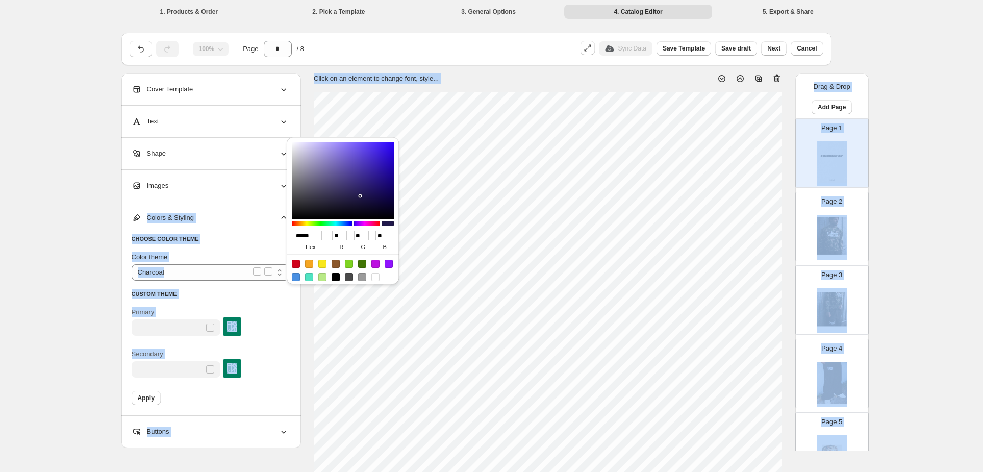
type input "******"
type input "**"
type input "******"
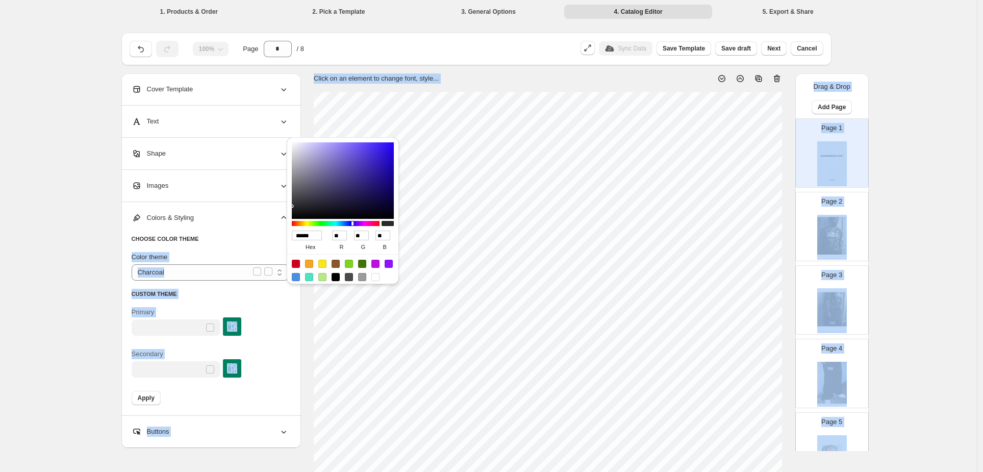
type input "*"
drag, startPoint x: 292, startPoint y: 196, endPoint x: 243, endPoint y: 256, distance: 77.6
click at [243, 255] on div "1. Products & Order 2. Pick a Template 3. General Options 4. Catalog Editor 5. …" at bounding box center [491, 369] width 983 height 739
